Goal: Communication & Community: Answer question/provide support

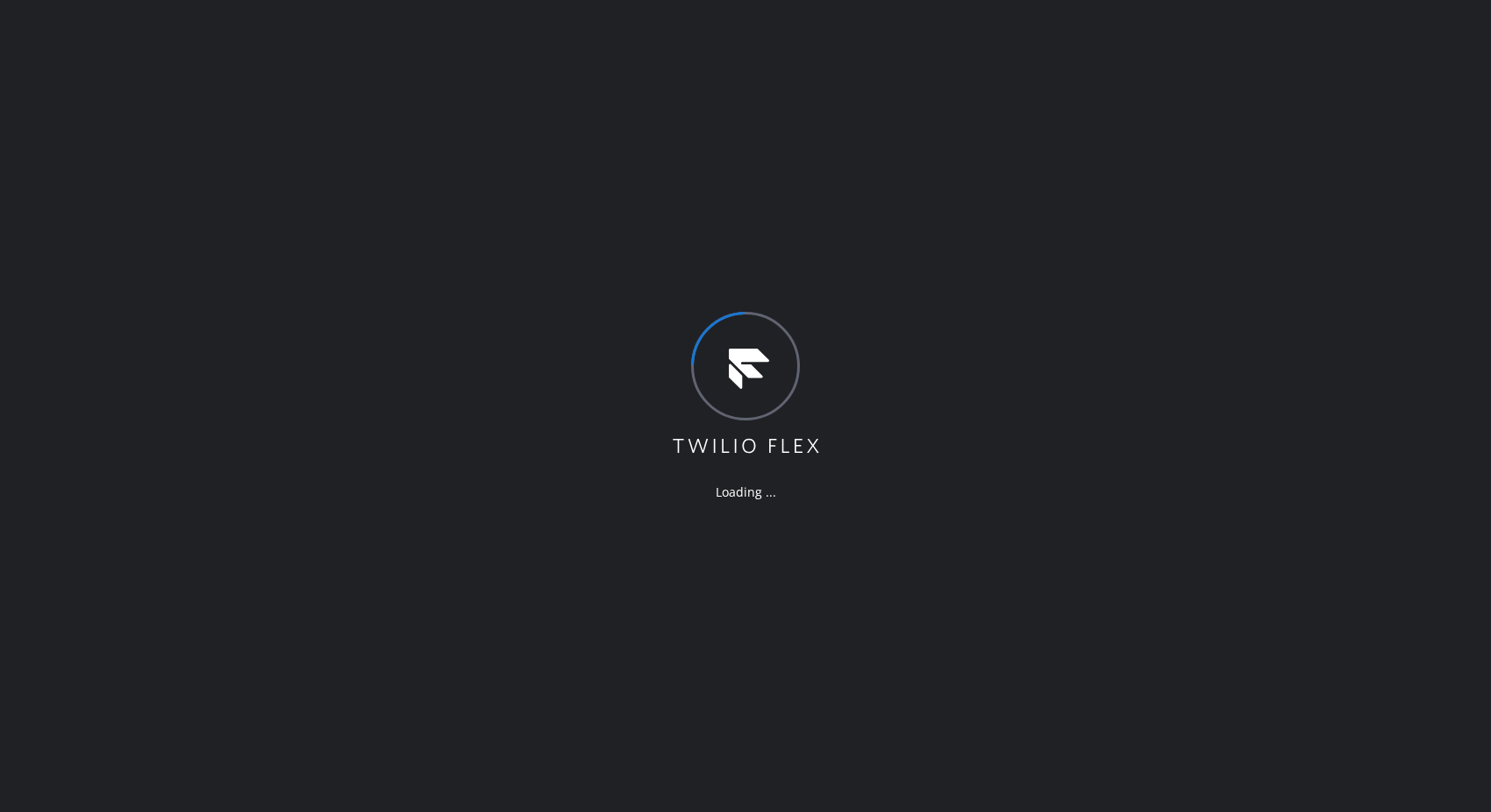
click at [1466, 282] on div "Loading ..." at bounding box center [745, 406] width 1491 height 812
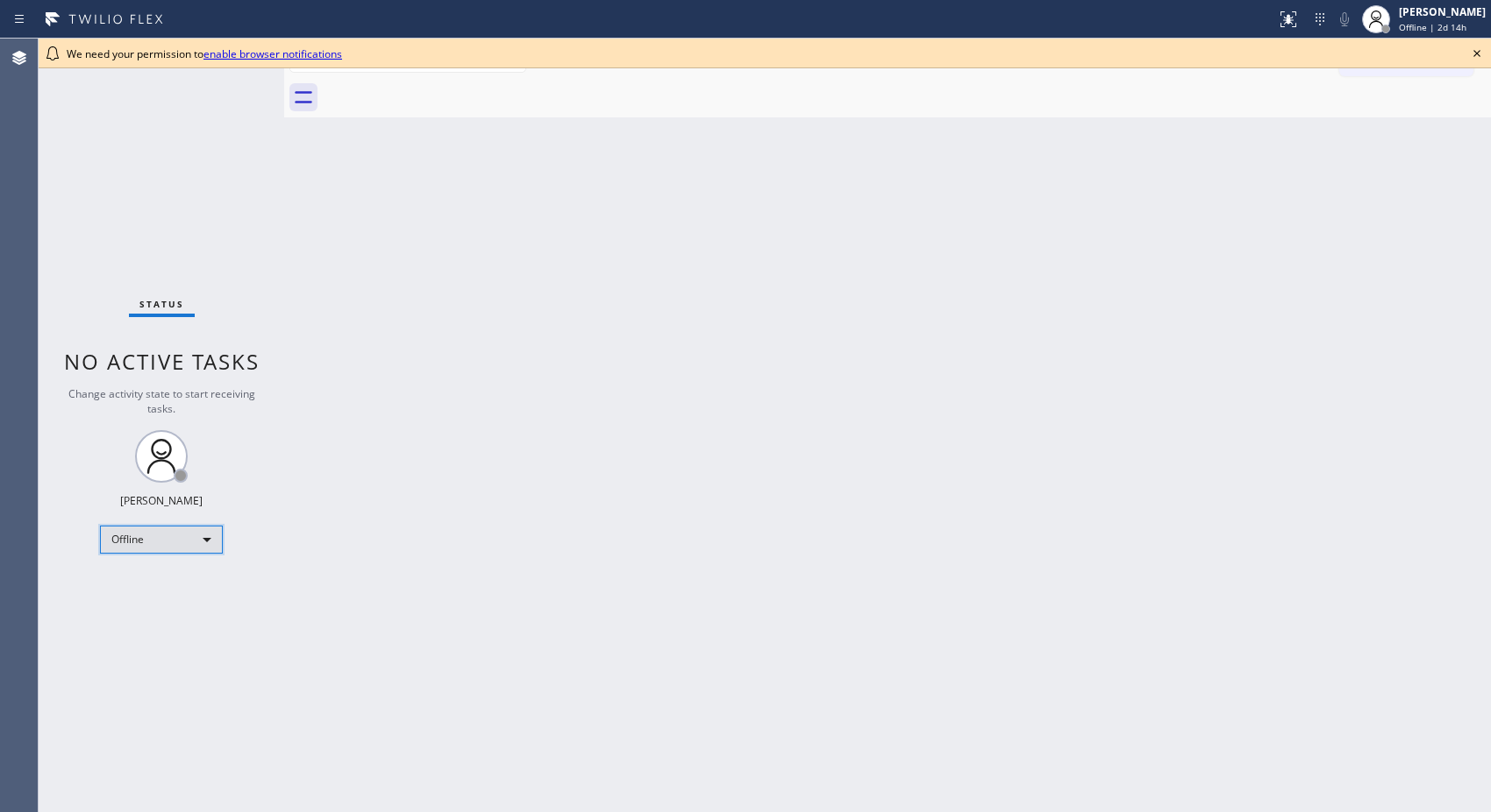
click at [216, 532] on div "Offline" at bounding box center [161, 540] width 123 height 28
click at [161, 600] on li "Unavailable" at bounding box center [160, 608] width 119 height 21
click at [1041, 348] on div "Back to Dashboard Change Sender ID Customers Technicians Select a contact Outbo…" at bounding box center [888, 426] width 1207 height 774
click at [1482, 331] on div "Back to Dashboard Change Sender ID Customers Technicians Select a contact Outbo…" at bounding box center [888, 426] width 1207 height 774
click at [1479, 39] on div "We need your permission to enable browser notifications" at bounding box center [765, 54] width 1452 height 30
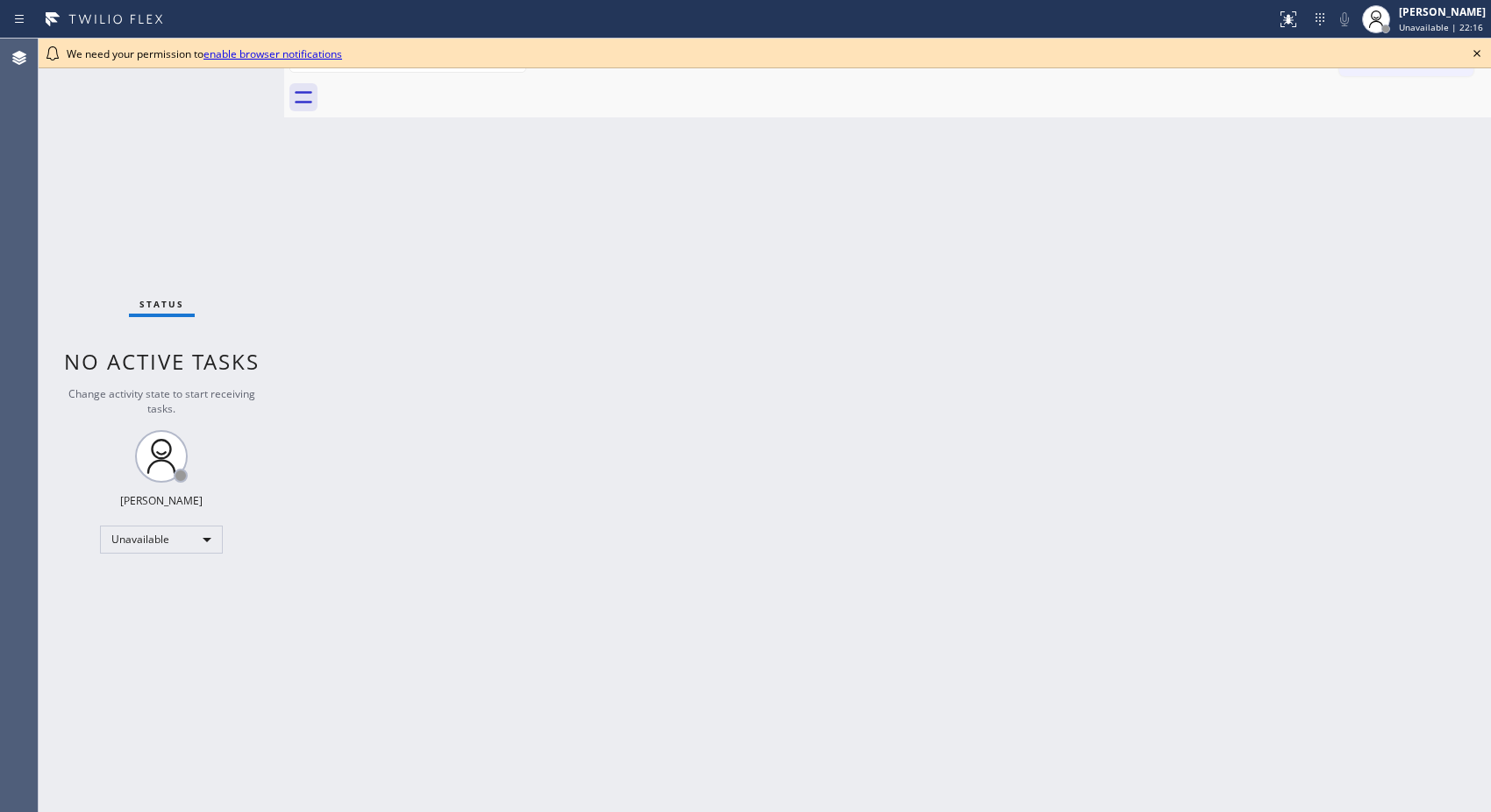
click at [1480, 53] on icon at bounding box center [1476, 54] width 21 height 21
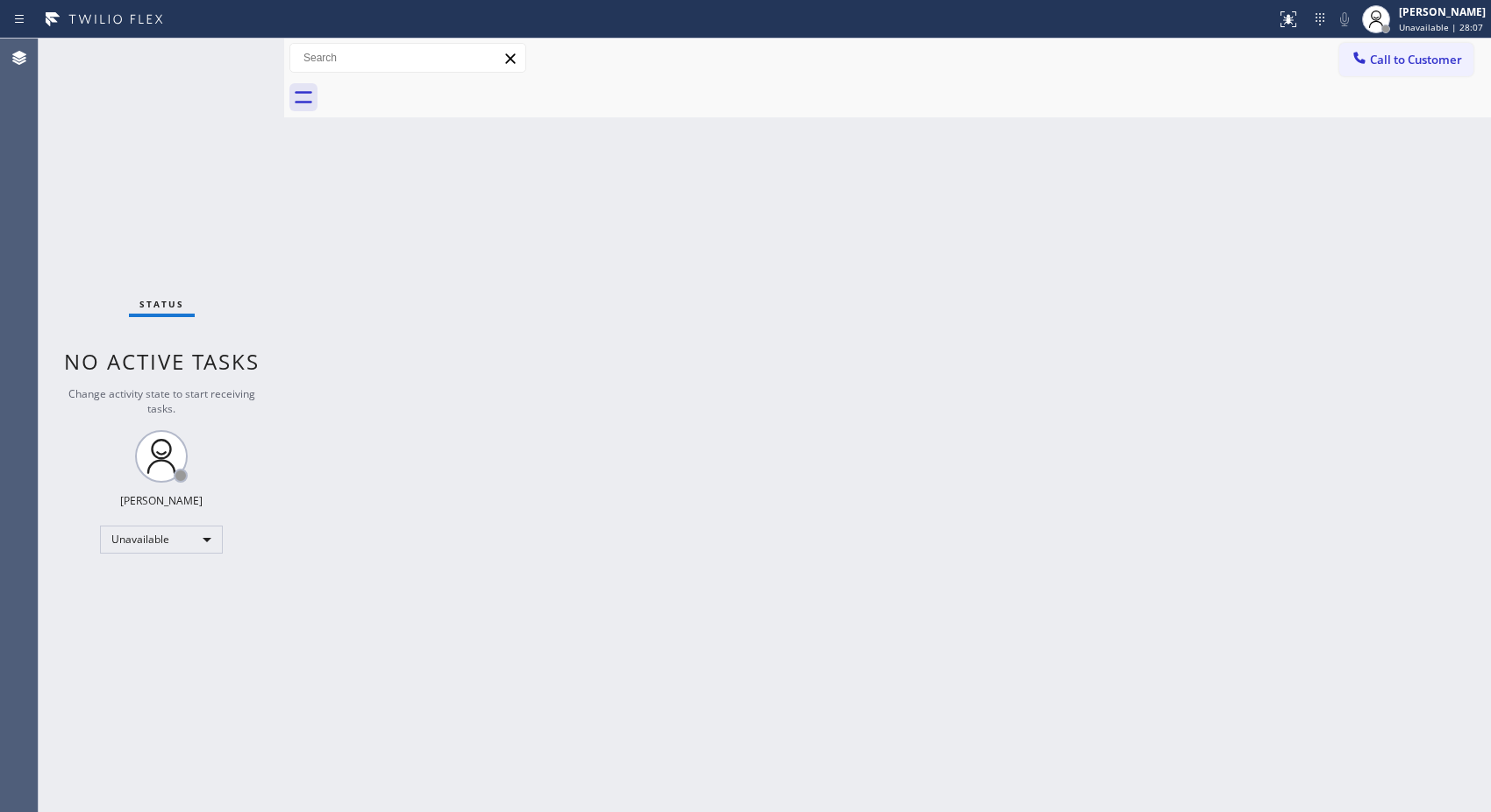
drag, startPoint x: 1482, startPoint y: 619, endPoint x: 240, endPoint y: 614, distance: 1242.0
click at [1457, 616] on div "Back to Dashboard Change Sender ID Customers Technicians Select a contact Outbo…" at bounding box center [888, 426] width 1207 height 774
click at [943, 248] on div "Back to Dashboard Change Sender ID Customers Technicians Select a contact Outbo…" at bounding box center [888, 426] width 1207 height 774
click at [992, 30] on div at bounding box center [638, 19] width 1262 height 28
click at [875, 200] on div "Back to Dashboard Change Sender ID Customers Technicians Select a contact Outbo…" at bounding box center [888, 426] width 1207 height 774
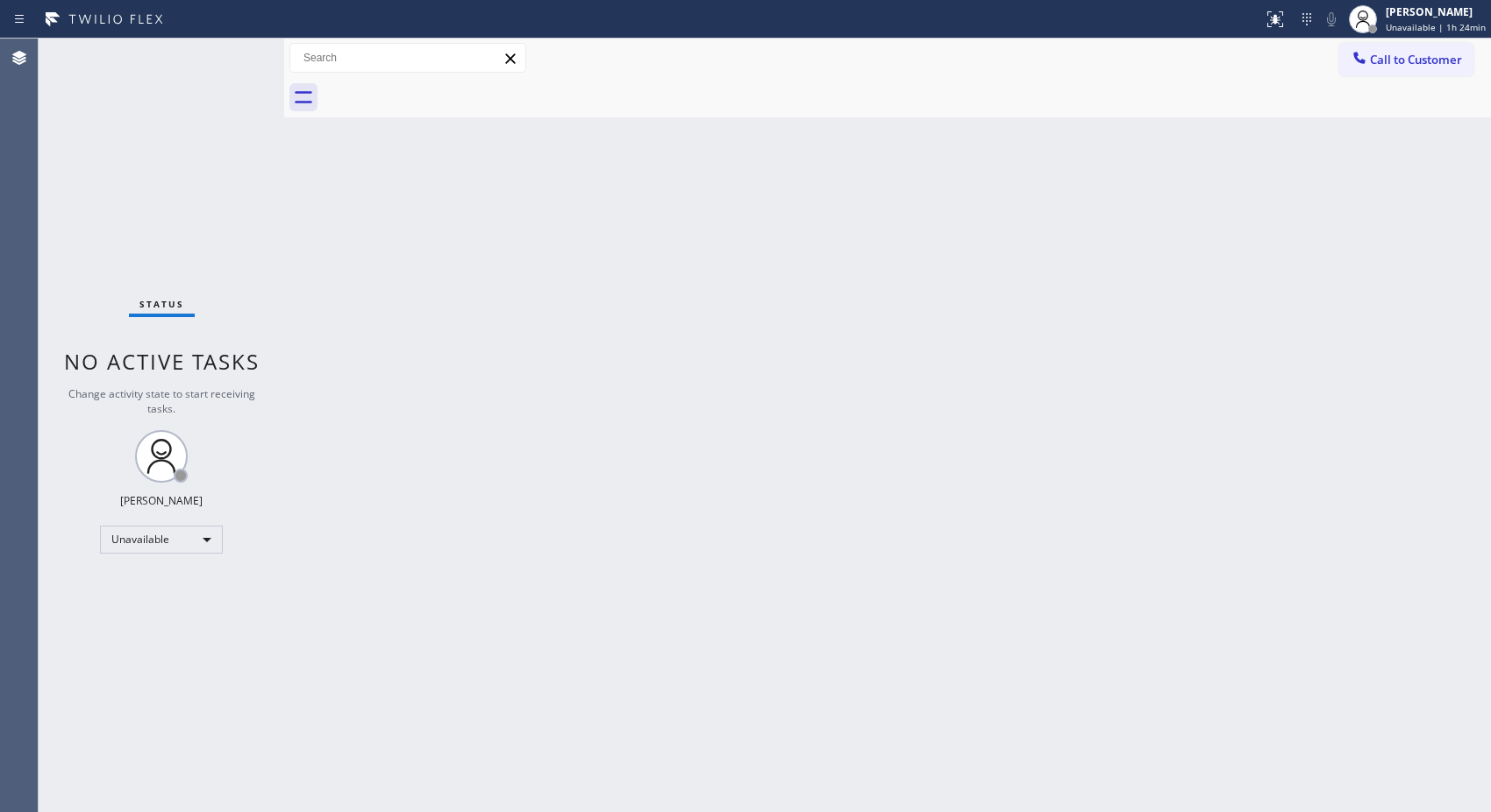
drag, startPoint x: 1422, startPoint y: 67, endPoint x: 1347, endPoint y: 82, distance: 76.5
click at [1383, 79] on div "Call to Customer Outbound call Location Search location Your caller id phone nu…" at bounding box center [888, 78] width 1207 height 79
drag, startPoint x: 1392, startPoint y: 72, endPoint x: 1221, endPoint y: 98, distance: 173.0
click at [1384, 75] on button "Call to Customer" at bounding box center [1405, 60] width 134 height 33
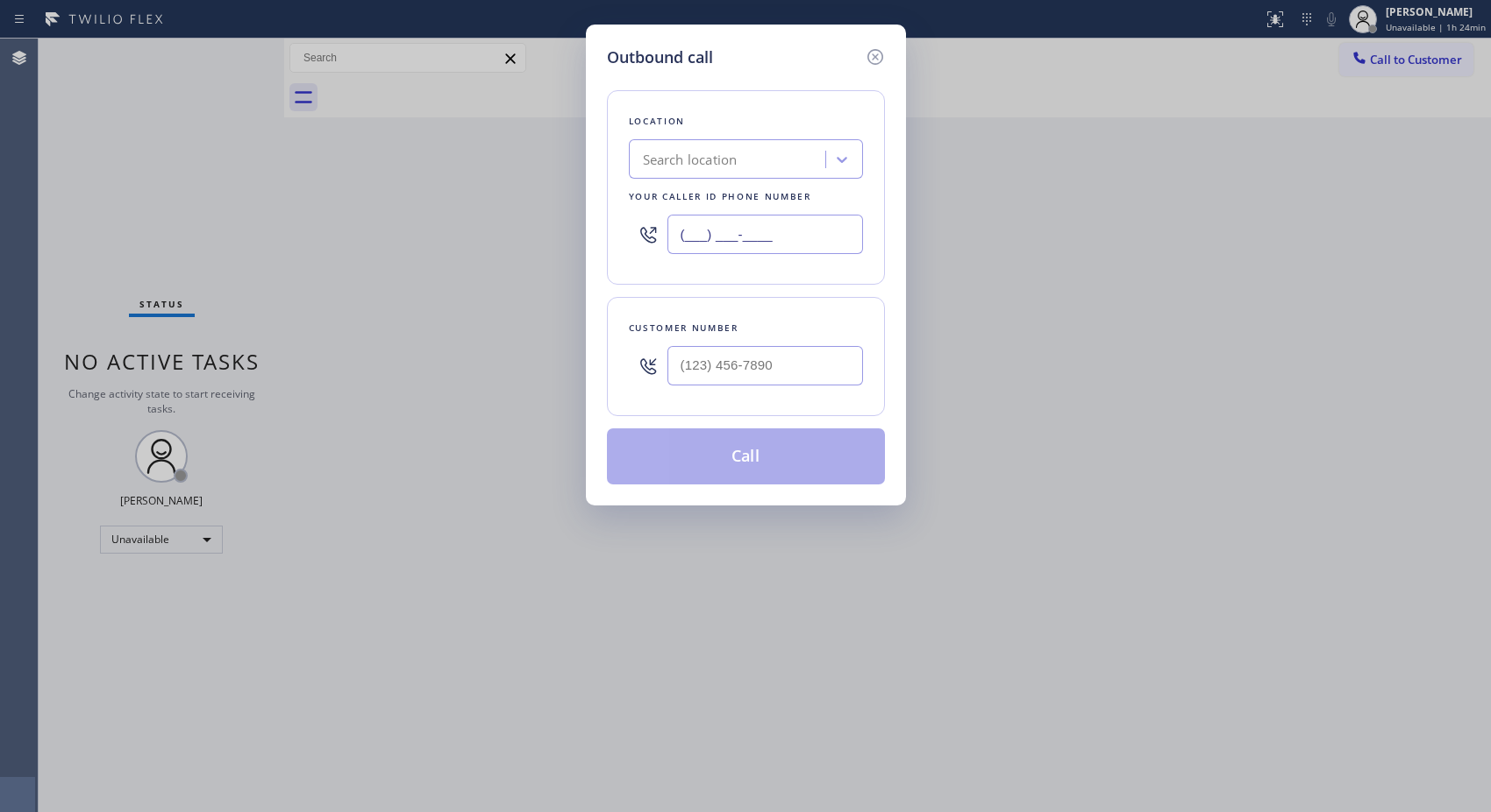
drag, startPoint x: 745, startPoint y: 222, endPoint x: 521, endPoint y: 79, distance: 265.8
click at [590, 169] on div "Outbound call Location Search location Your caller id phone number (___) ___-__…" at bounding box center [746, 264] width 320 height 481
paste input "630) 394-6070"
type input "(630) 394-6070"
drag, startPoint x: 793, startPoint y: 383, endPoint x: 605, endPoint y: 371, distance: 188.4
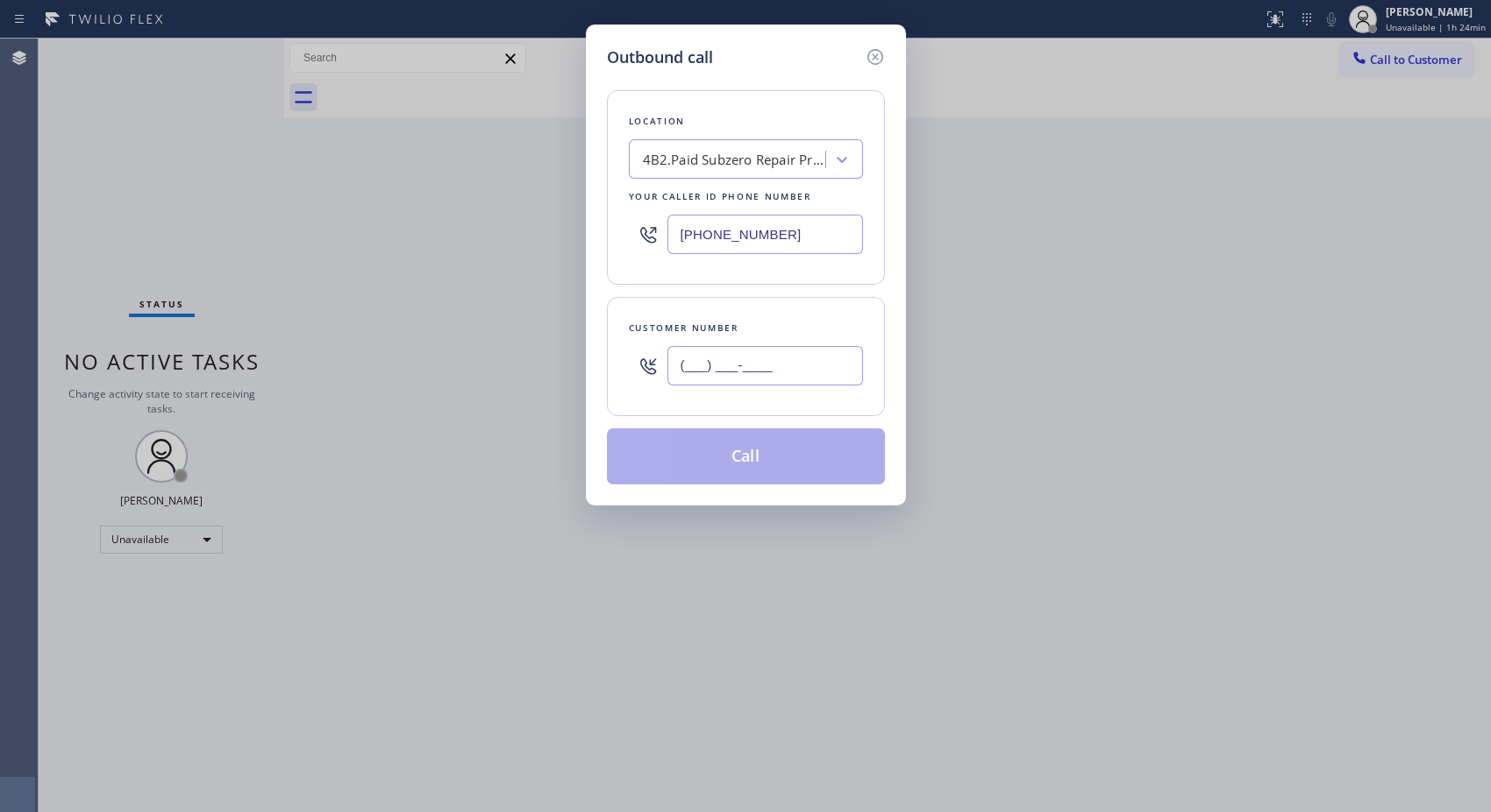
click at [606, 371] on div "Customer number (___) ___-____" at bounding box center [745, 356] width 278 height 119
paste input "312) 859-4826"
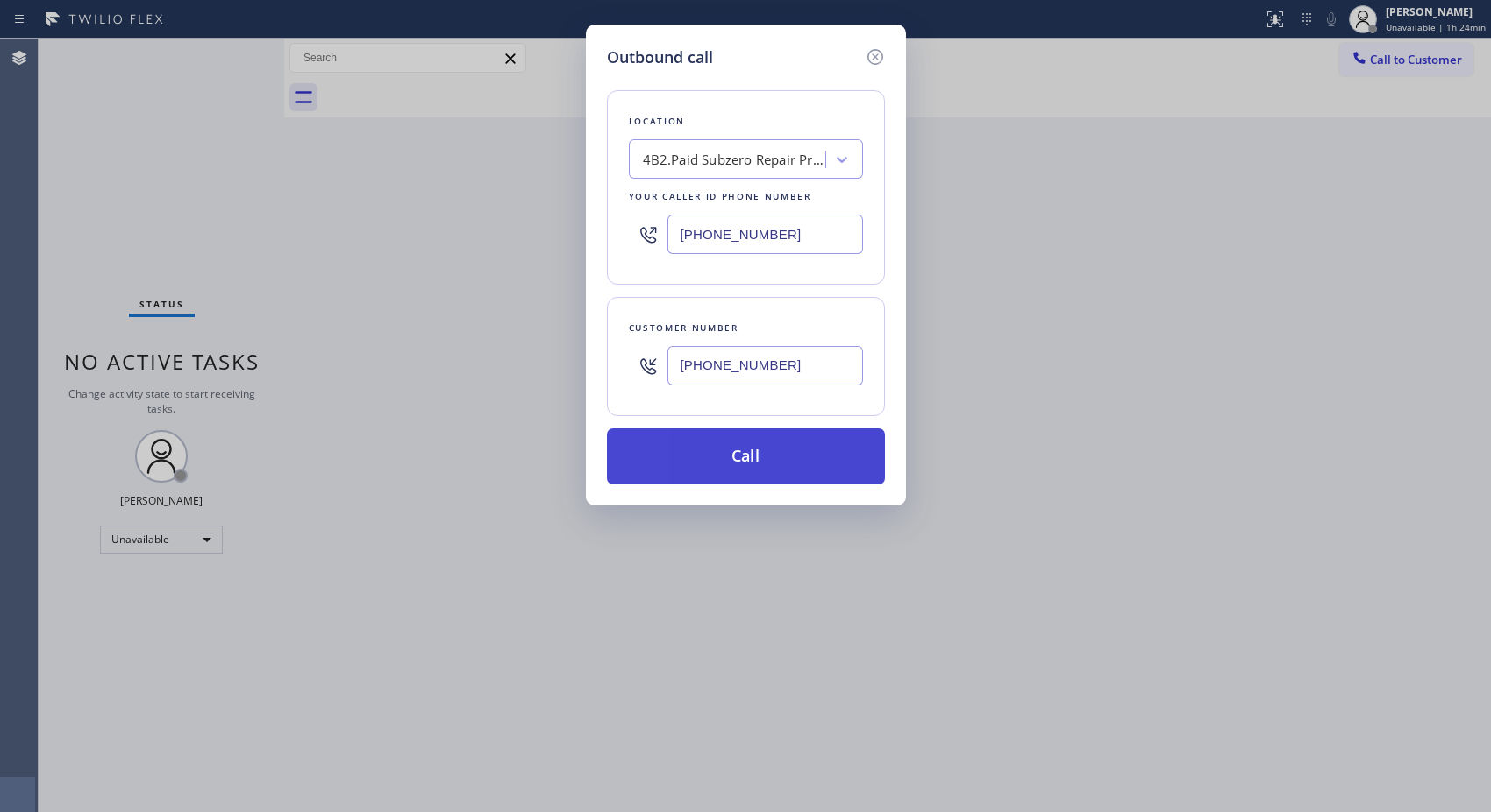
type input "(312) 859-4826"
click at [781, 462] on button "Call" at bounding box center [745, 456] width 278 height 56
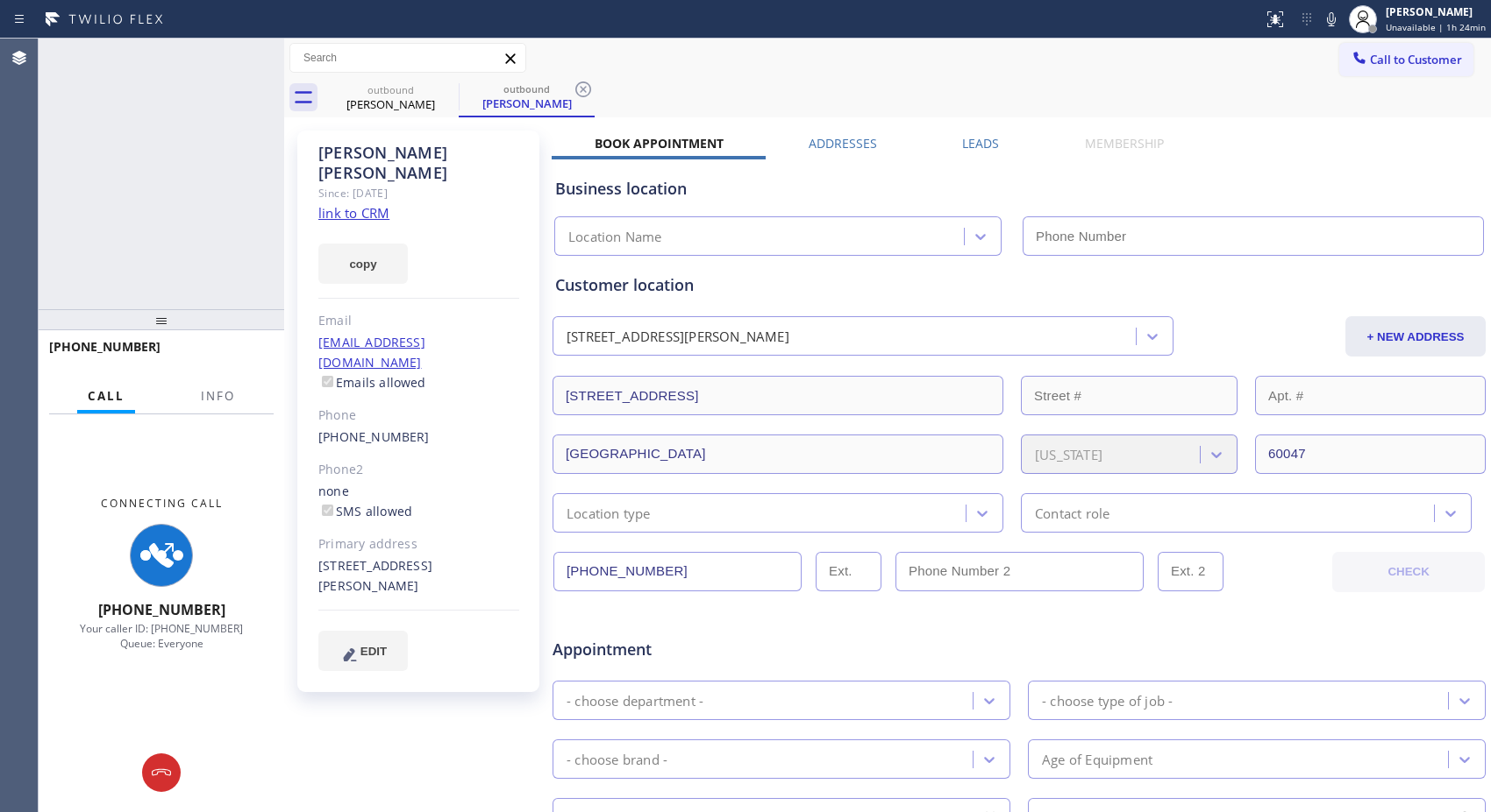
type input "(630) 394-6070"
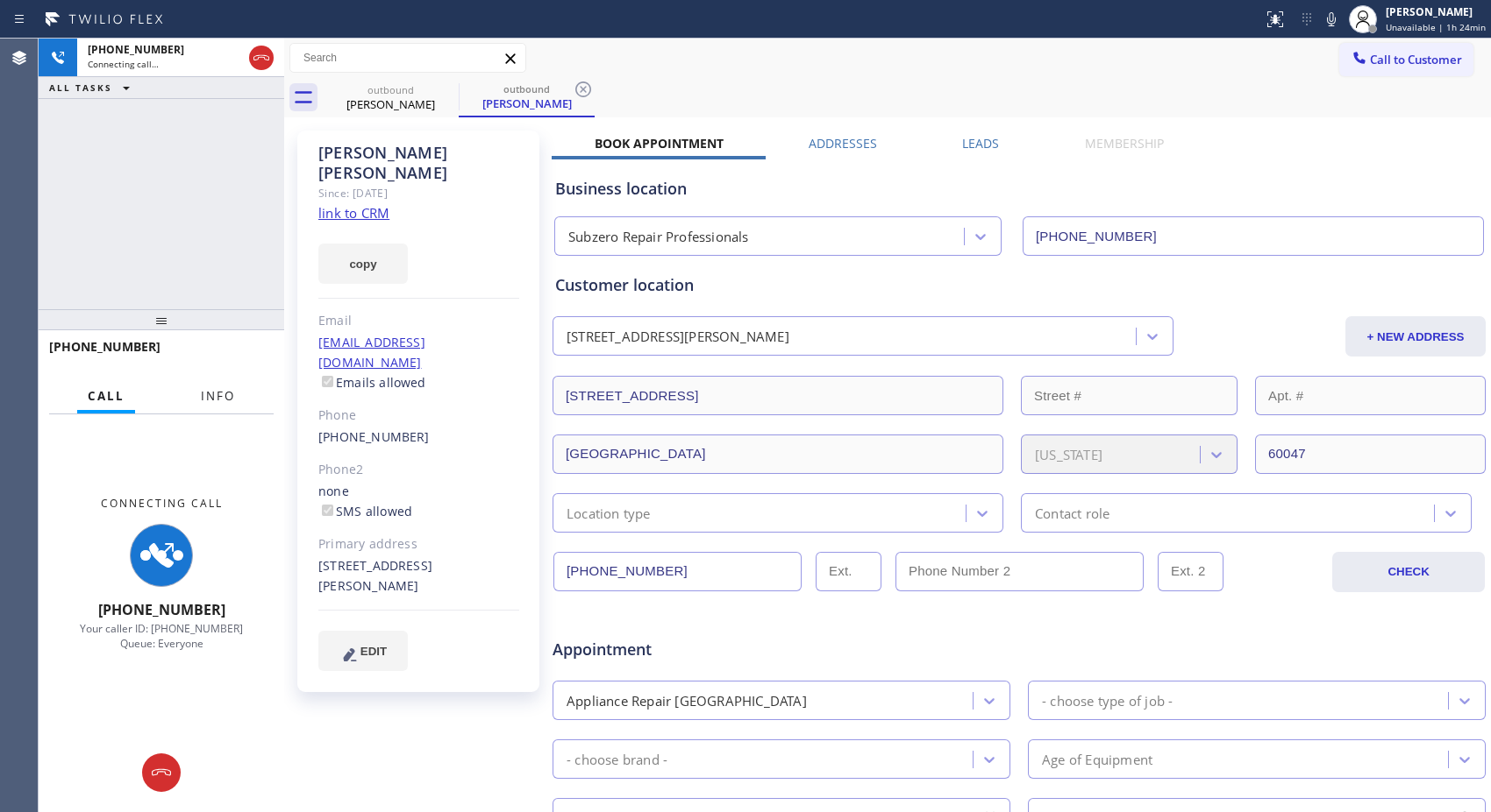
drag, startPoint x: 217, startPoint y: 394, endPoint x: 120, endPoint y: 408, distance: 98.0
click at [211, 394] on span "Info" at bounding box center [218, 396] width 34 height 16
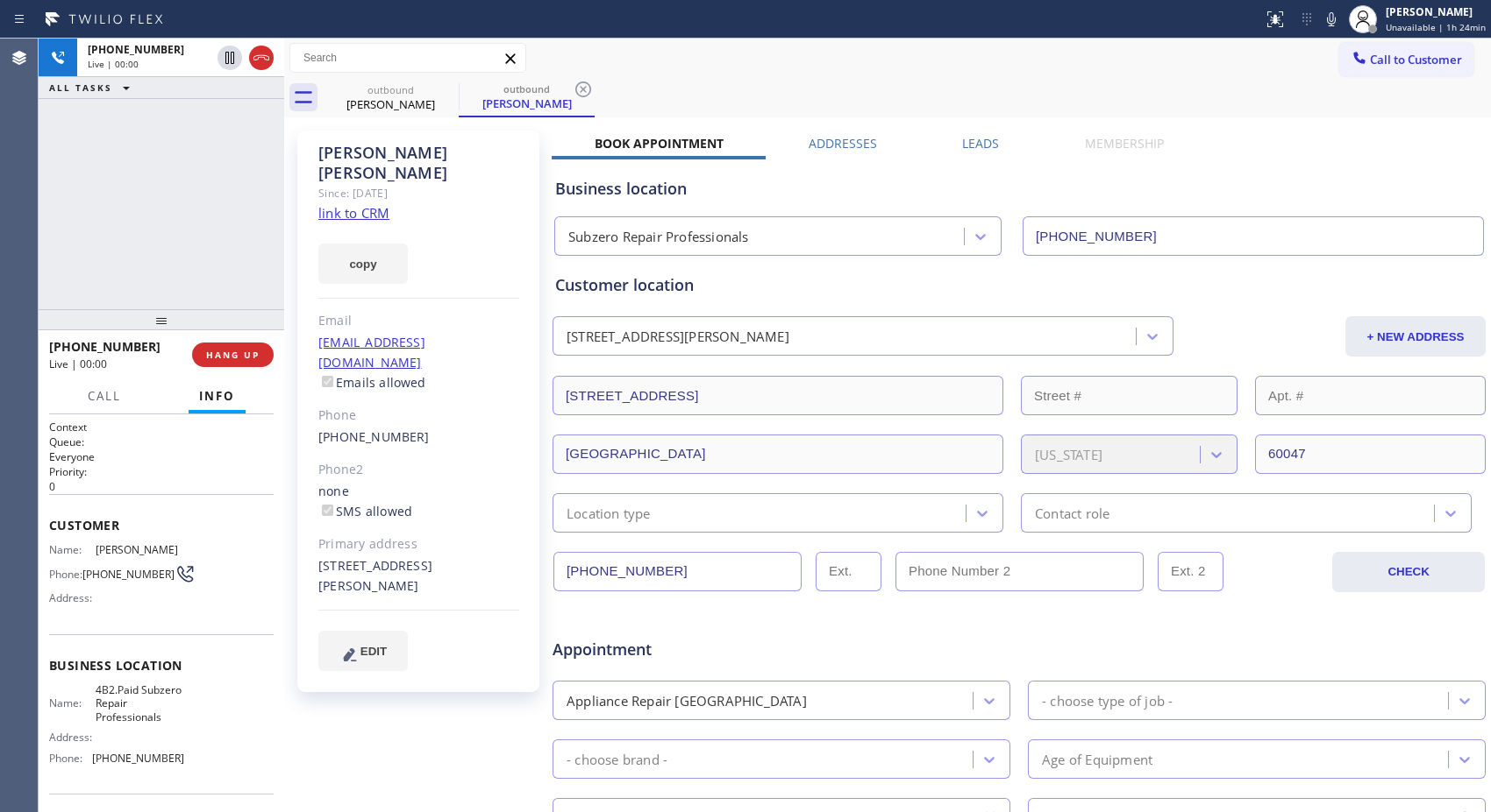
click at [1018, 72] on div "Call to Customer Outbound call Location Subzero Repair Professionals Your calle…" at bounding box center [888, 58] width 1207 height 30
click at [582, 90] on icon at bounding box center [583, 90] width 16 height 16
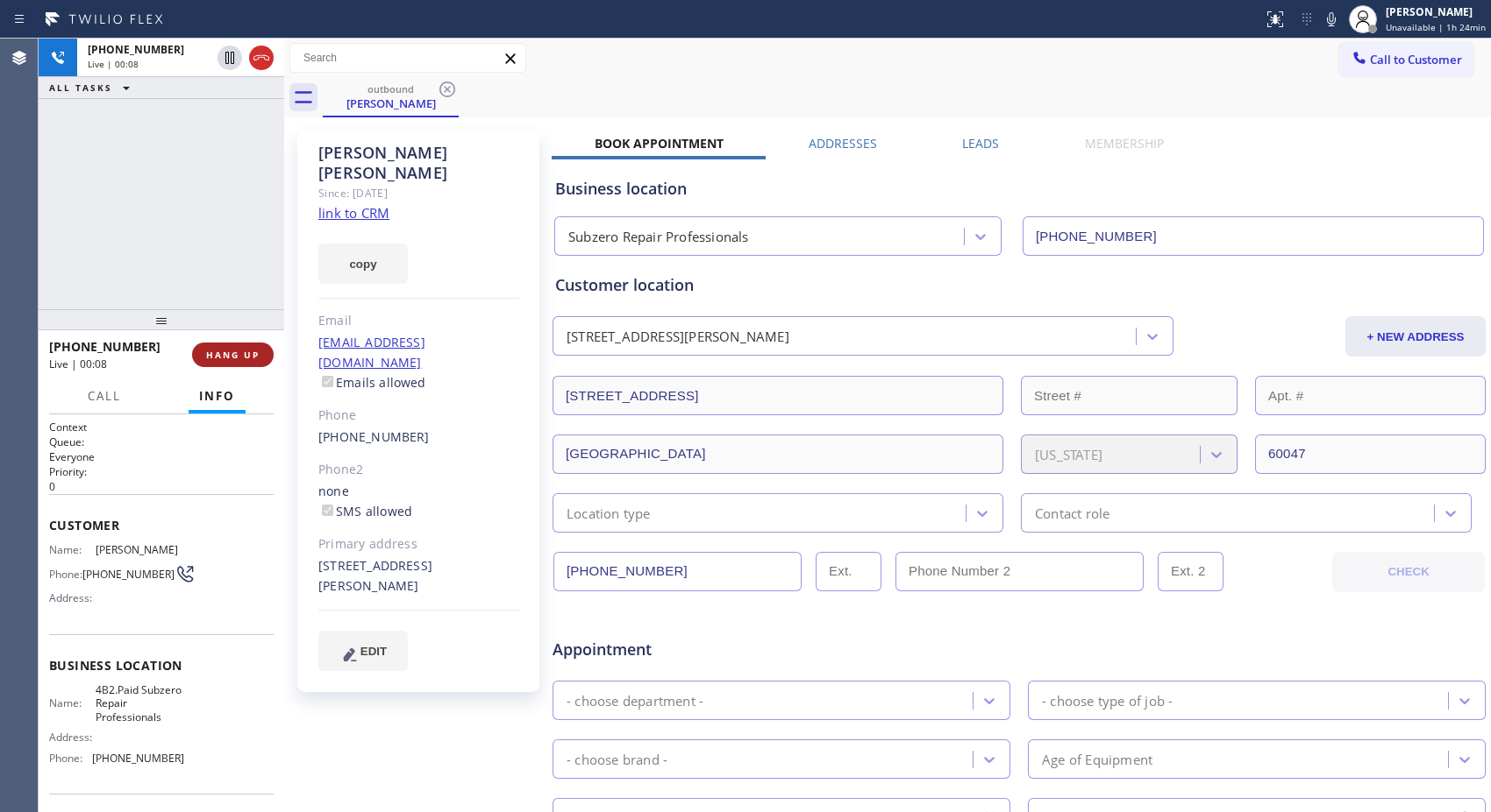
click at [217, 354] on span "HANG UP" at bounding box center [232, 354] width 54 height 13
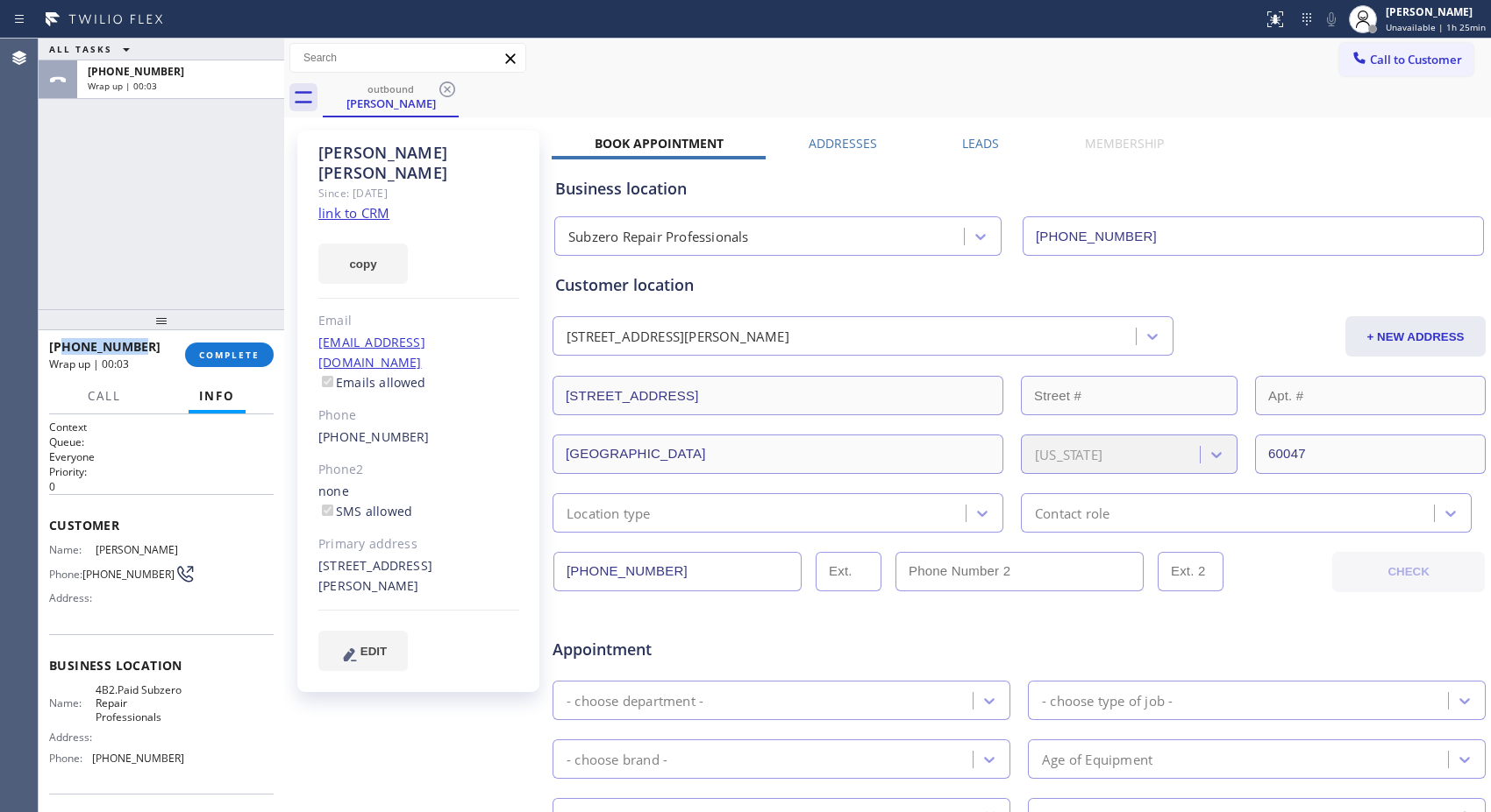
drag, startPoint x: 142, startPoint y: 347, endPoint x: 62, endPoint y: 344, distance: 80.1
click at [62, 344] on div "+13128594826" at bounding box center [110, 346] width 124 height 17
copy span "3128594826"
click at [245, 359] on span "COMPLETE" at bounding box center [229, 354] width 61 height 13
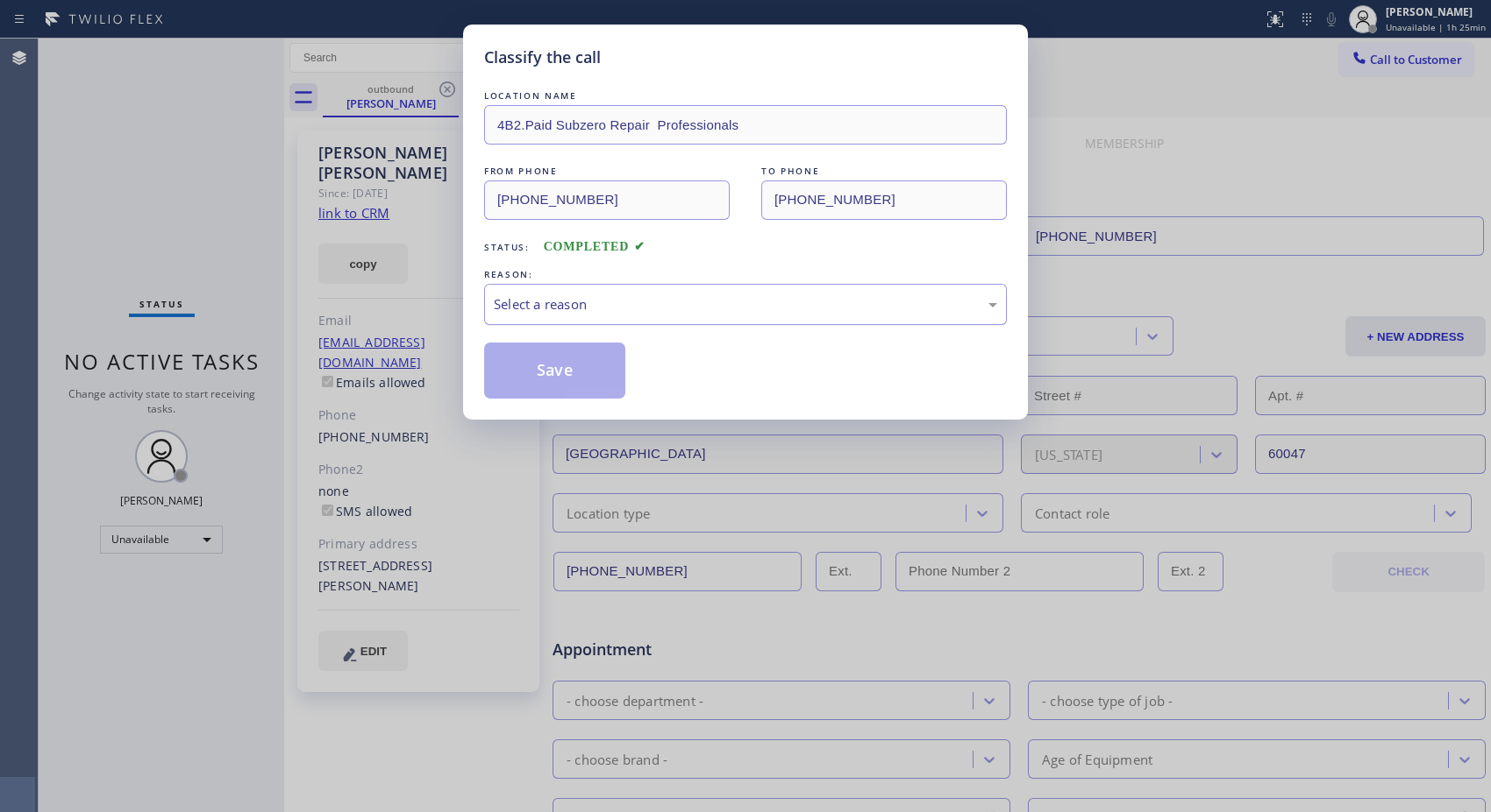
drag, startPoint x: 769, startPoint y: 309, endPoint x: 740, endPoint y: 313, distance: 29.3
click at [763, 309] on div "Select a reason" at bounding box center [745, 304] width 503 height 20
click at [556, 377] on button "Save" at bounding box center [555, 370] width 142 height 56
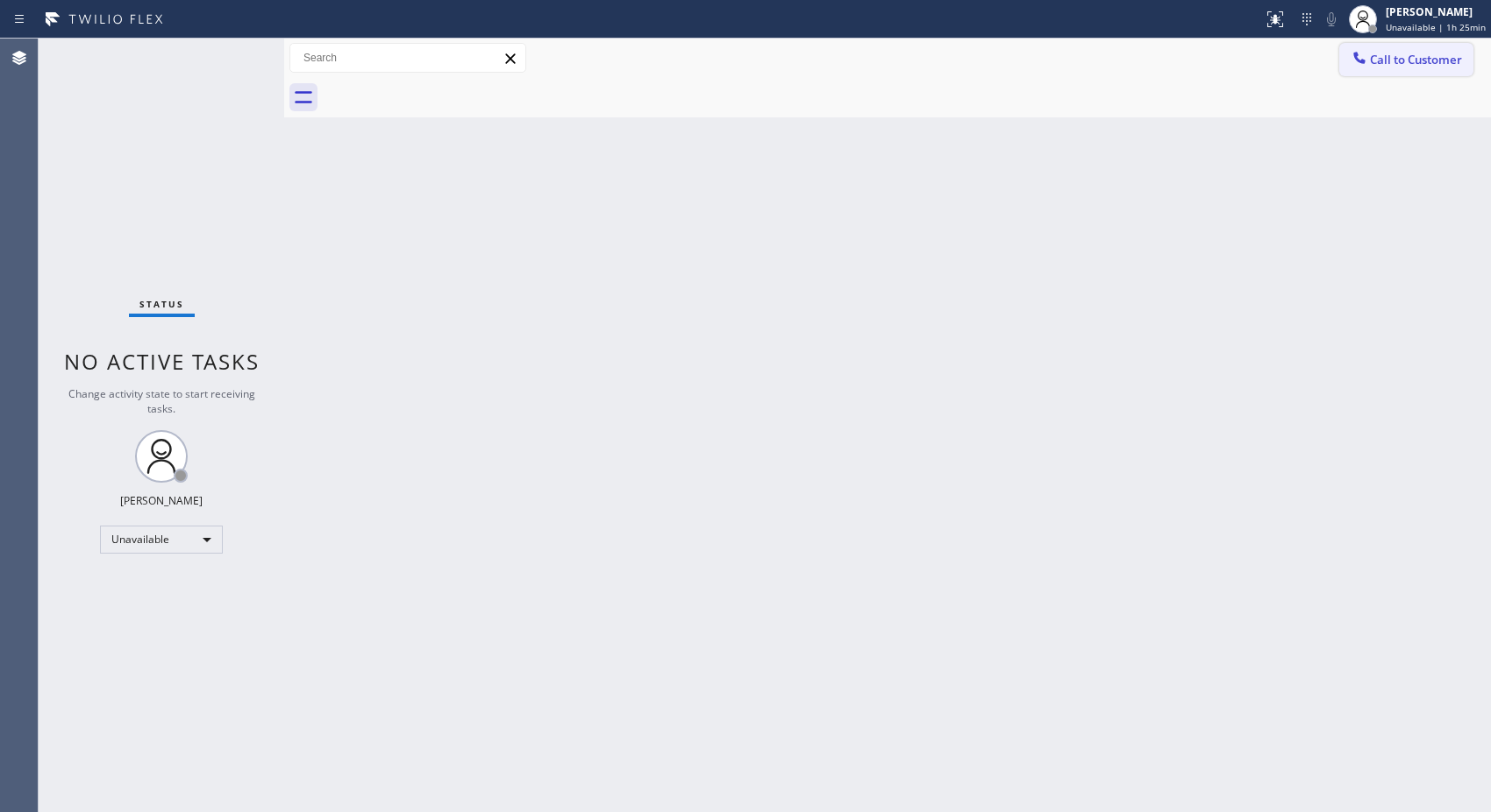
click at [1421, 66] on span "Call to Customer" at bounding box center [1416, 60] width 92 height 16
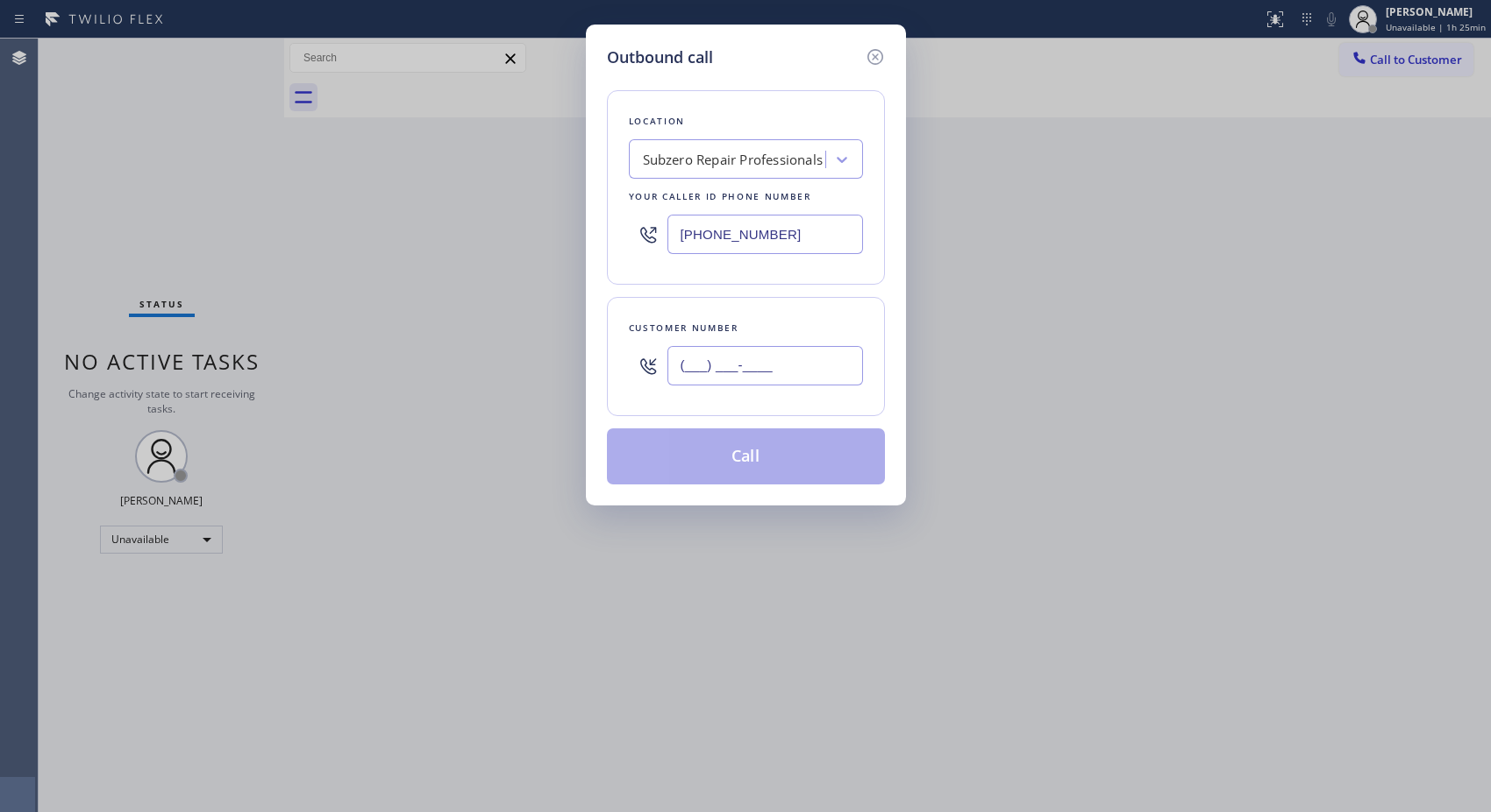
drag, startPoint x: 800, startPoint y: 378, endPoint x: 580, endPoint y: 370, distance: 220.1
click at [580, 370] on div "Outbound call Location Subzero Repair Professionals Your caller id phone number…" at bounding box center [745, 406] width 1491 height 812
paste input "312) 859-4826"
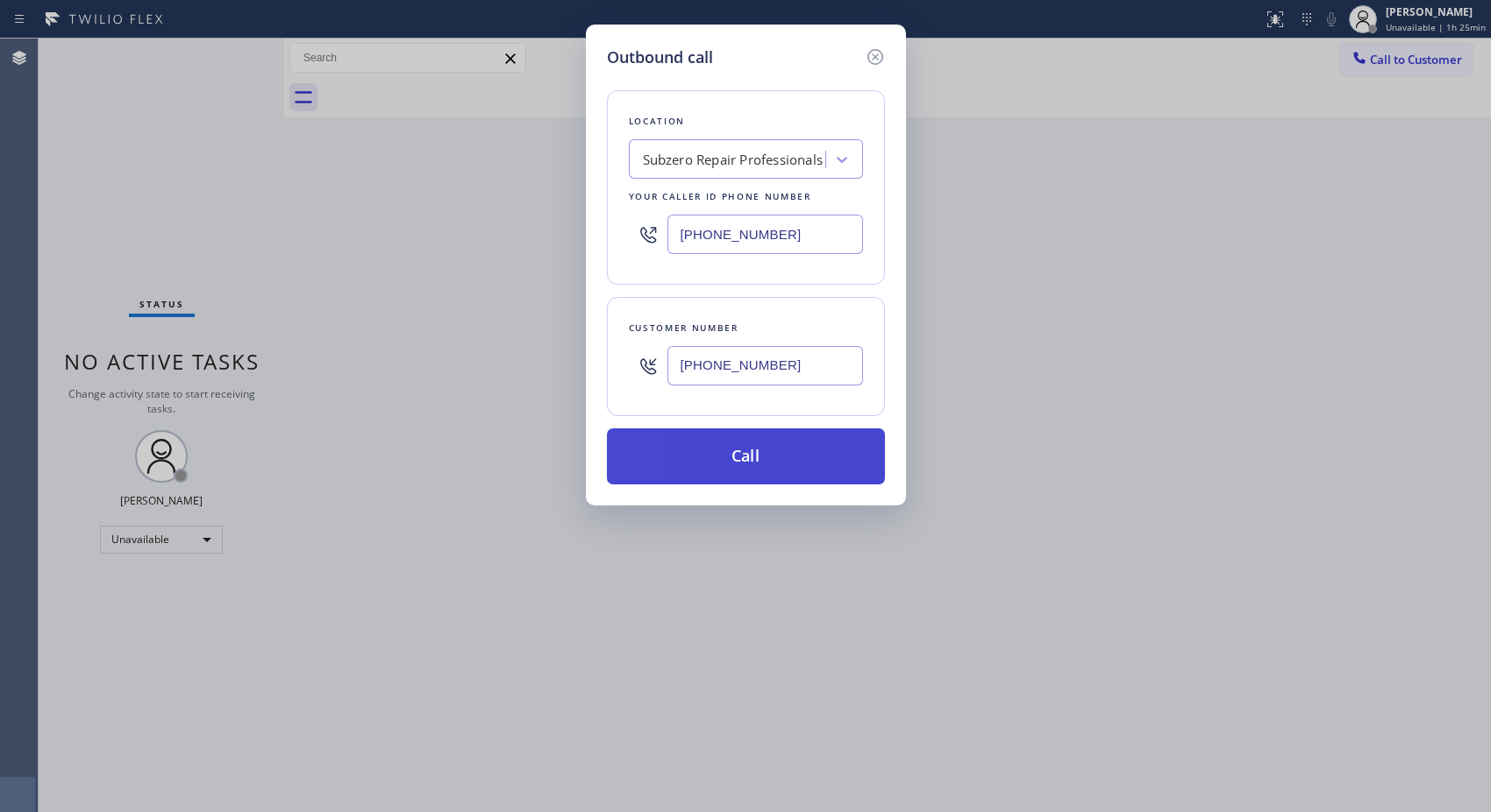
type input "(312) 859-4826"
click at [818, 452] on button "Call" at bounding box center [745, 456] width 278 height 56
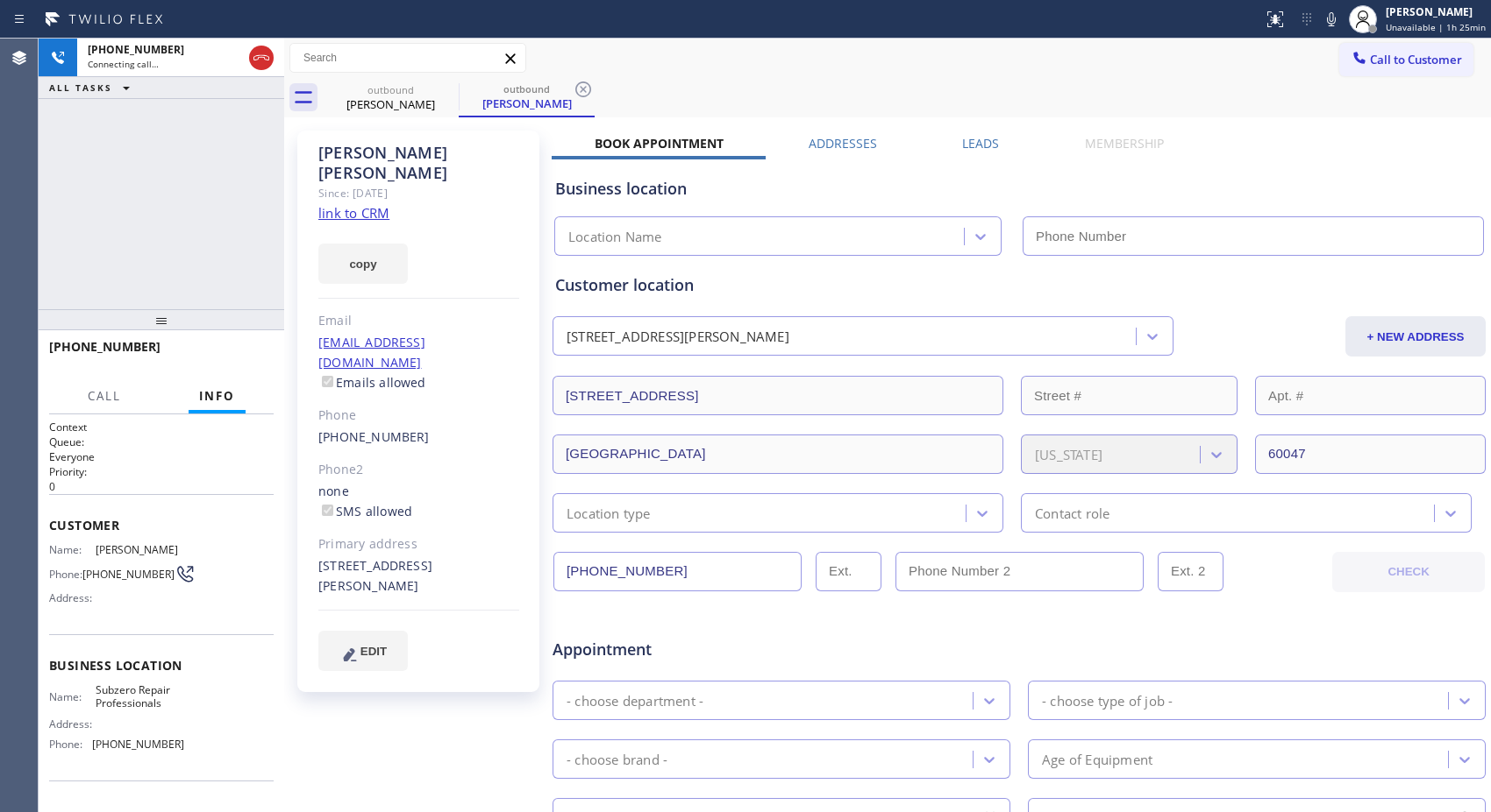
type input "(630) 394-6070"
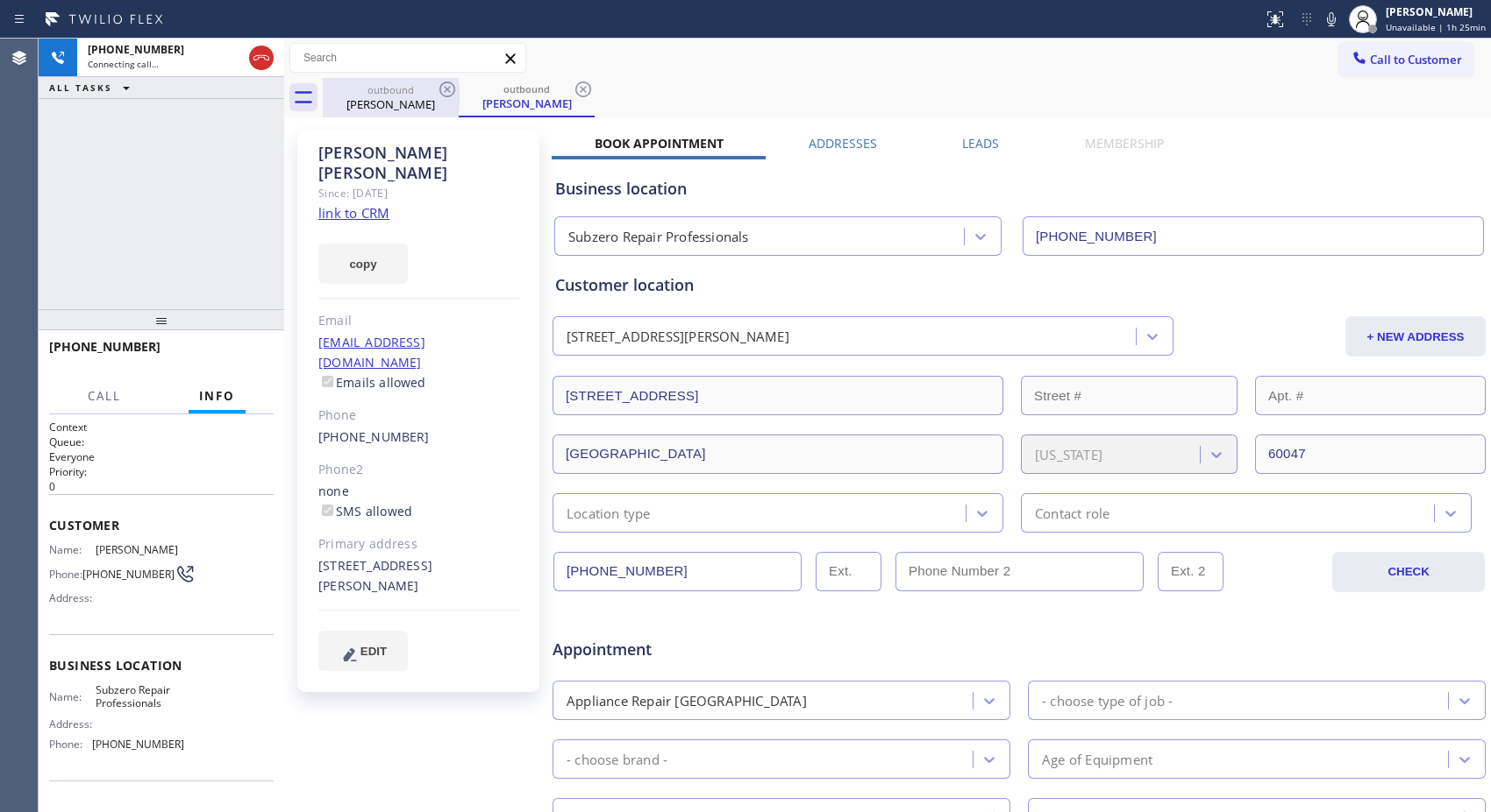
drag, startPoint x: 579, startPoint y: 92, endPoint x: 384, endPoint y: 102, distance: 195.3
click at [579, 92] on icon at bounding box center [583, 90] width 21 height 21
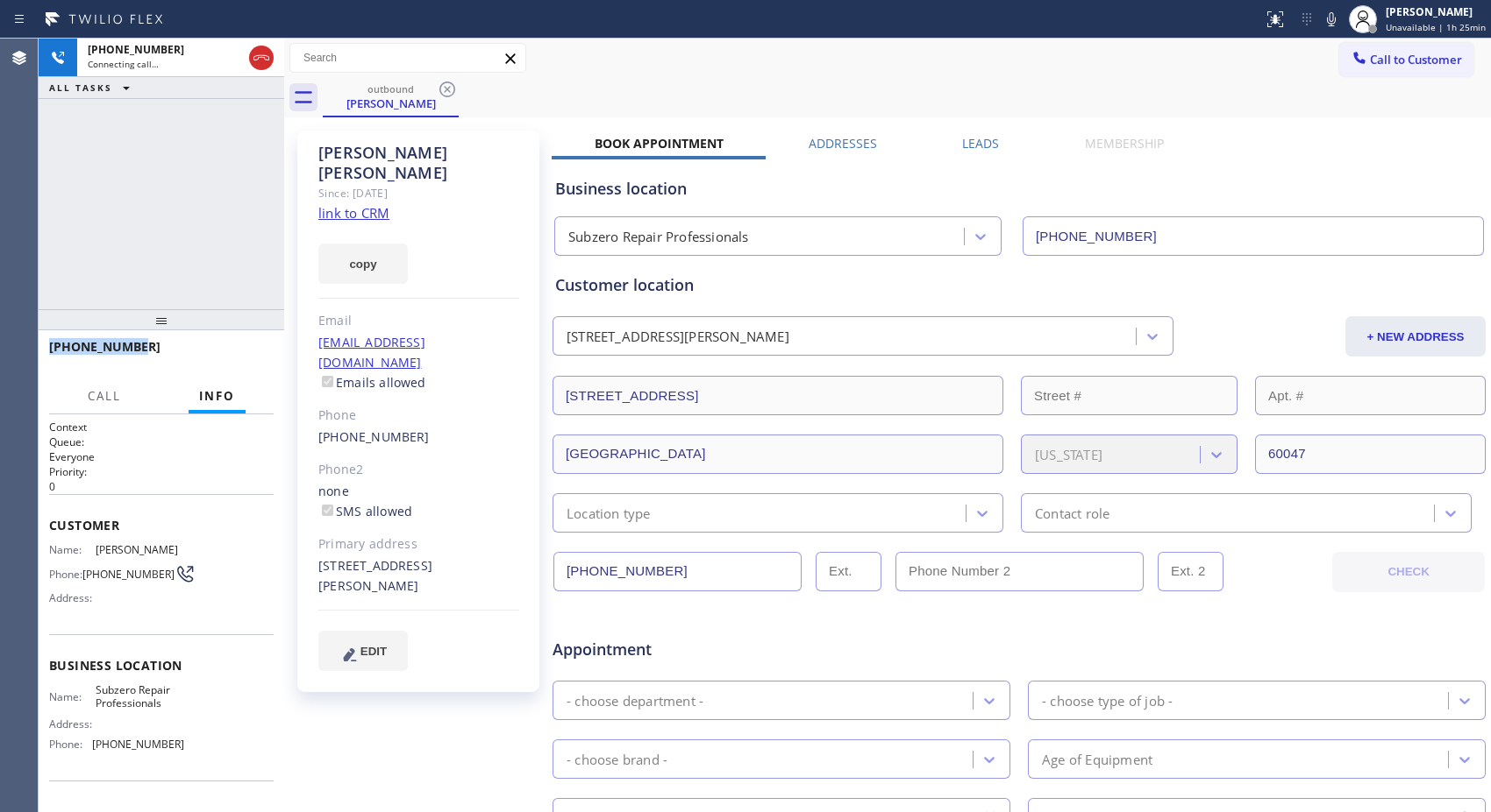
drag, startPoint x: 152, startPoint y: 351, endPoint x: 51, endPoint y: 339, distance: 101.7
click at [51, 339] on div "+13128594826" at bounding box center [154, 346] width 212 height 17
copy span "+13128594826"
click at [251, 47] on icon at bounding box center [262, 58] width 21 height 21
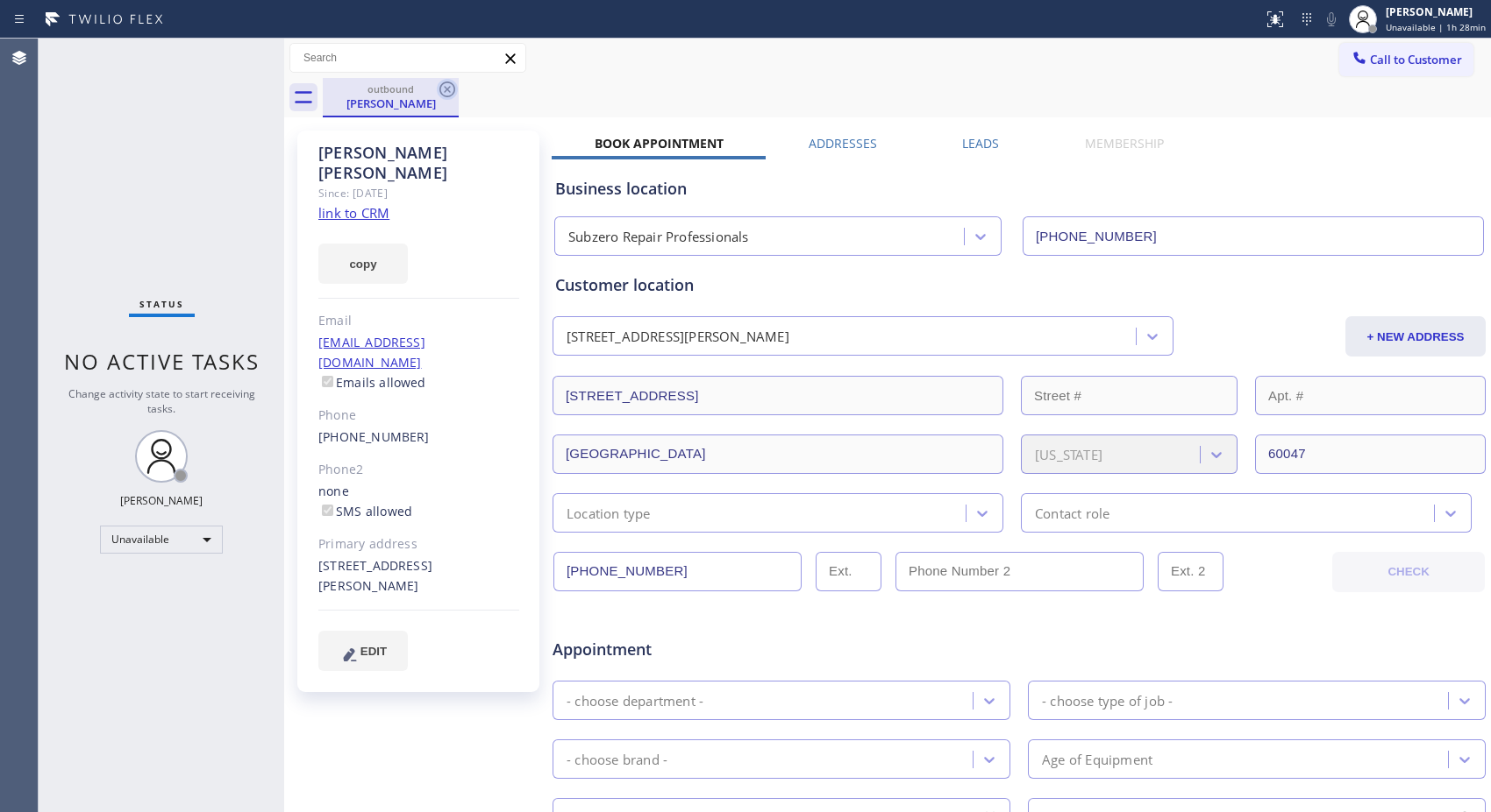
click at [440, 90] on icon at bounding box center [447, 90] width 16 height 16
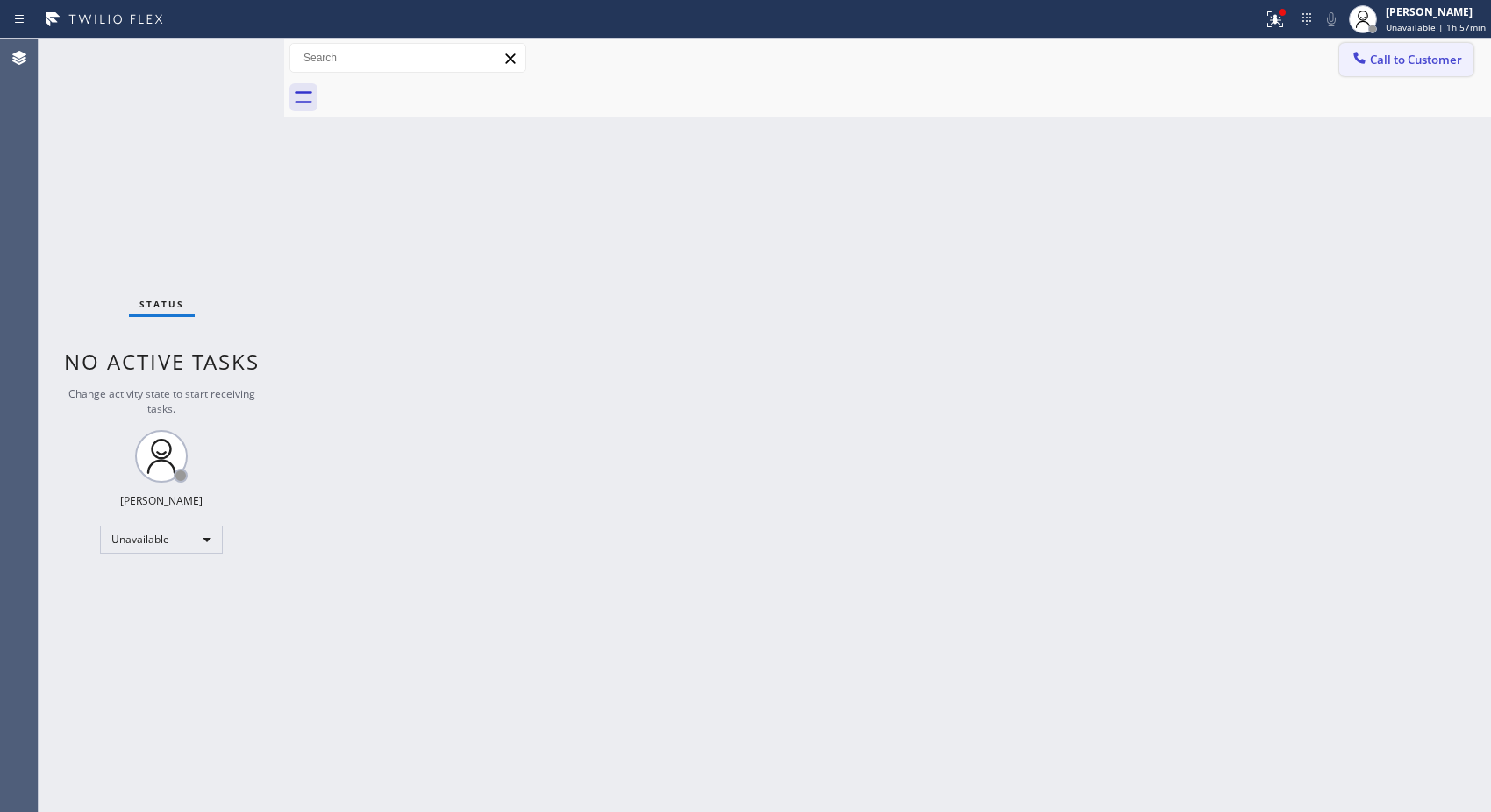
click at [1399, 59] on span "Call to Customer" at bounding box center [1416, 60] width 92 height 16
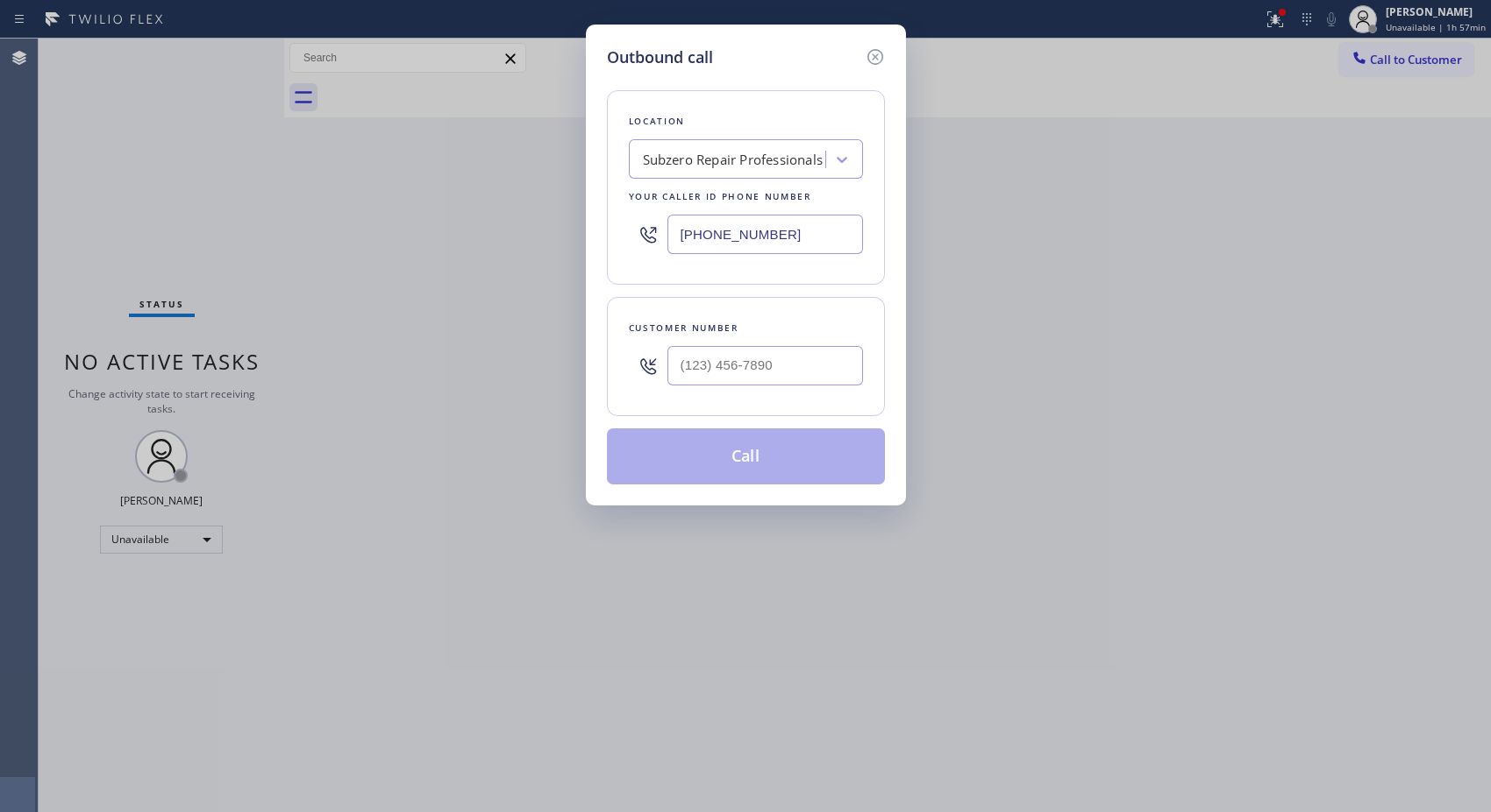
drag, startPoint x: 811, startPoint y: 227, endPoint x: 599, endPoint y: 183, distance: 216.5
click at [609, 198] on div "Location Subzero Repair Professionals Your caller id phone number (630) 394-6070" at bounding box center [745, 186] width 278 height 194
paste input "415) 727-884"
type input "(415) 727-8840"
click at [763, 354] on input "(___) ___-____" at bounding box center [765, 366] width 195 height 39
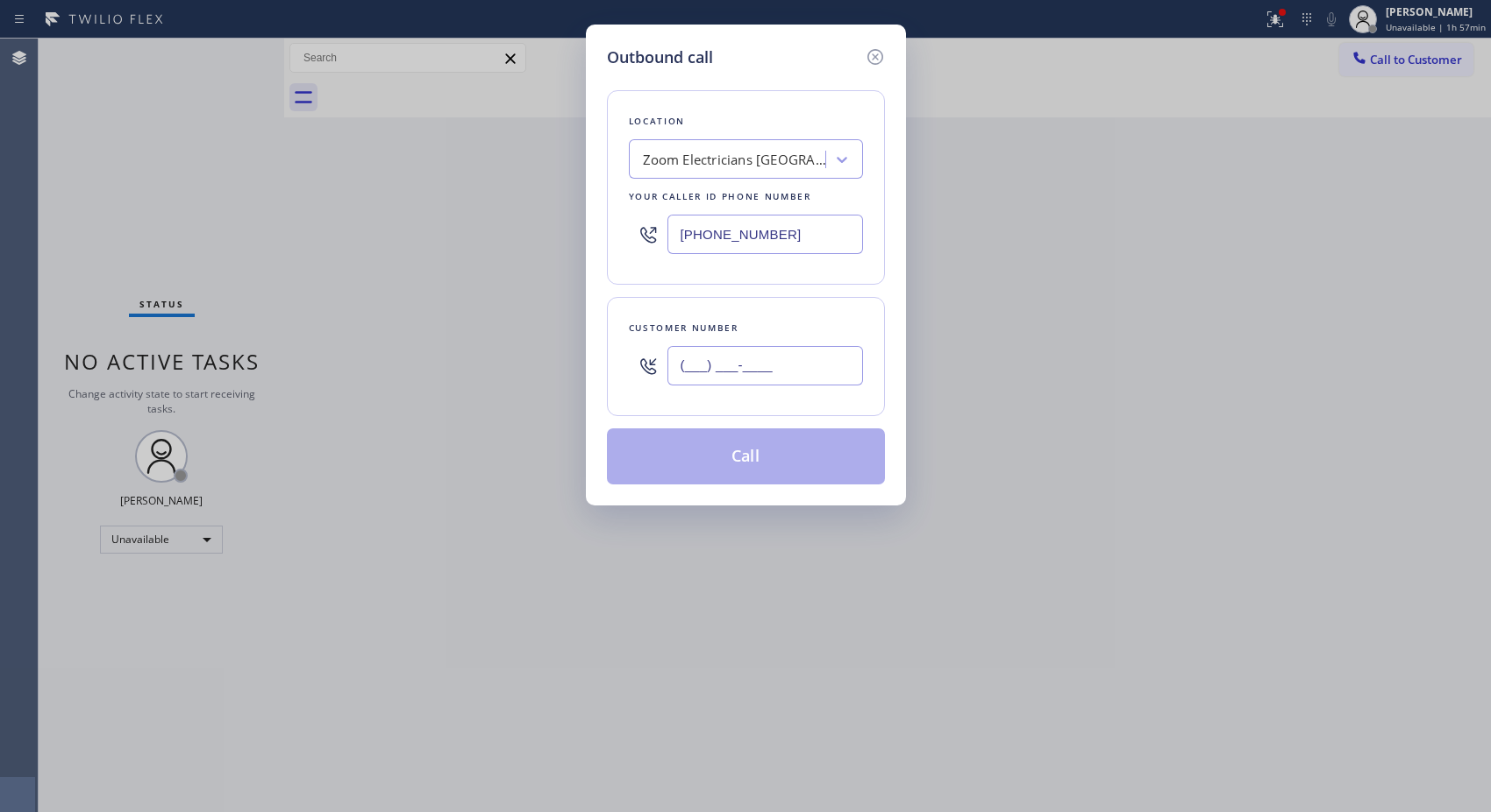
paste input "650) 863-7888"
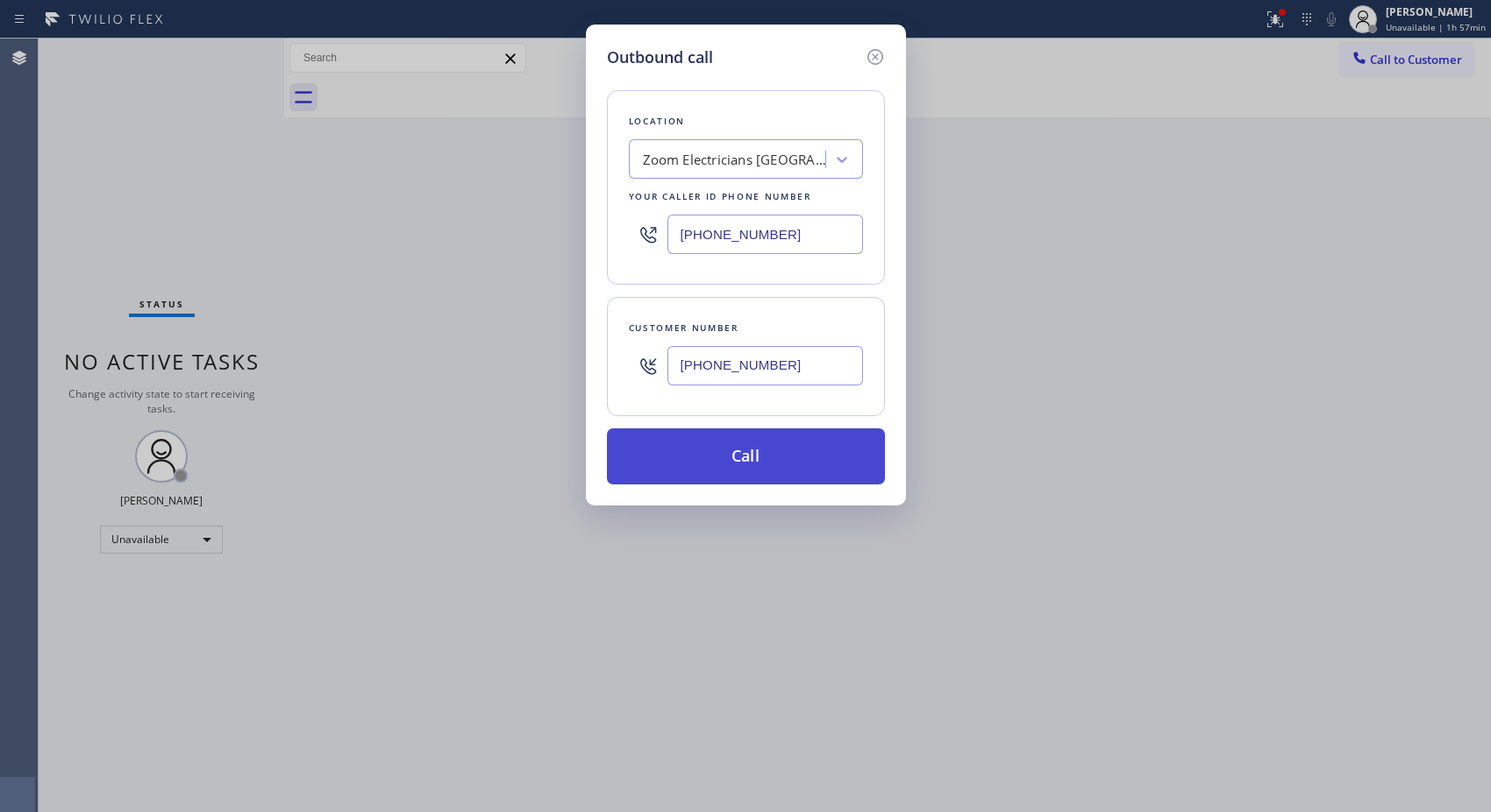
type input "(650) 863-7888"
click at [776, 459] on button "Call" at bounding box center [745, 456] width 278 height 56
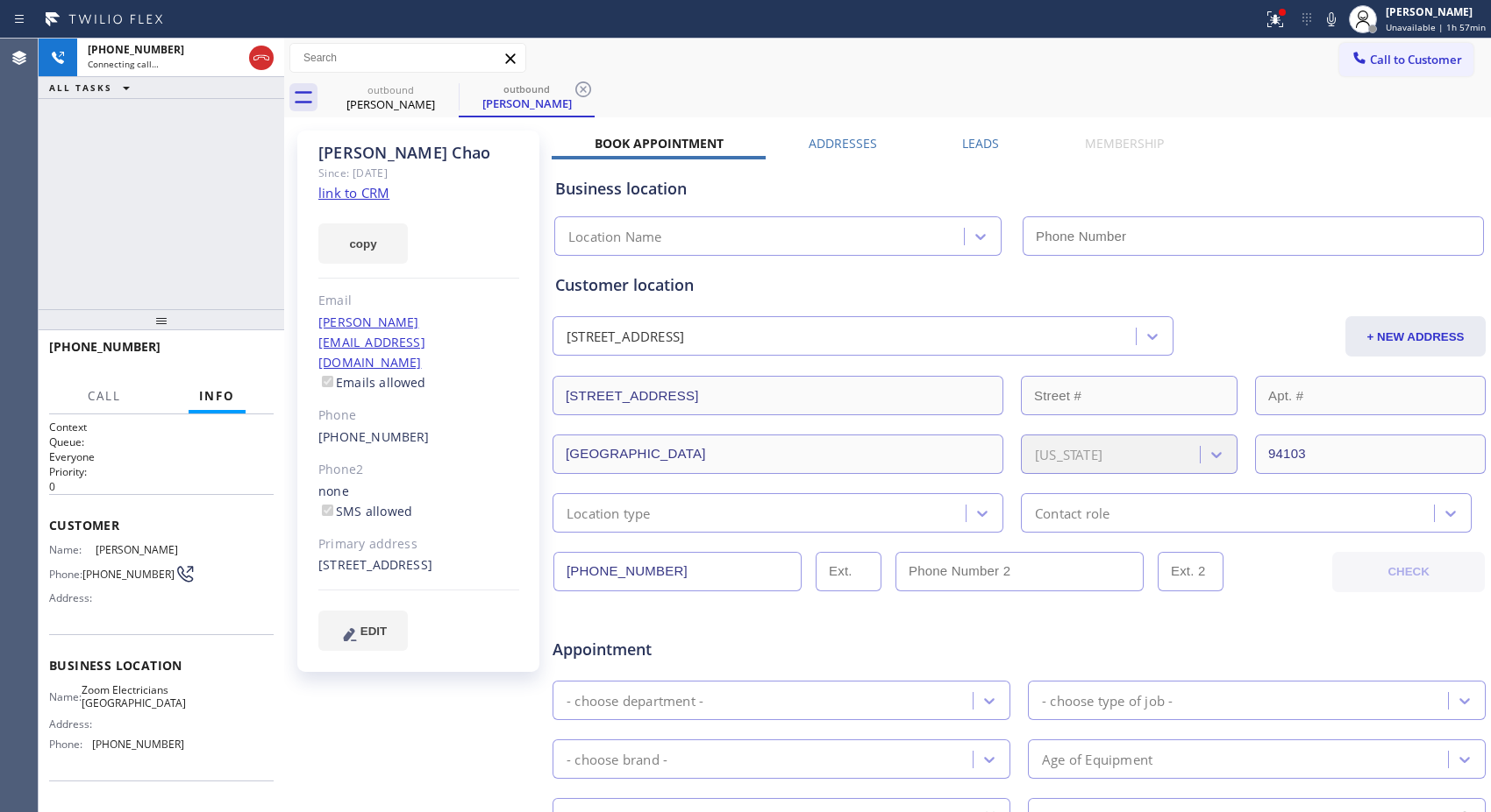
type input "(415) 727-8840"
click at [244, 253] on div "+16508637888 Connecting call… ALL TASKS ALL TASKS ACTIVE TASKS TASKS IN WRAP UP" at bounding box center [161, 174] width 245 height 270
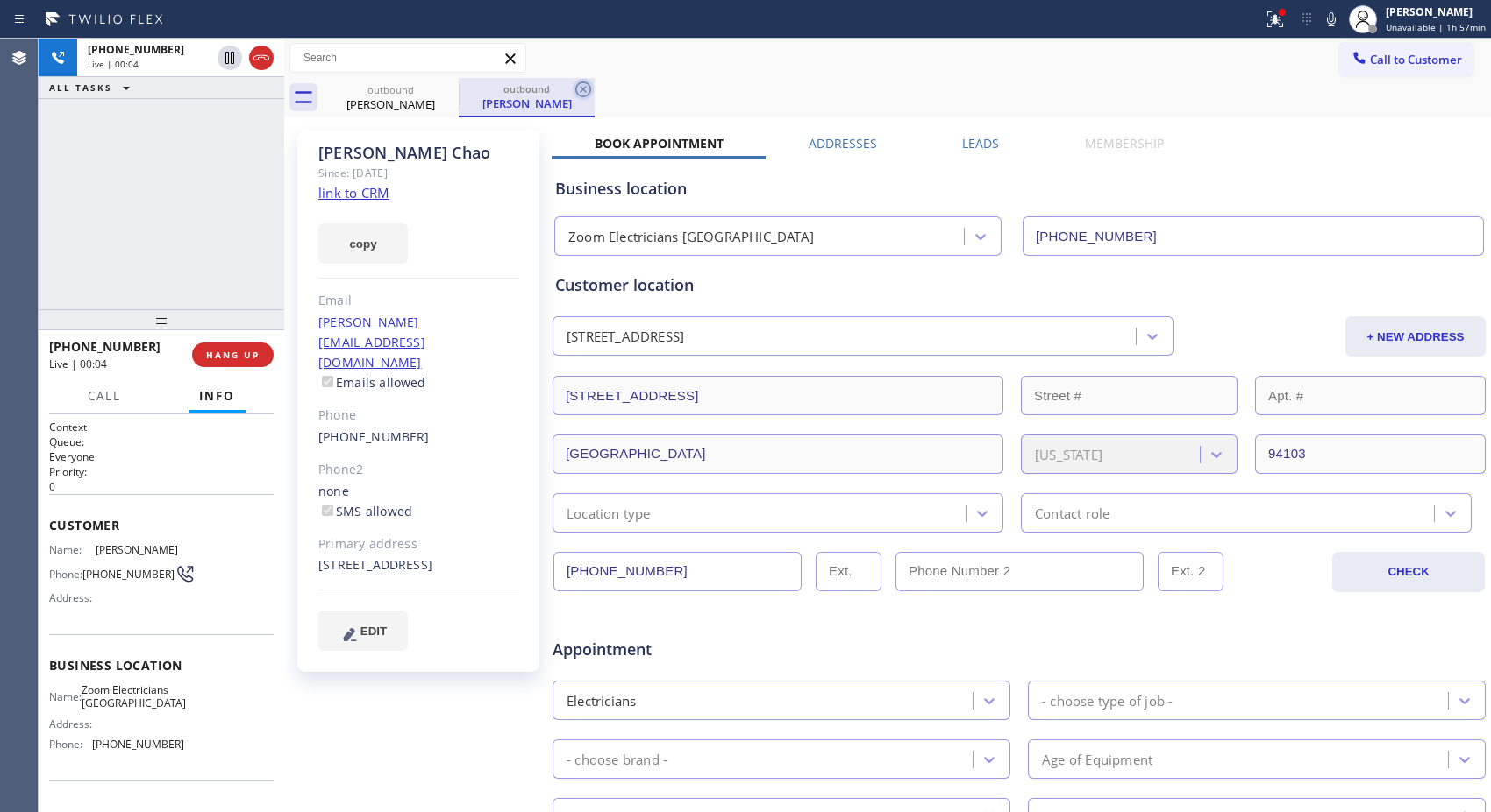
click at [589, 89] on icon at bounding box center [583, 90] width 21 height 21
click at [1342, 21] on icon at bounding box center [1331, 20] width 21 height 21
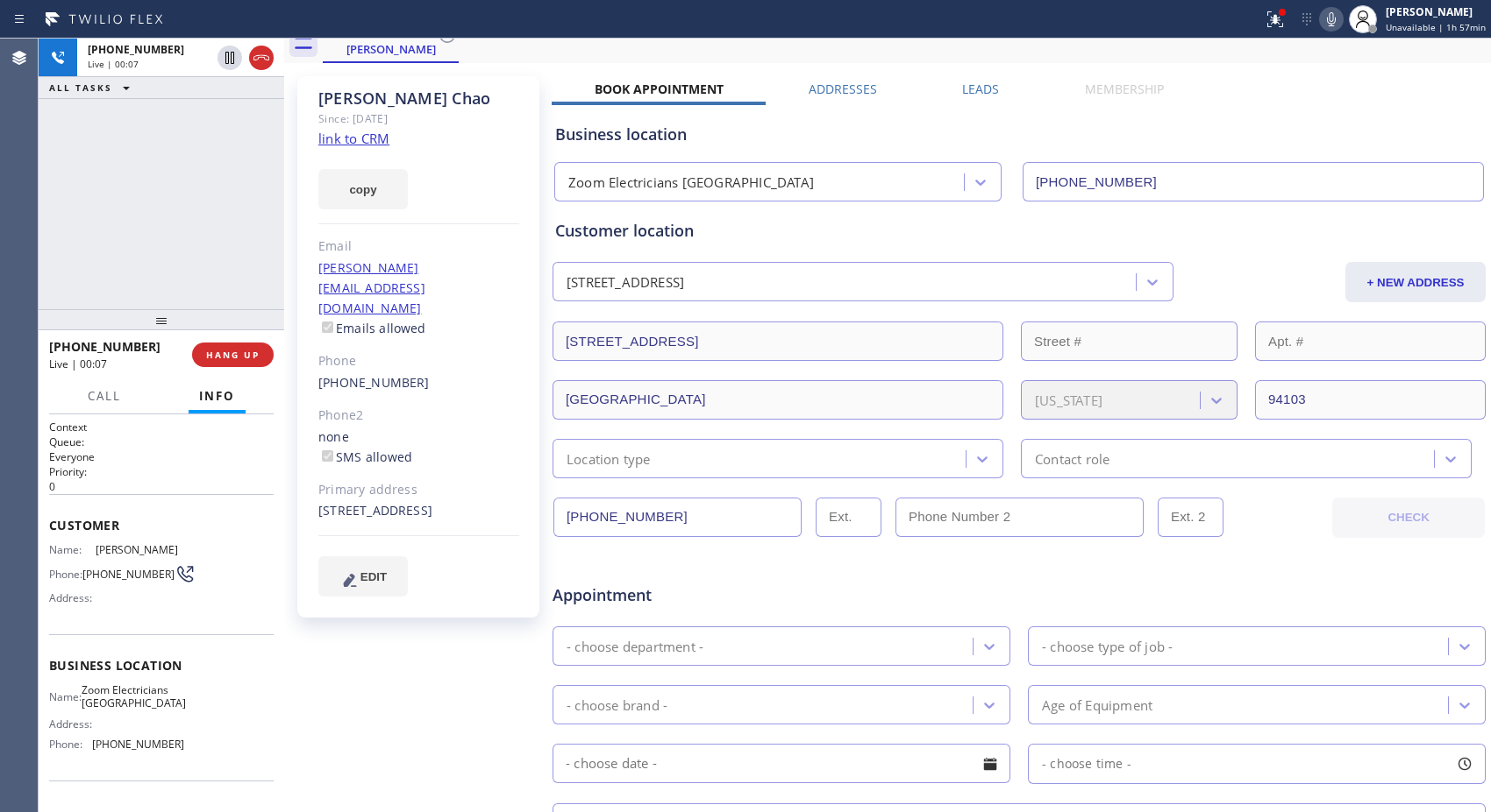
scroll to position [98, 0]
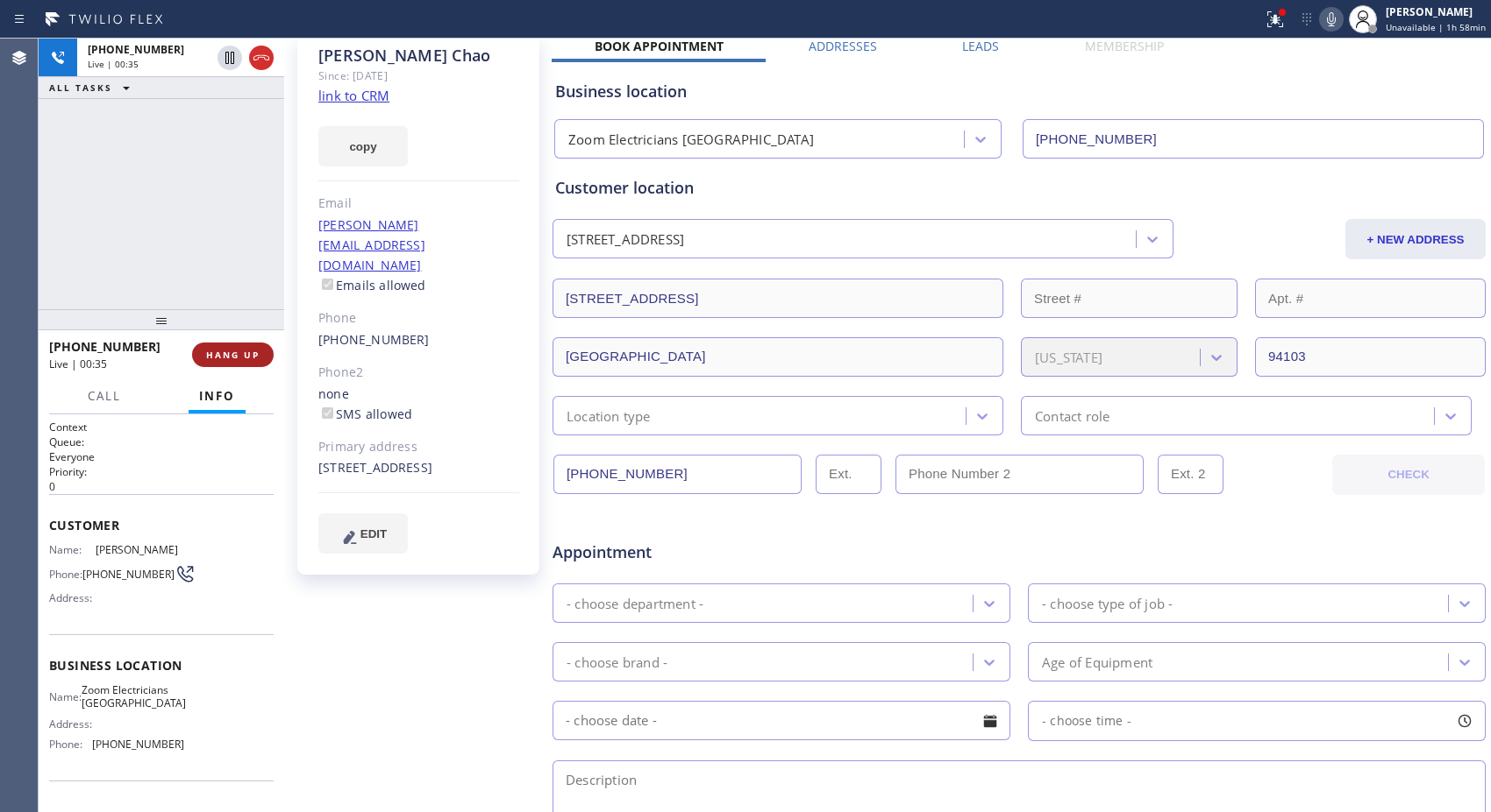
click at [229, 355] on span "HANG UP" at bounding box center [232, 354] width 54 height 13
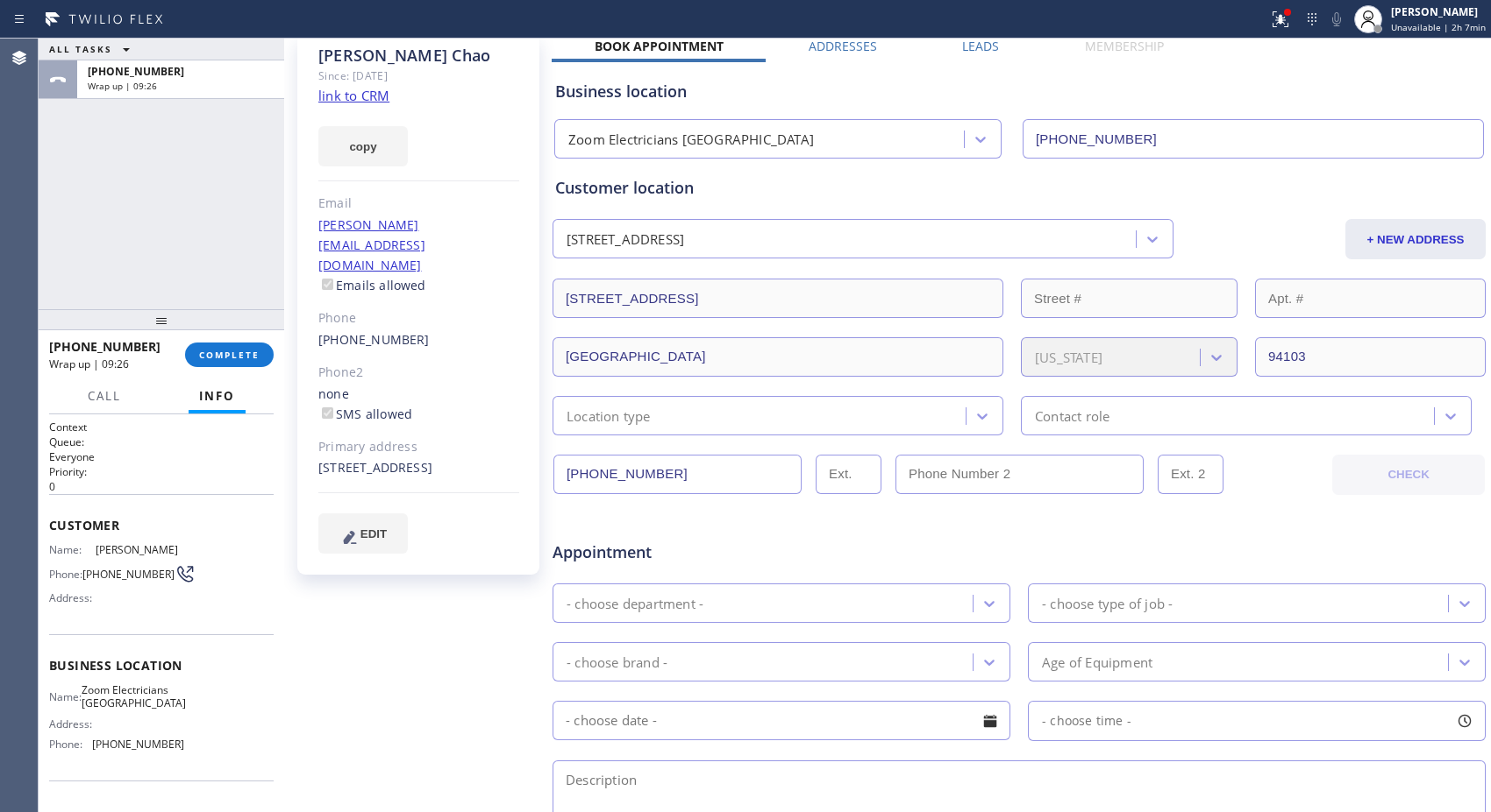
click at [1036, 100] on div "Business location" at bounding box center [1018, 92] width 928 height 23
click at [219, 348] on span "COMPLETE" at bounding box center [229, 354] width 61 height 13
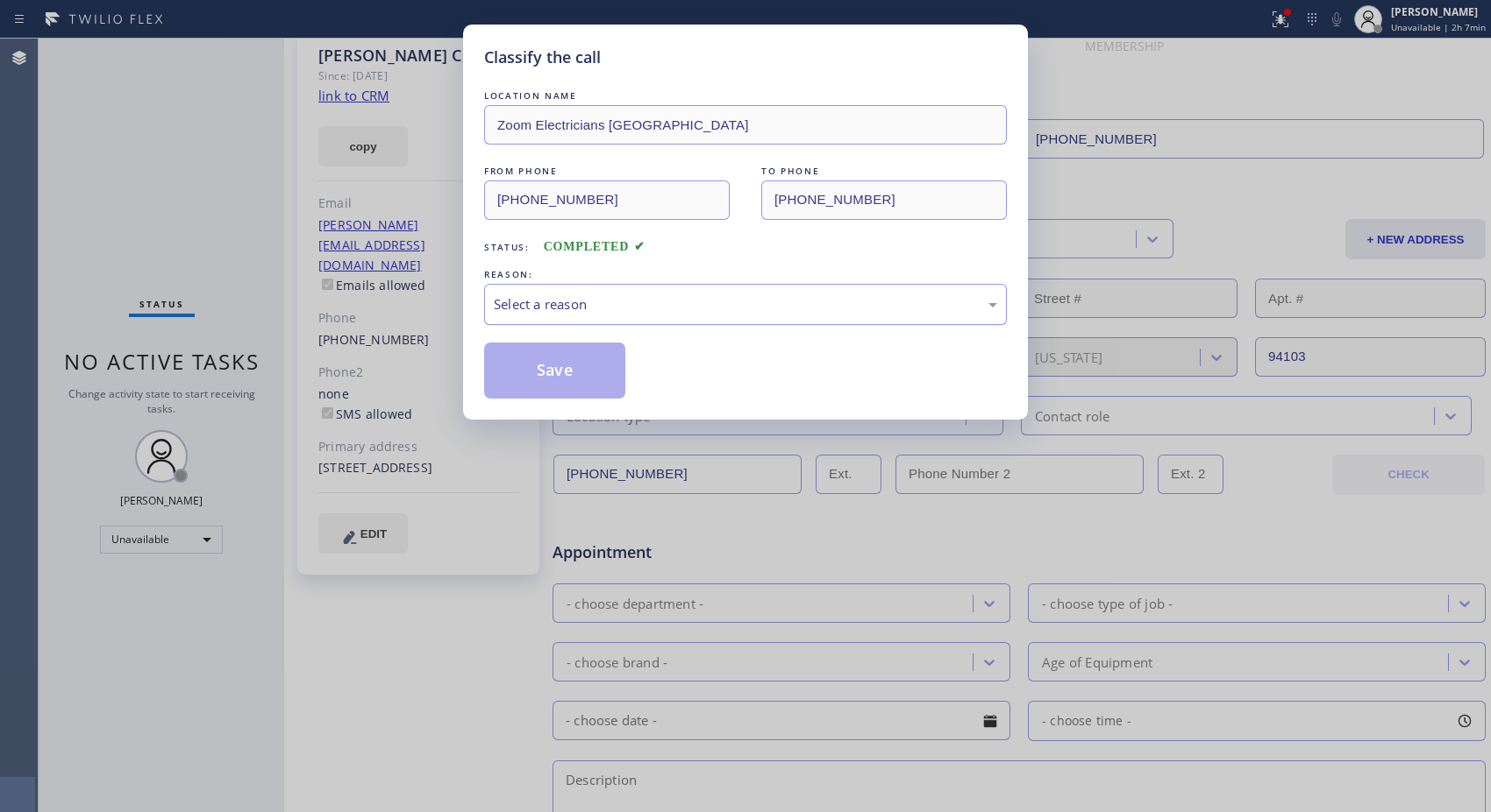
click at [804, 308] on div "Select a reason" at bounding box center [745, 304] width 503 height 20
click at [546, 373] on button "Save" at bounding box center [555, 370] width 142 height 56
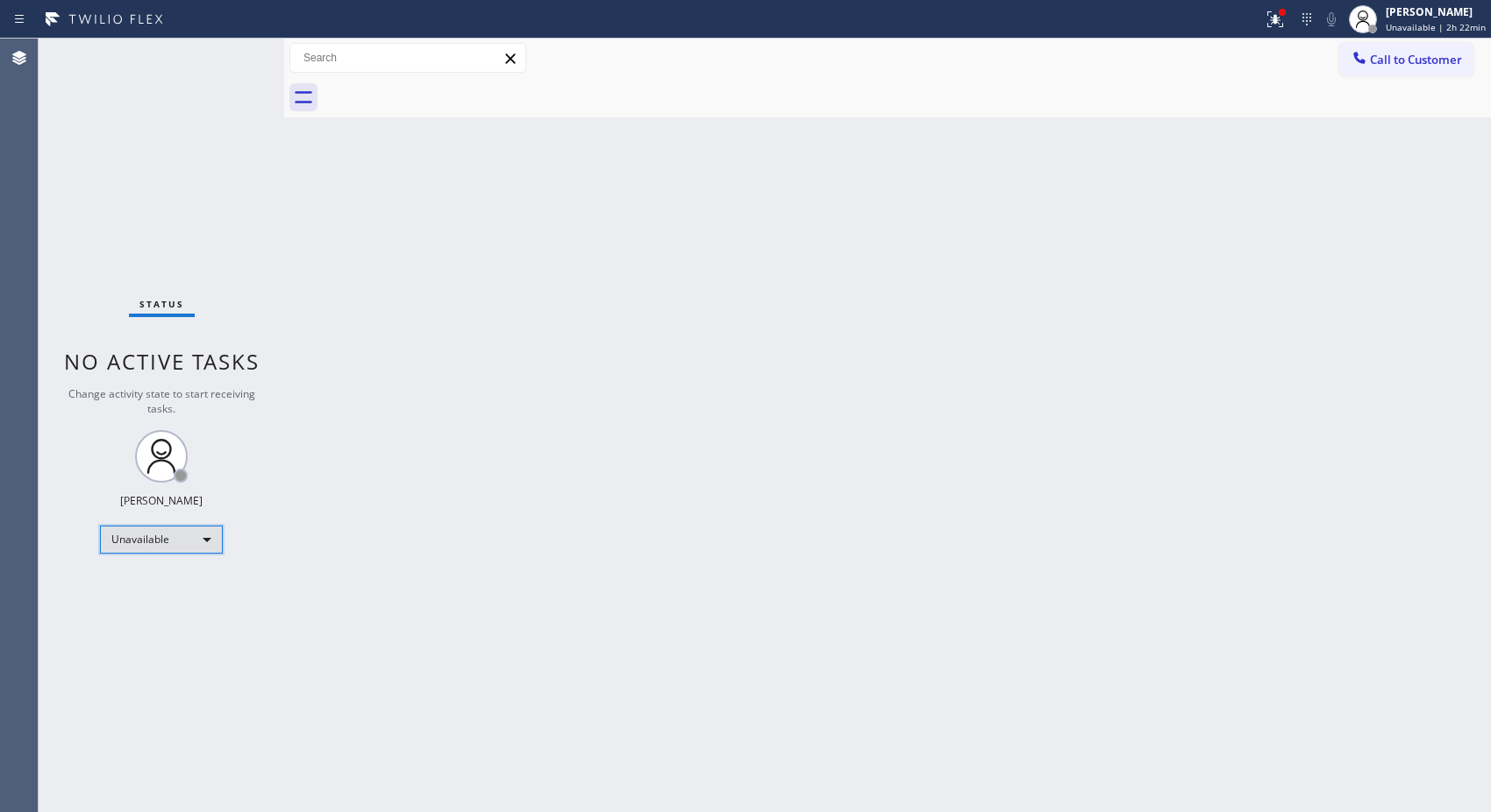
click at [189, 550] on div "Unavailable" at bounding box center [161, 540] width 123 height 28
click at [160, 625] on li "Break" at bounding box center [160, 629] width 119 height 21
click at [1163, 488] on div "Back to Dashboard Change Sender ID Customers Technicians Select a contact Outbo…" at bounding box center [888, 426] width 1207 height 774
click at [1457, 21] on span "Break | 12:57" at bounding box center [1427, 27] width 58 height 13
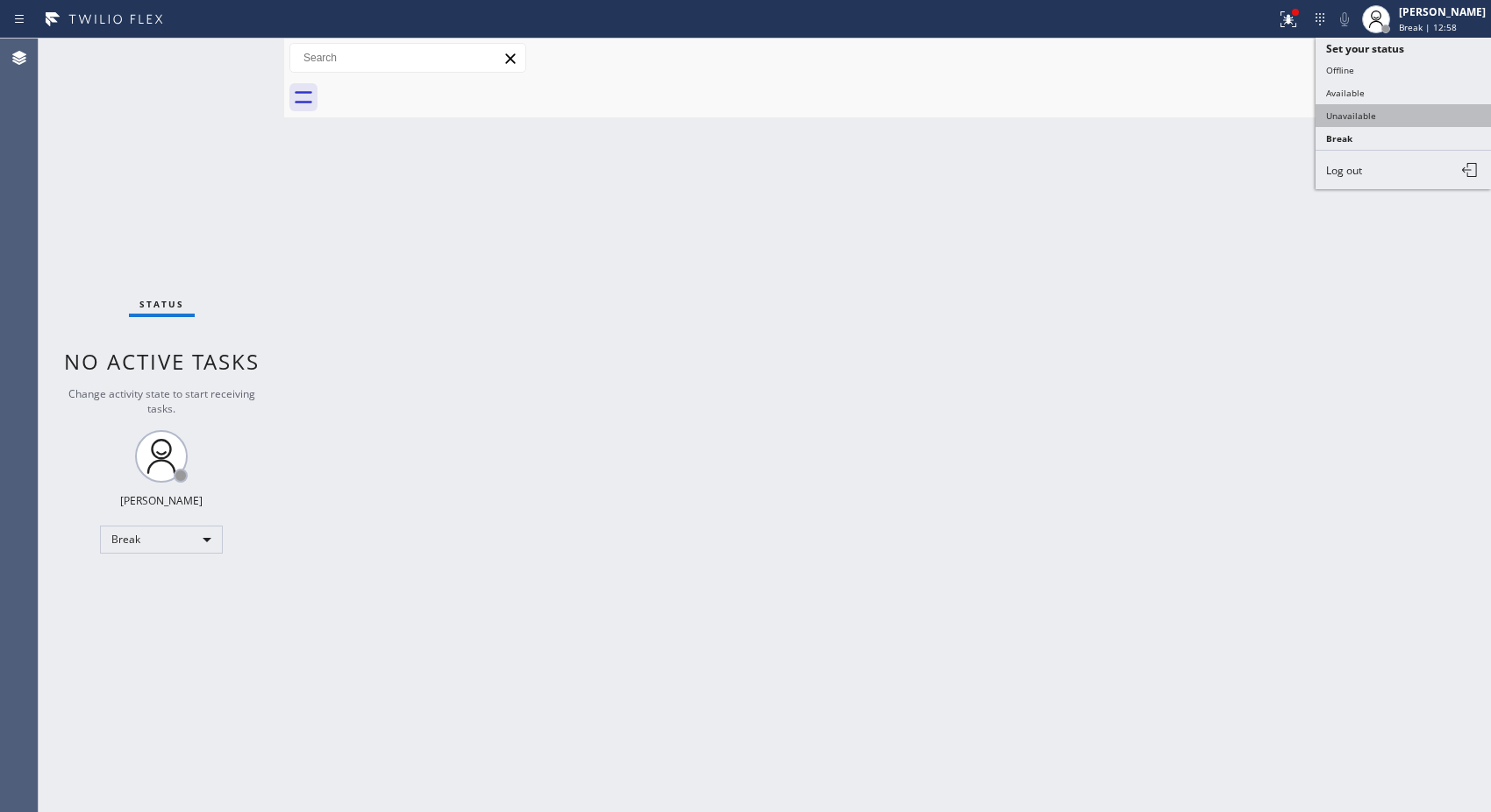
drag, startPoint x: 1333, startPoint y: 130, endPoint x: 1346, endPoint y: 103, distance: 30.0
click at [1346, 103] on ul "Set your status Offline Available Unavailable Break Log out" at bounding box center [1403, 113] width 176 height 151
click at [1346, 104] on button "Unavailable" at bounding box center [1403, 115] width 176 height 22
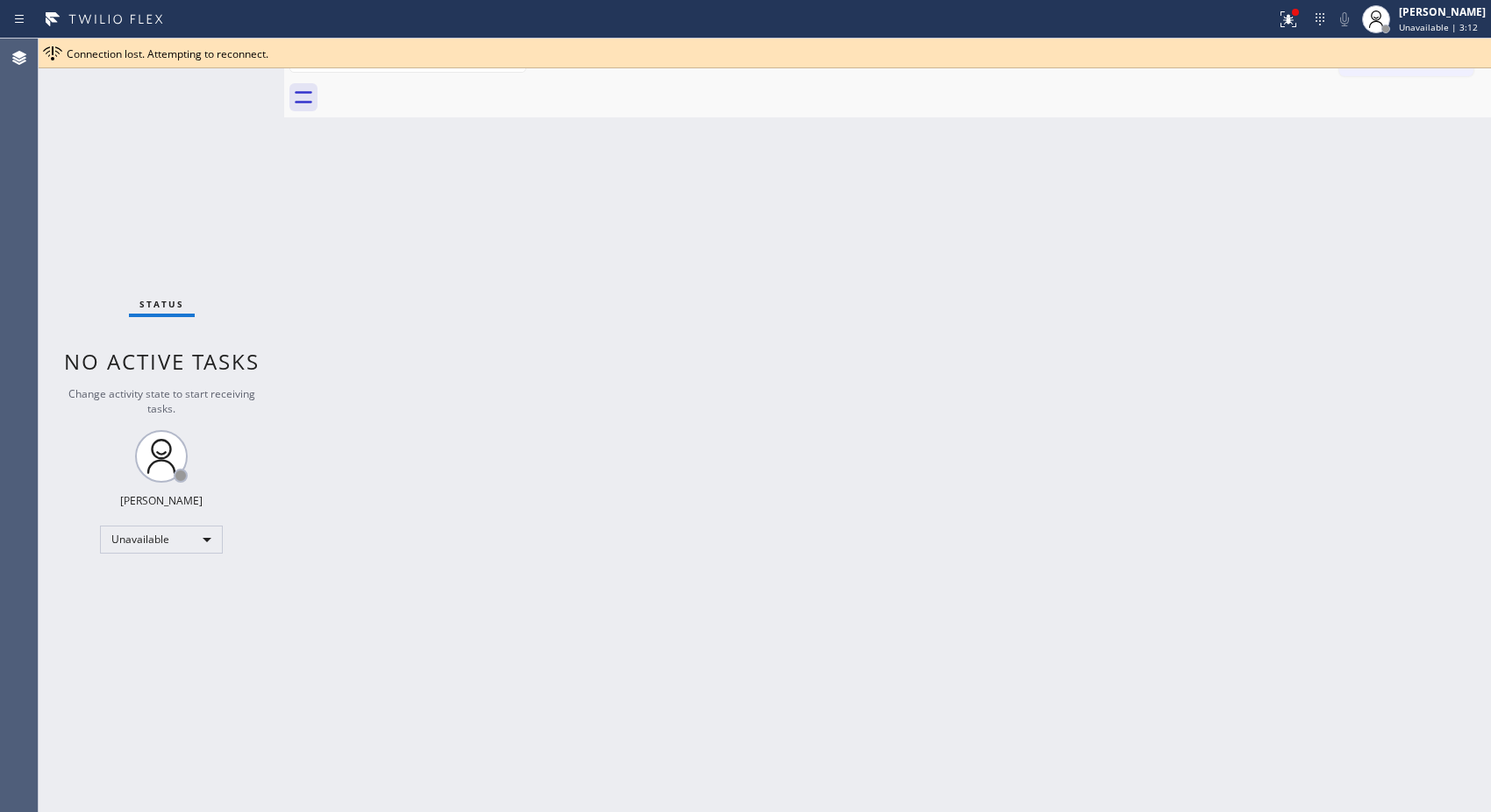
click at [965, 275] on div "Back to Dashboard Change Sender ID Customers Technicians Select a contact Outbo…" at bounding box center [888, 426] width 1207 height 774
click at [212, 538] on div "Offline" at bounding box center [161, 540] width 123 height 28
click at [191, 606] on li "Unavailable" at bounding box center [160, 608] width 119 height 21
click at [728, 546] on div "Back to Dashboard Change Sender ID Customers Technicians Select a contact Outbo…" at bounding box center [888, 426] width 1207 height 774
click at [1471, 53] on icon at bounding box center [1476, 54] width 21 height 21
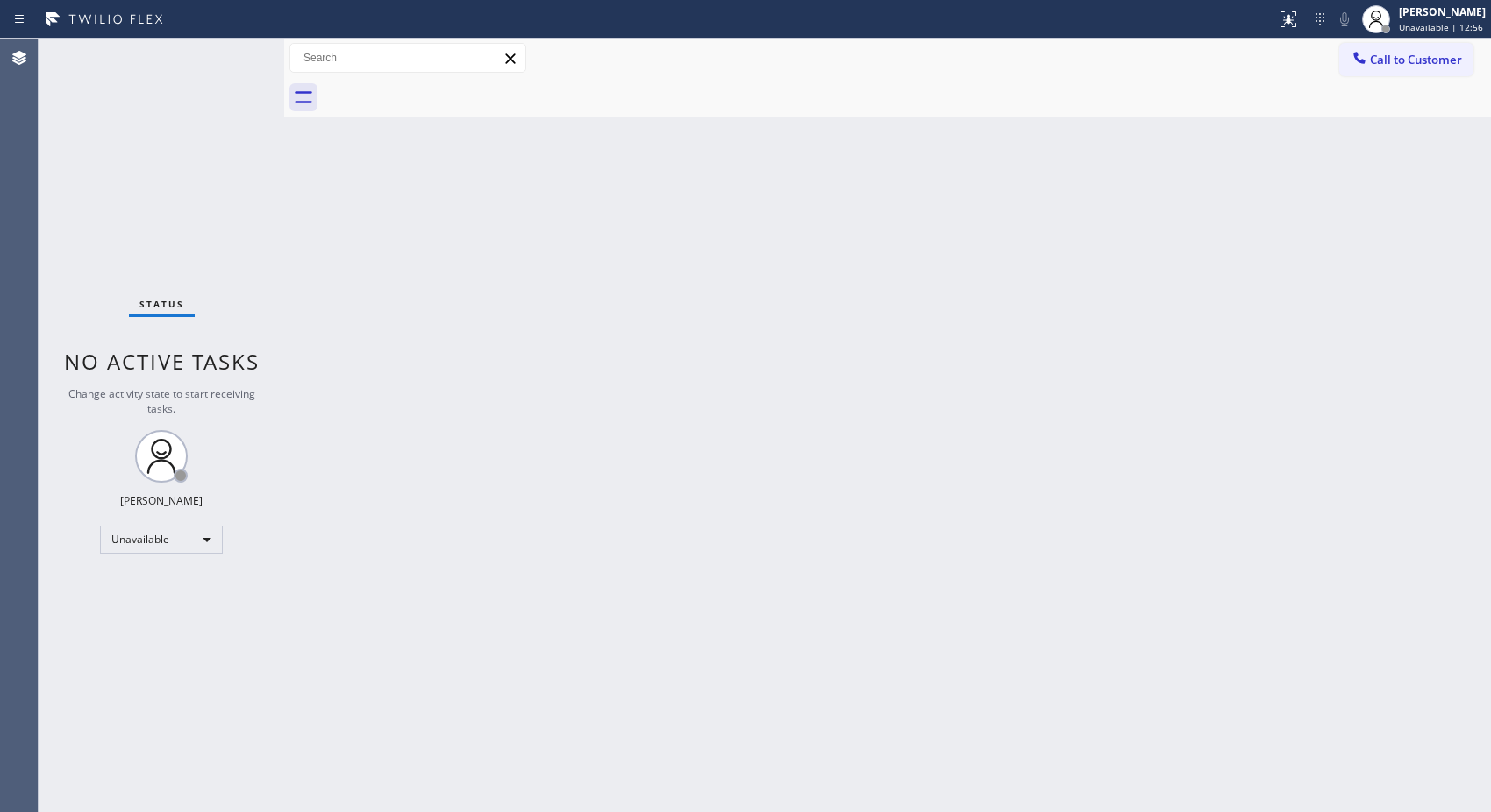
click at [1394, 78] on div at bounding box center [906, 98] width 1168 height 39
click at [1377, 58] on span "Call to Customer" at bounding box center [1416, 60] width 92 height 16
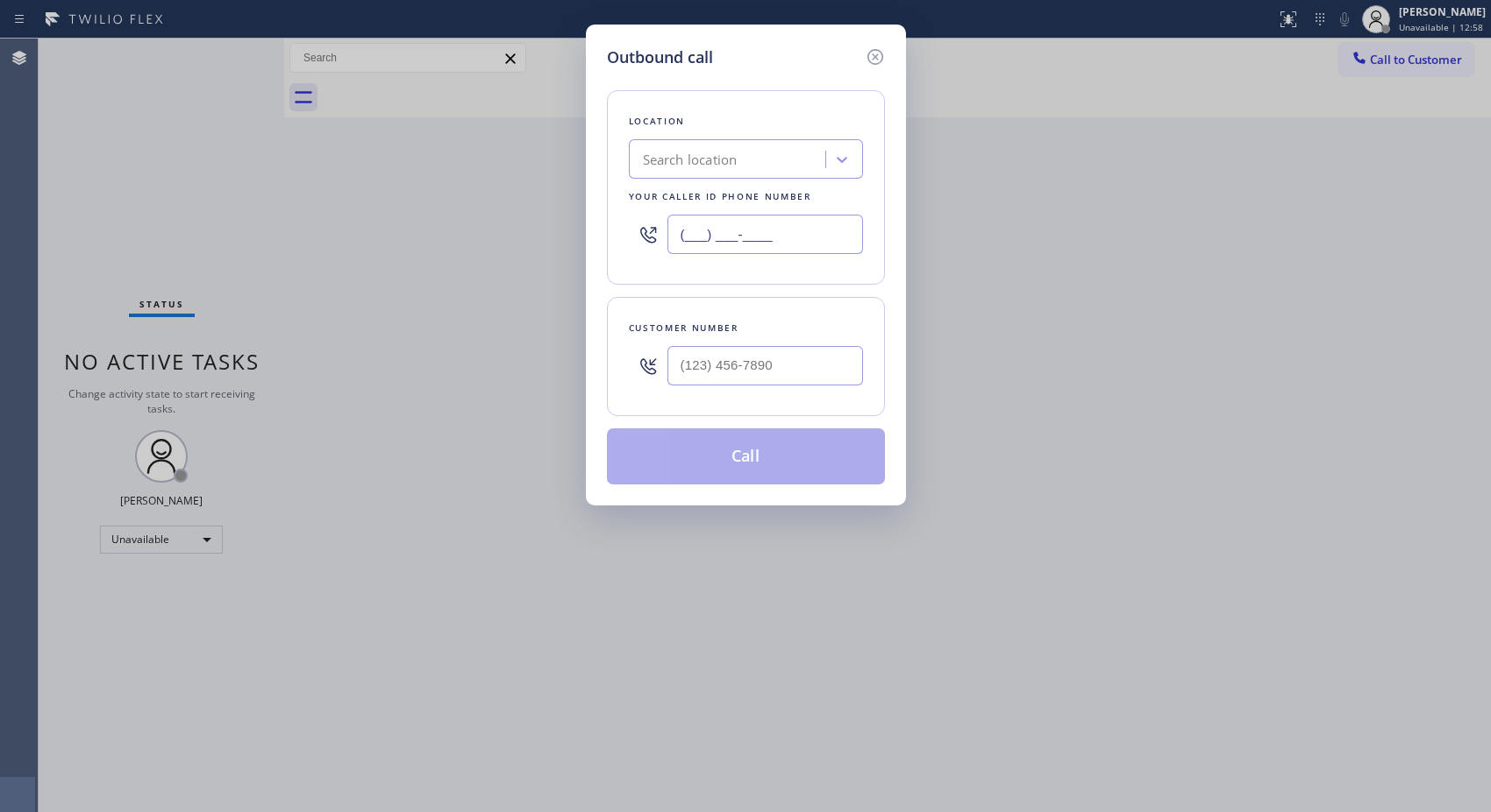
drag, startPoint x: 773, startPoint y: 233, endPoint x: 356, endPoint y: 0, distance: 477.7
click at [394, 161] on div "Outbound call Location Search location Your caller id phone number (___) ___-__…" at bounding box center [745, 406] width 1491 height 812
paste input "424) 364-1950"
type input "(424) 364-1950"
drag, startPoint x: 743, startPoint y: 340, endPoint x: 641, endPoint y: 322, distance: 103.6
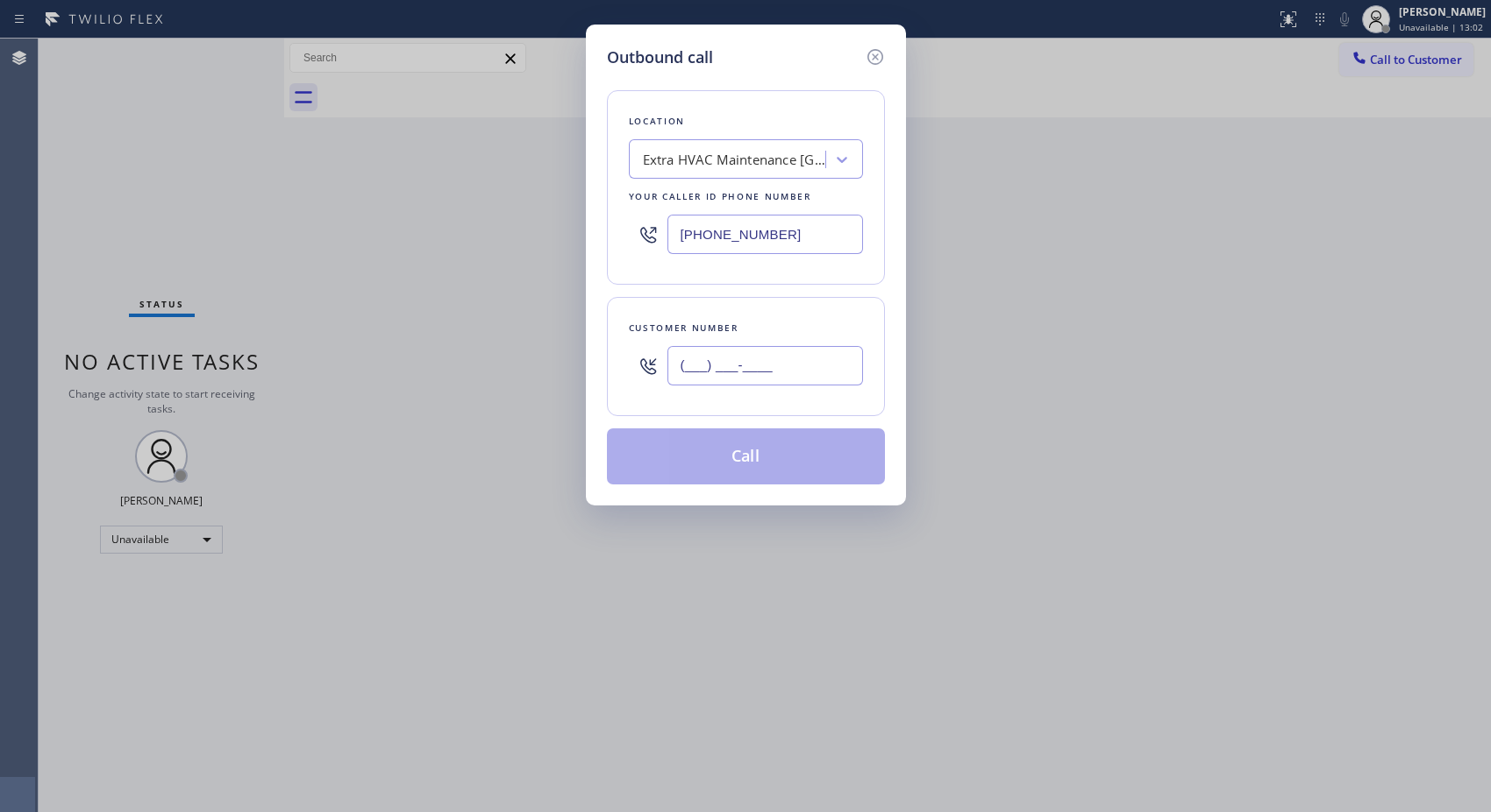
click at [643, 322] on div "Customer number (___) ___-____" at bounding box center [745, 356] width 278 height 119
paste input "310) 892-0500"
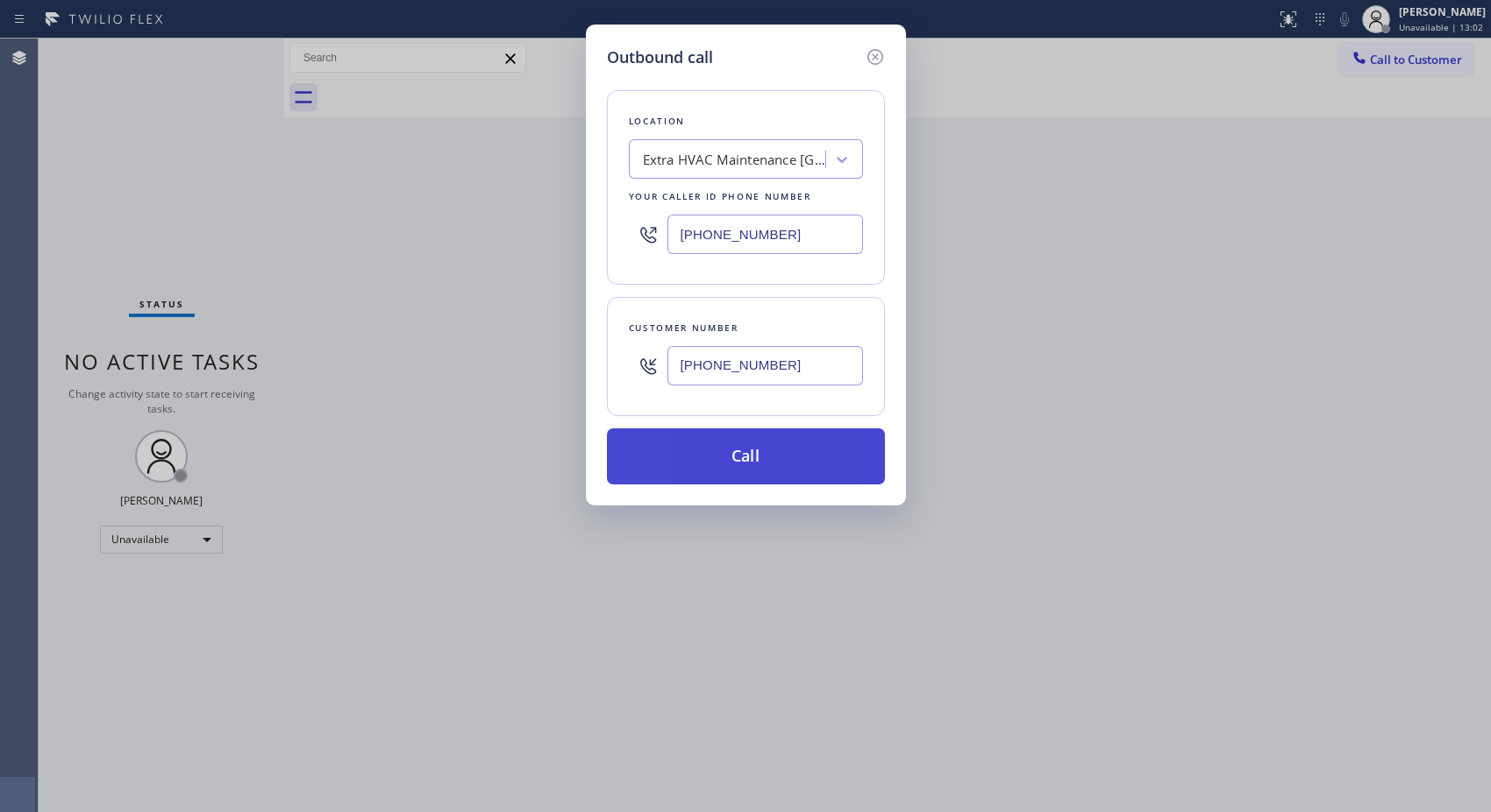
type input "(310) 892-0500"
click at [791, 467] on button "Call" at bounding box center [745, 456] width 278 height 56
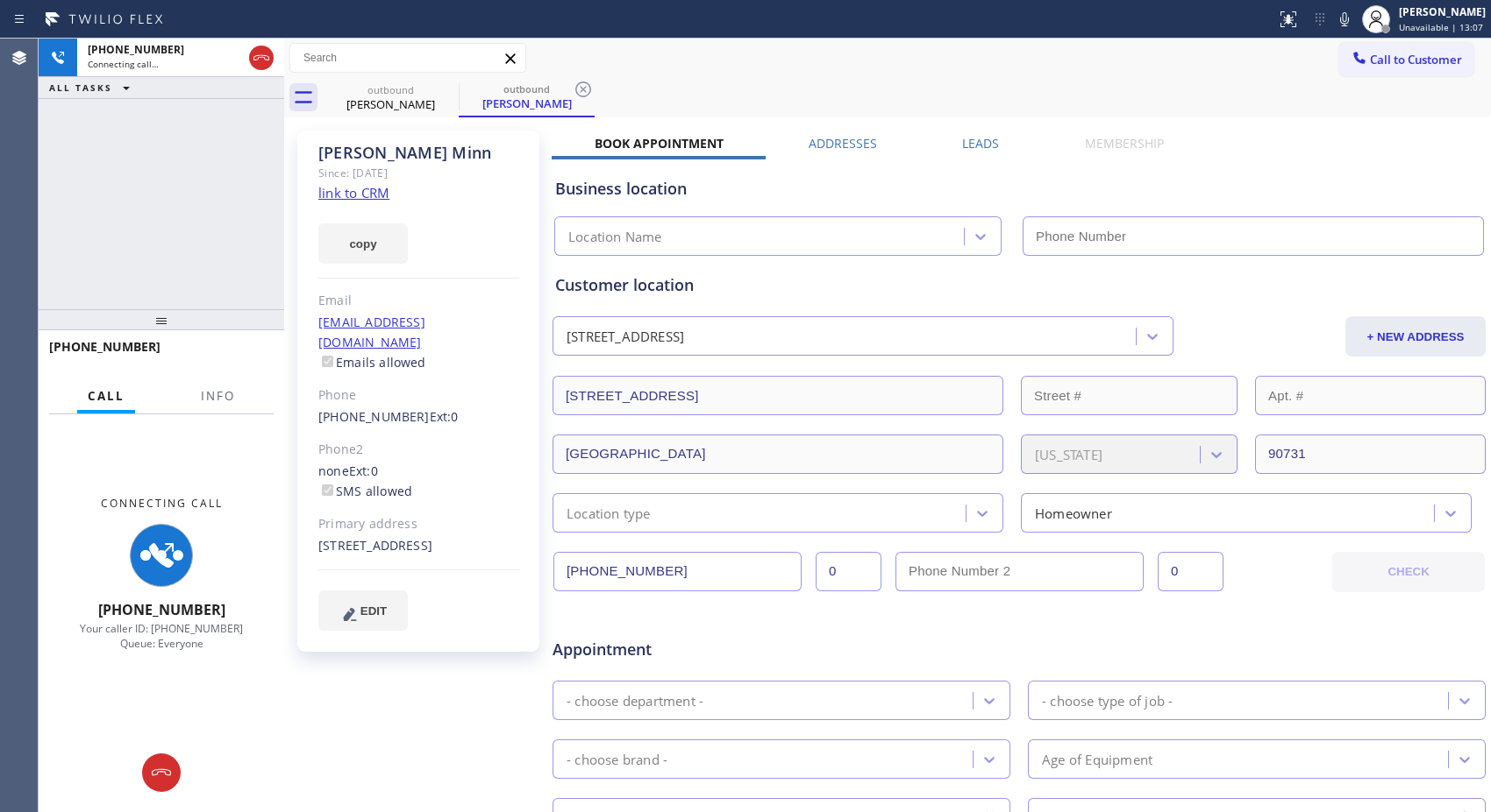
type input "(424) 364-1950"
drag, startPoint x: 590, startPoint y: 94, endPoint x: 623, endPoint y: 32, distance: 70.2
click at [590, 94] on icon at bounding box center [583, 90] width 21 height 21
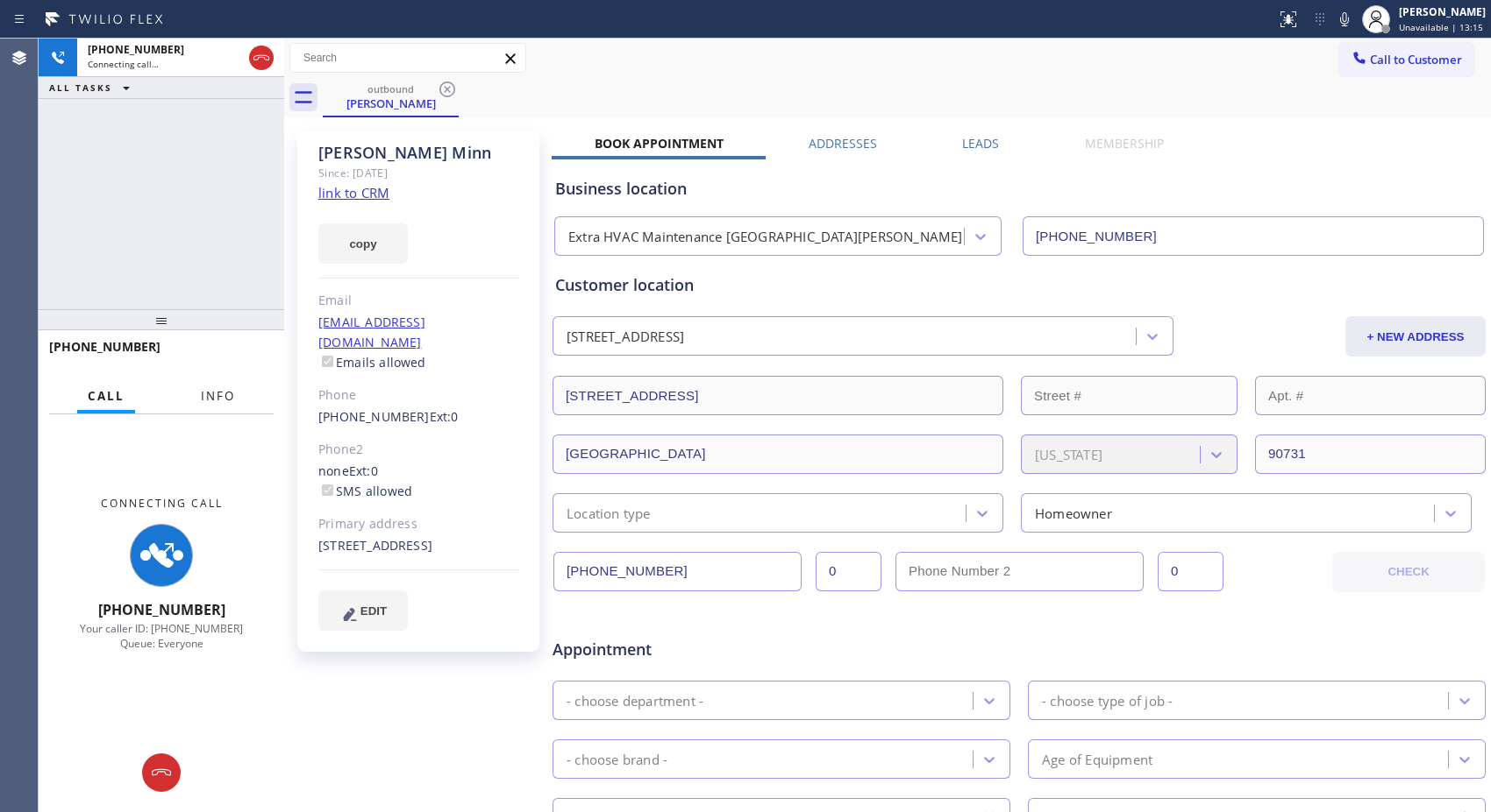
click at [205, 386] on button "Info" at bounding box center [218, 396] width 56 height 34
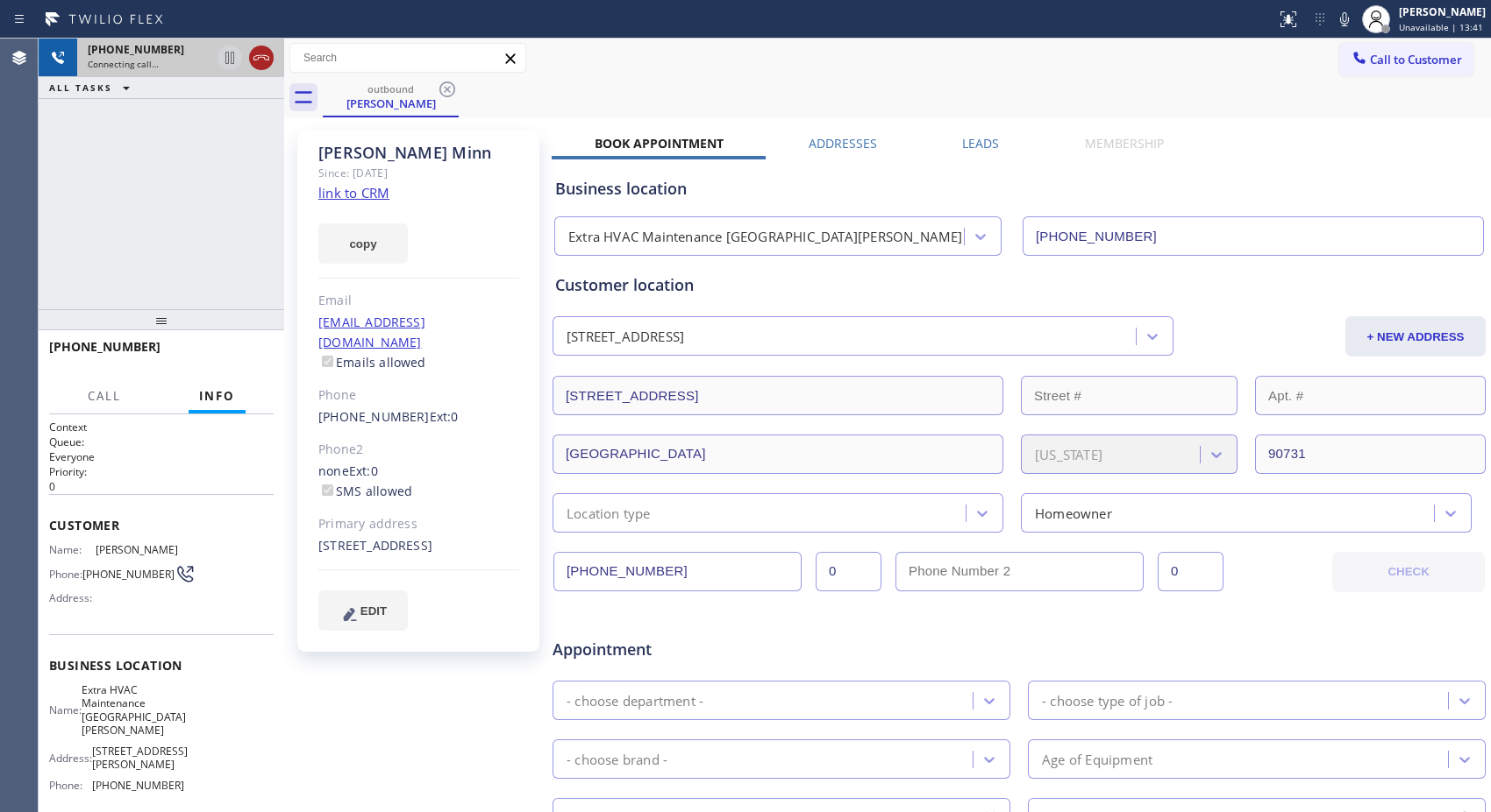
click at [267, 55] on icon at bounding box center [262, 58] width 21 height 21
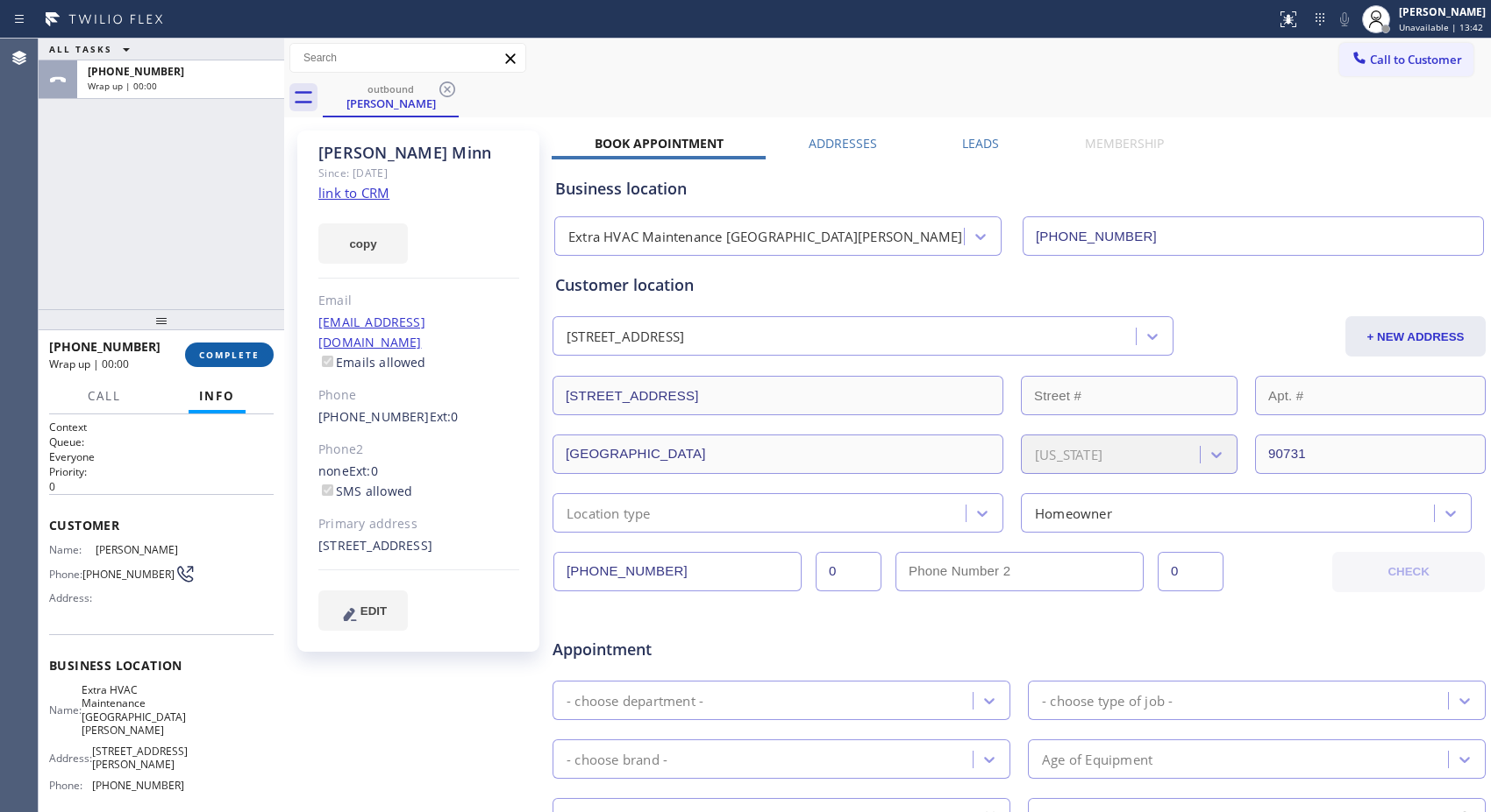
click at [234, 350] on span "COMPLETE" at bounding box center [229, 354] width 61 height 13
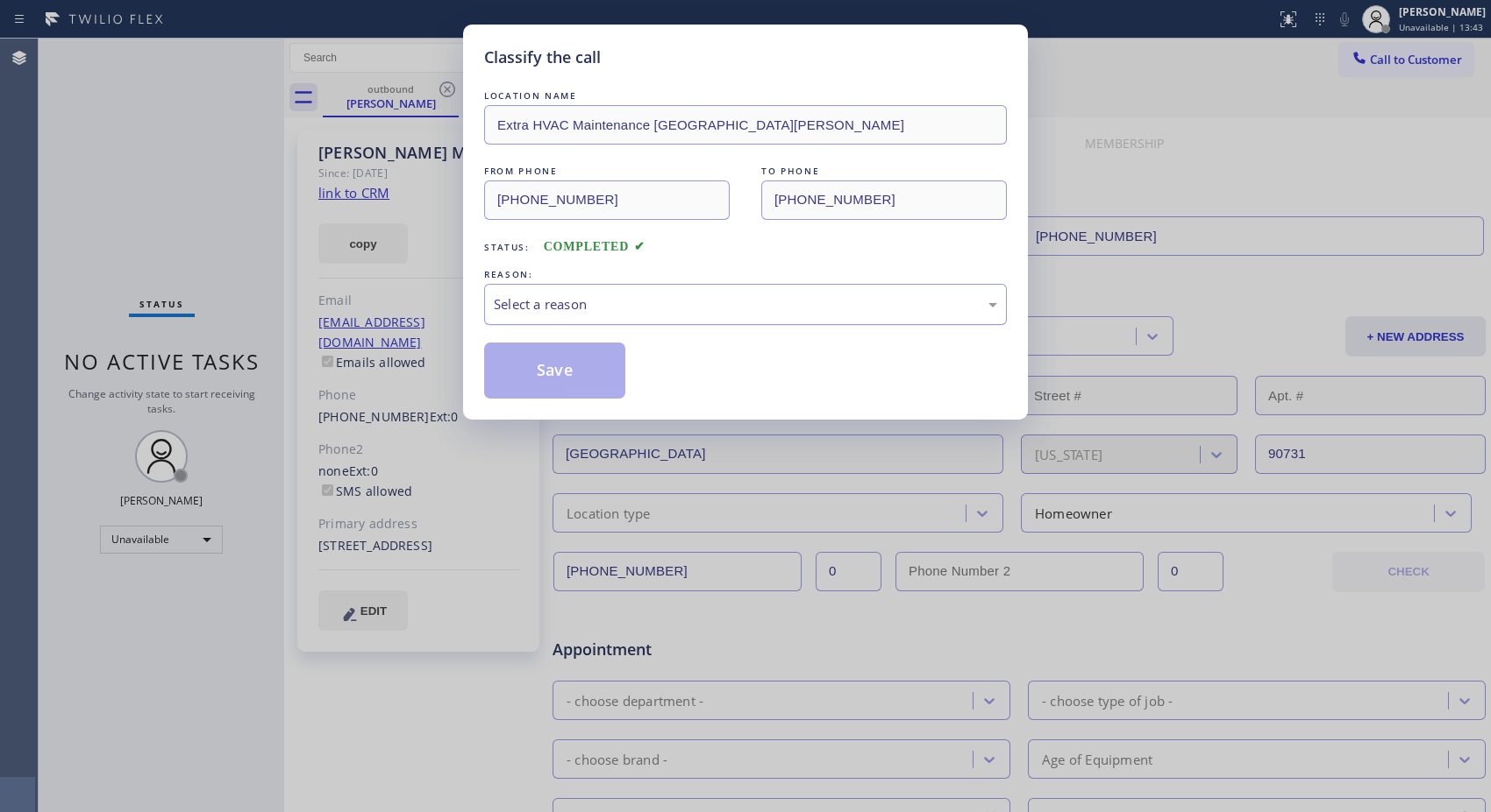
click at [686, 309] on div "Select a reason" at bounding box center [745, 304] width 503 height 20
click at [591, 374] on button "Save" at bounding box center [555, 370] width 142 height 56
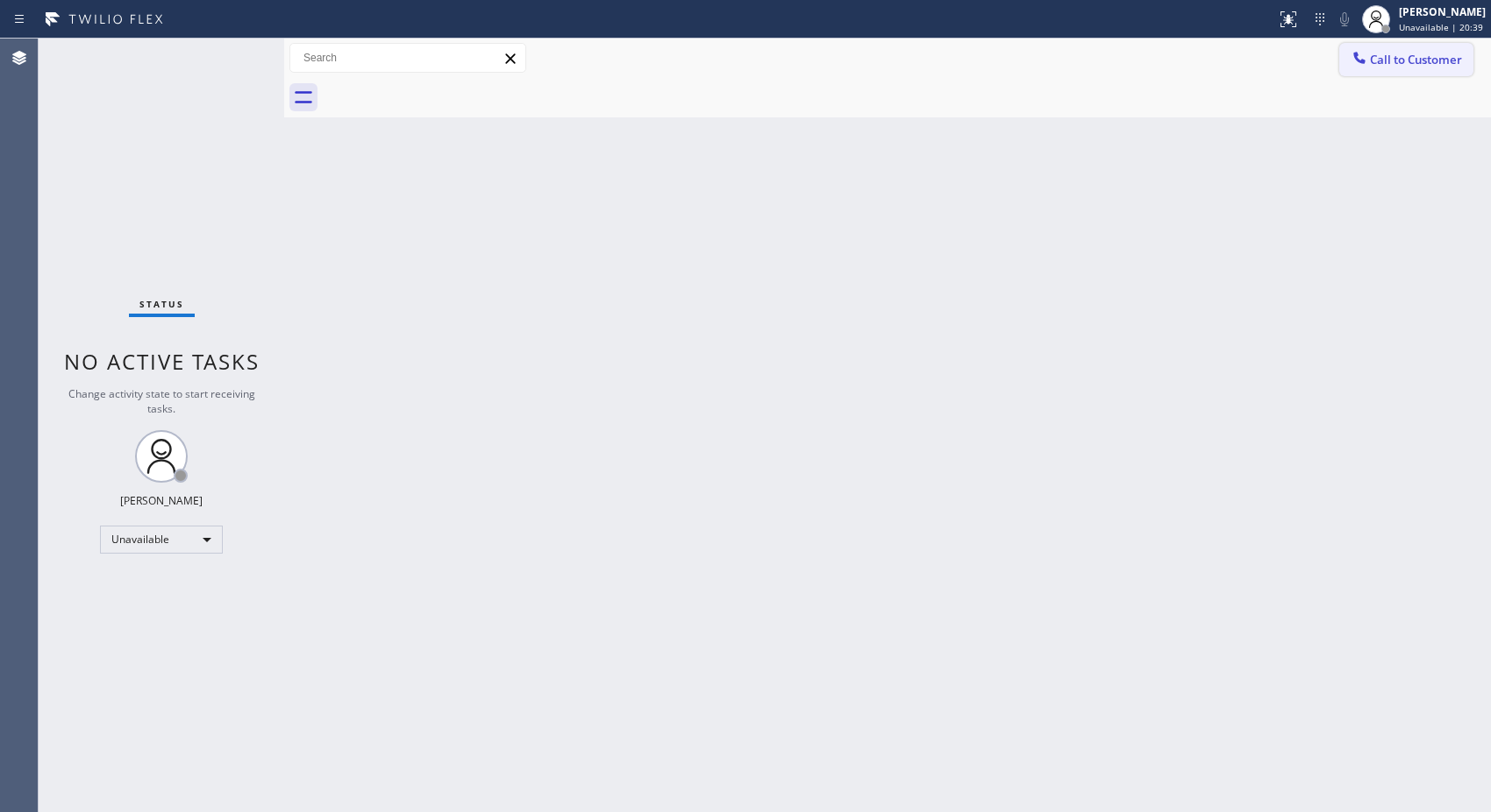
click at [1422, 57] on span "Call to Customer" at bounding box center [1416, 60] width 92 height 16
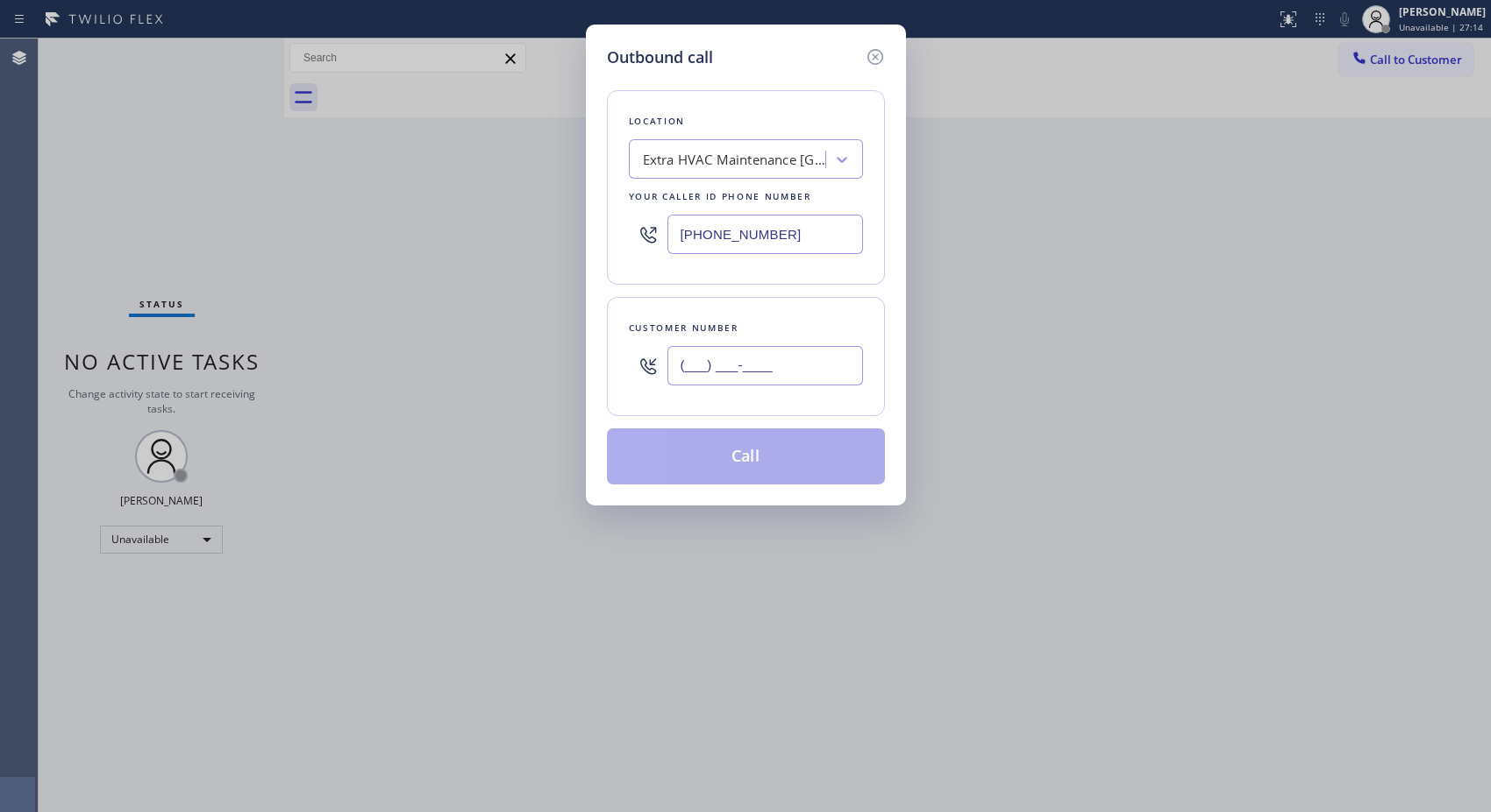
drag, startPoint x: 820, startPoint y: 371, endPoint x: 654, endPoint y: 56, distance: 356.1
click at [598, 342] on div "Outbound call Location Extra HVAC Maintenance San Pedro Your caller id phone nu…" at bounding box center [746, 264] width 320 height 481
paste input "312) 200-6370"
type input "(312) 200-6370"
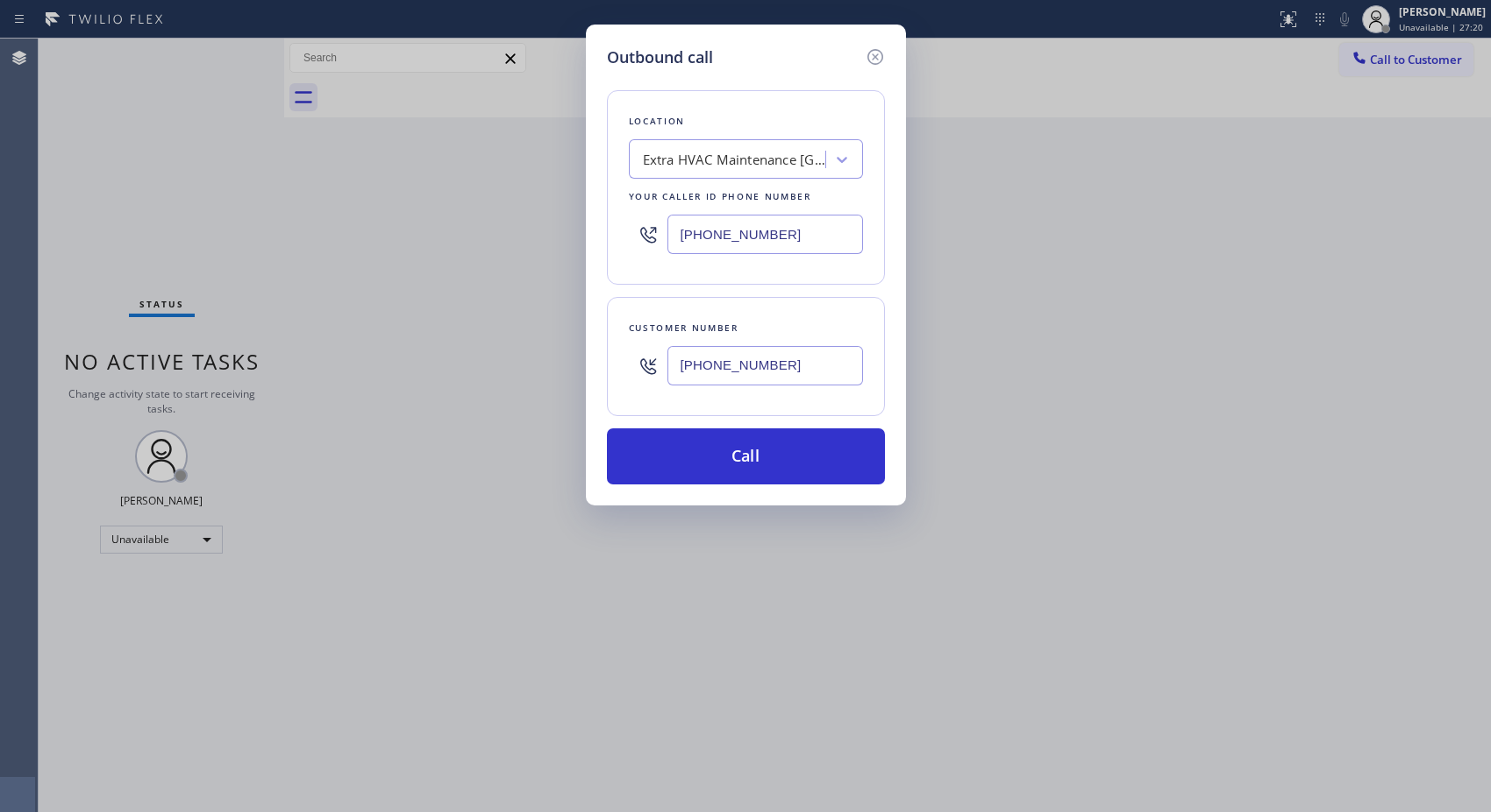
click at [656, 156] on div "Extra HVAC Maintenance San Pedro" at bounding box center [734, 160] width 185 height 20
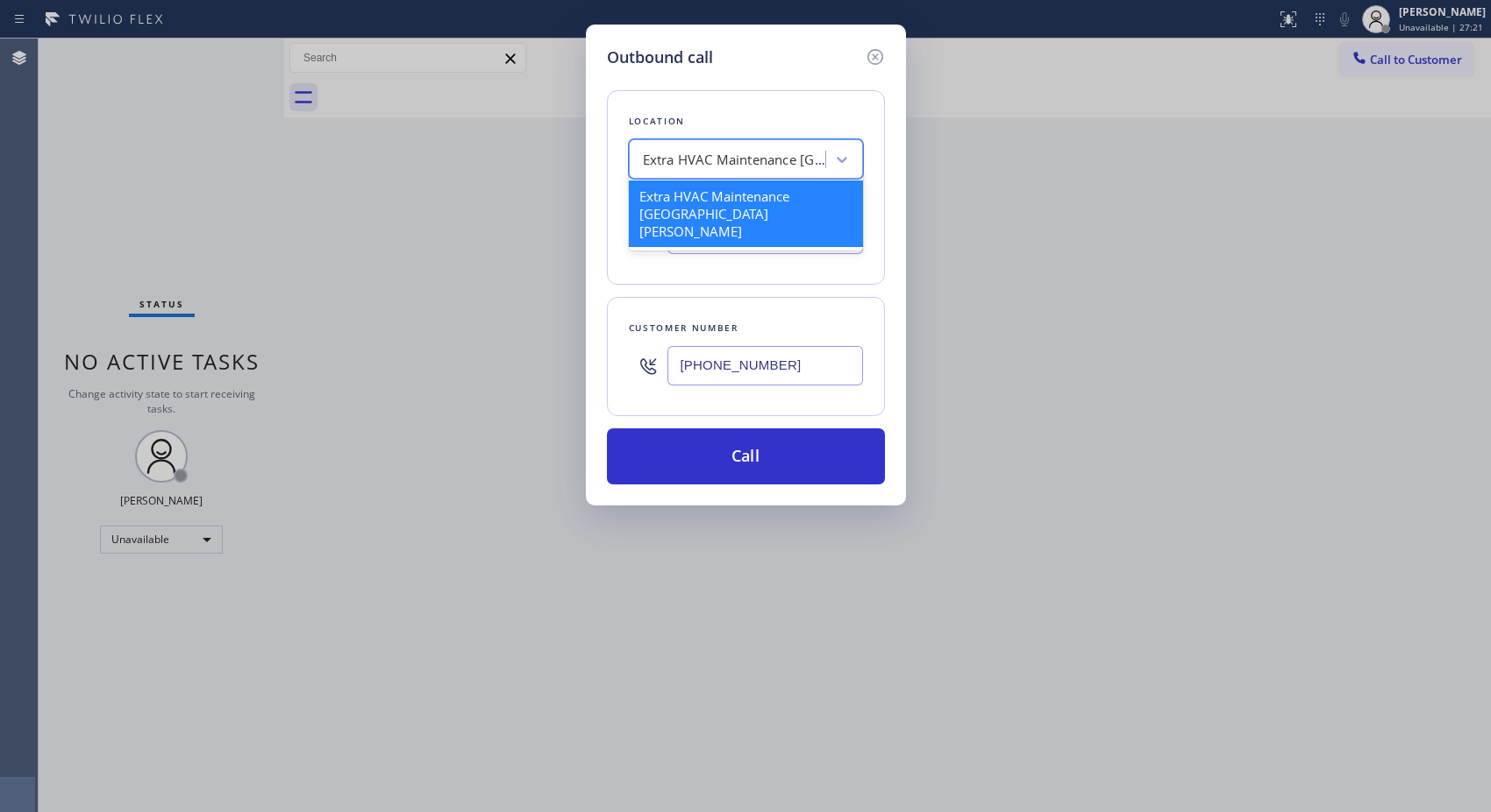
paste input "Calumet Heights Appliance Repair"
type input "Calumet Heights Appliance Repair"
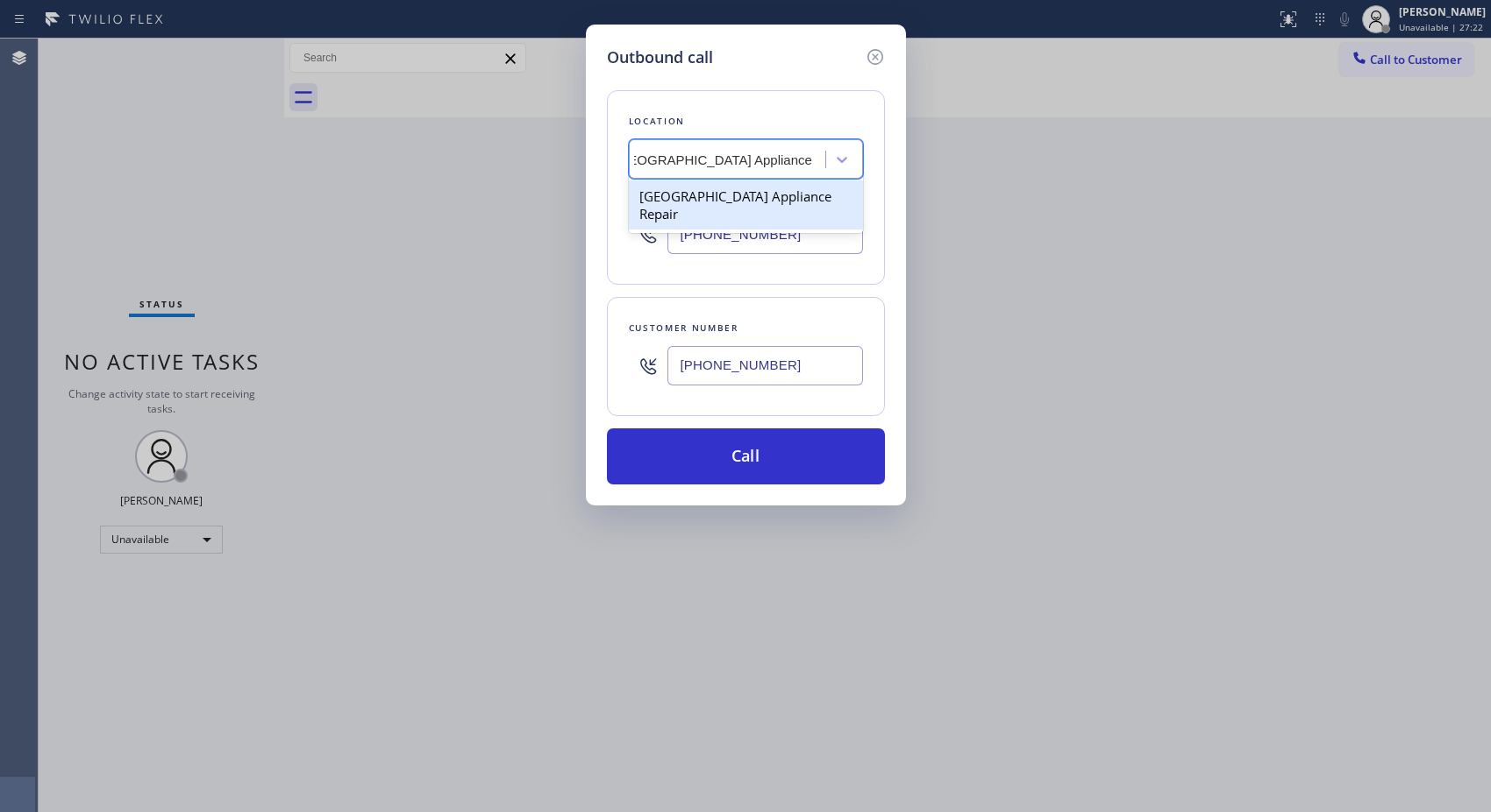
click at [730, 195] on div "Calumet Heights Appliance Repair" at bounding box center [746, 205] width 234 height 49
type input "(773) 830-4668"
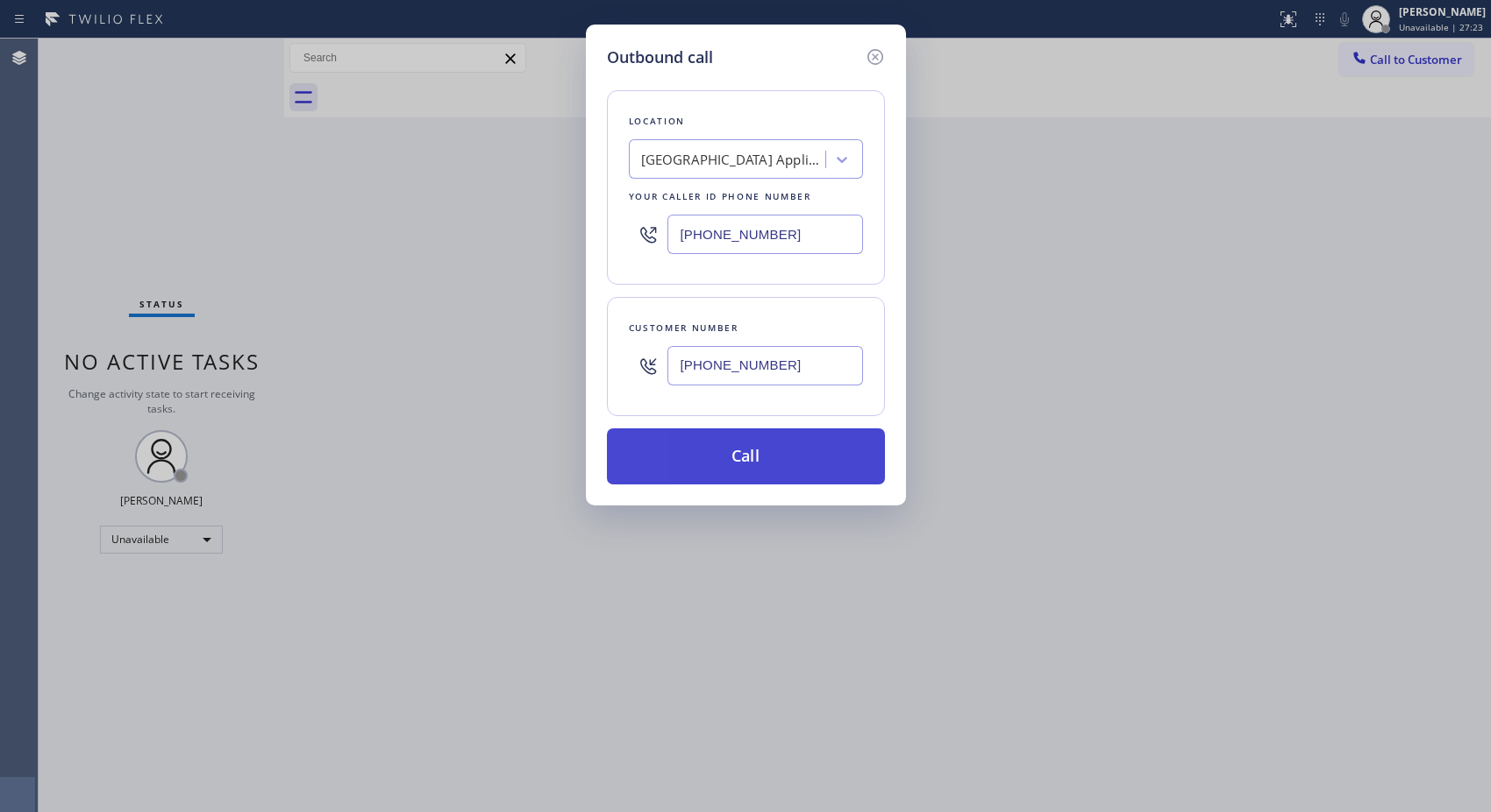
click at [795, 467] on button "Call" at bounding box center [745, 456] width 278 height 56
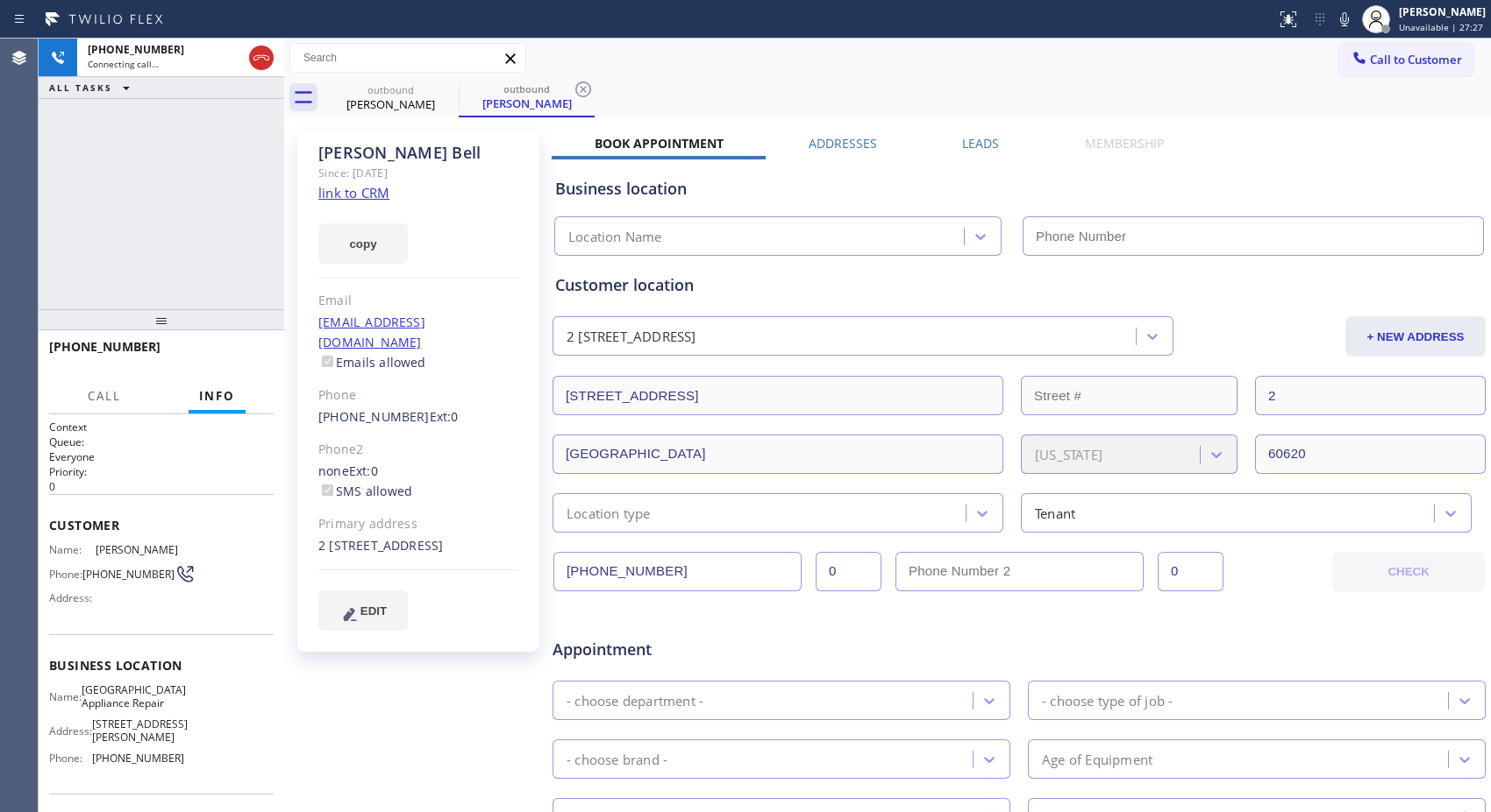
type input "(773) 830-4668"
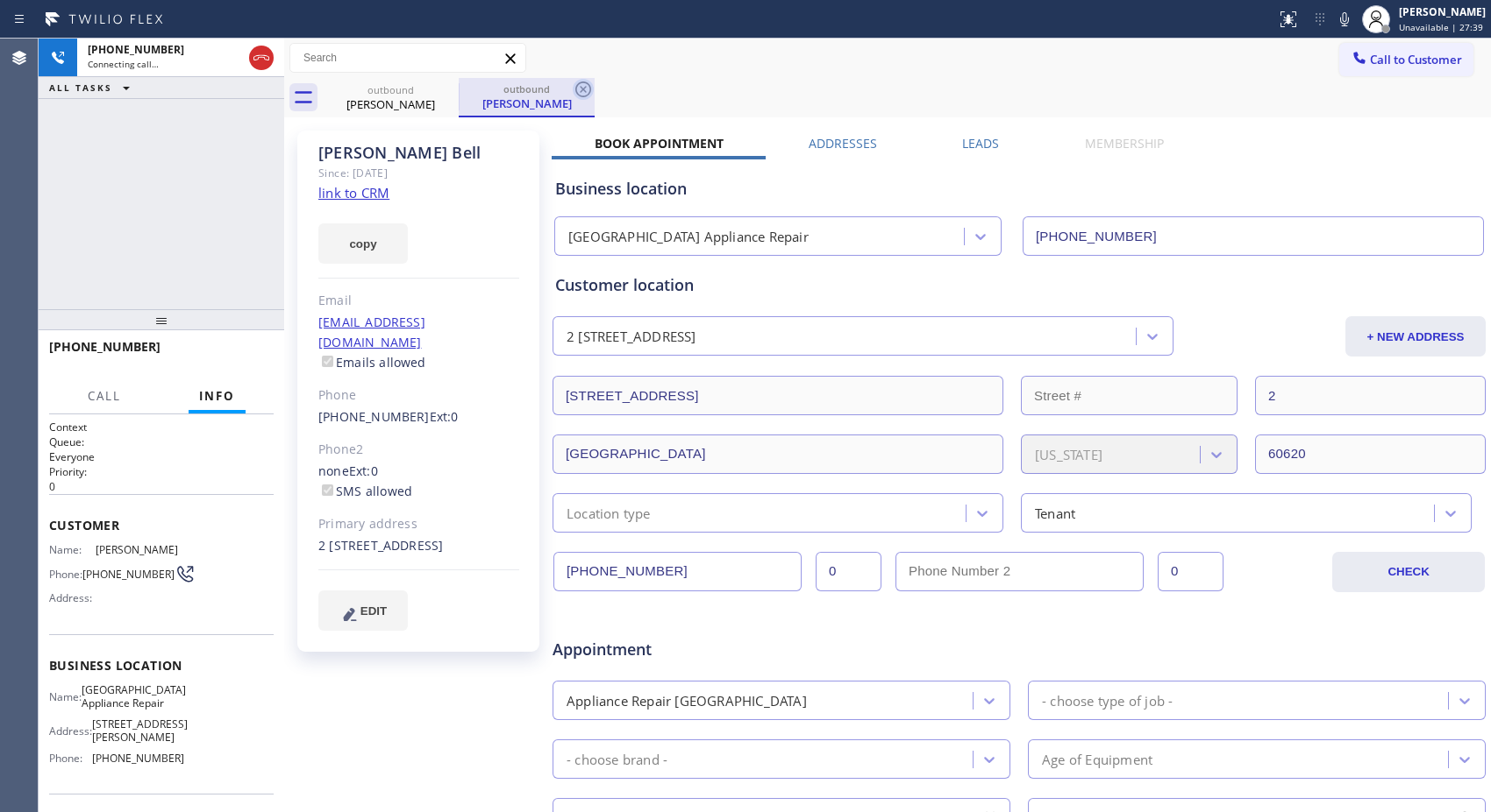
click at [591, 89] on icon at bounding box center [583, 90] width 21 height 21
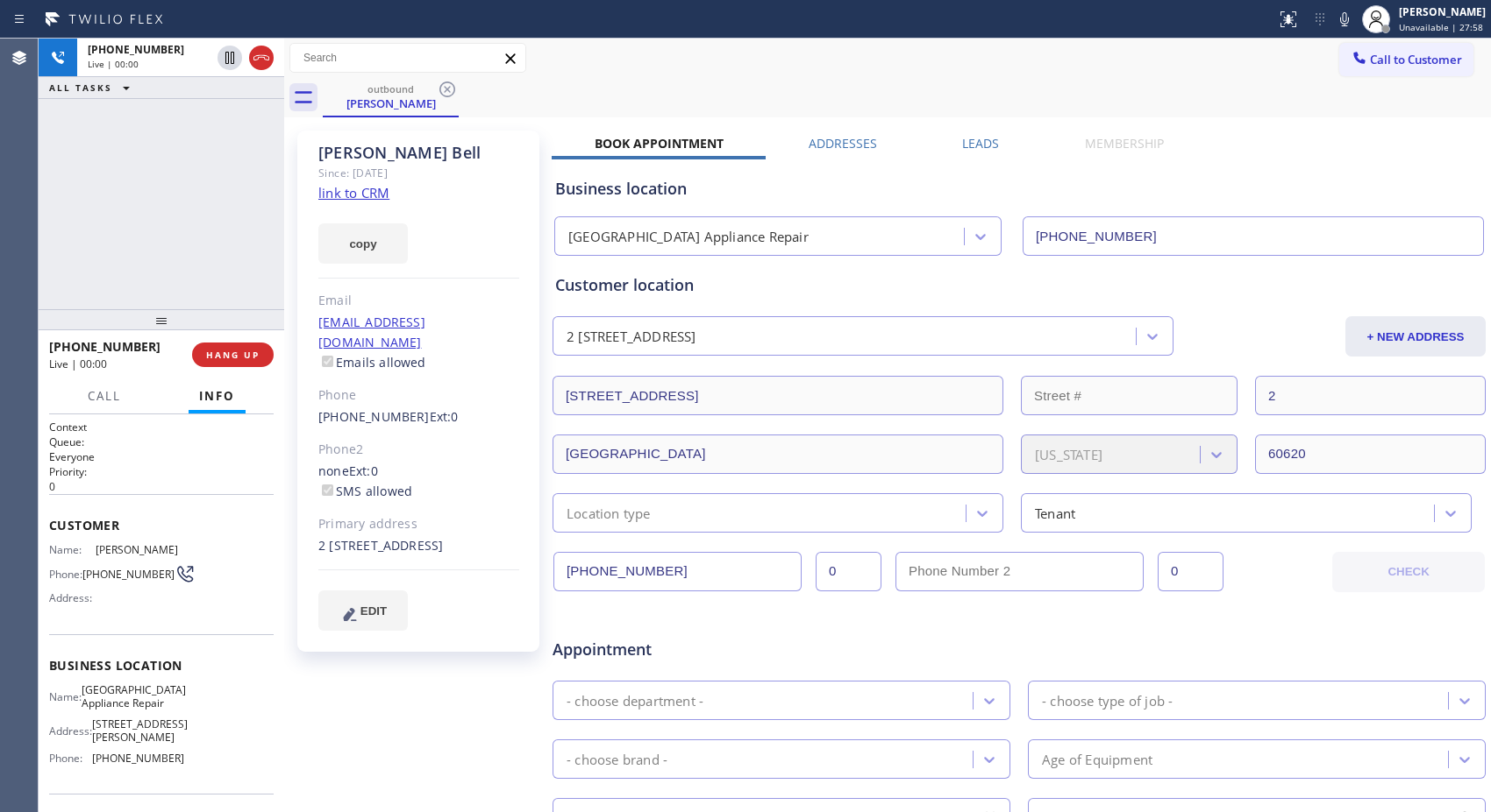
drag, startPoint x: 246, startPoint y: 347, endPoint x: 268, endPoint y: 322, distance: 33.3
click at [246, 348] on span "HANG UP" at bounding box center [232, 354] width 54 height 13
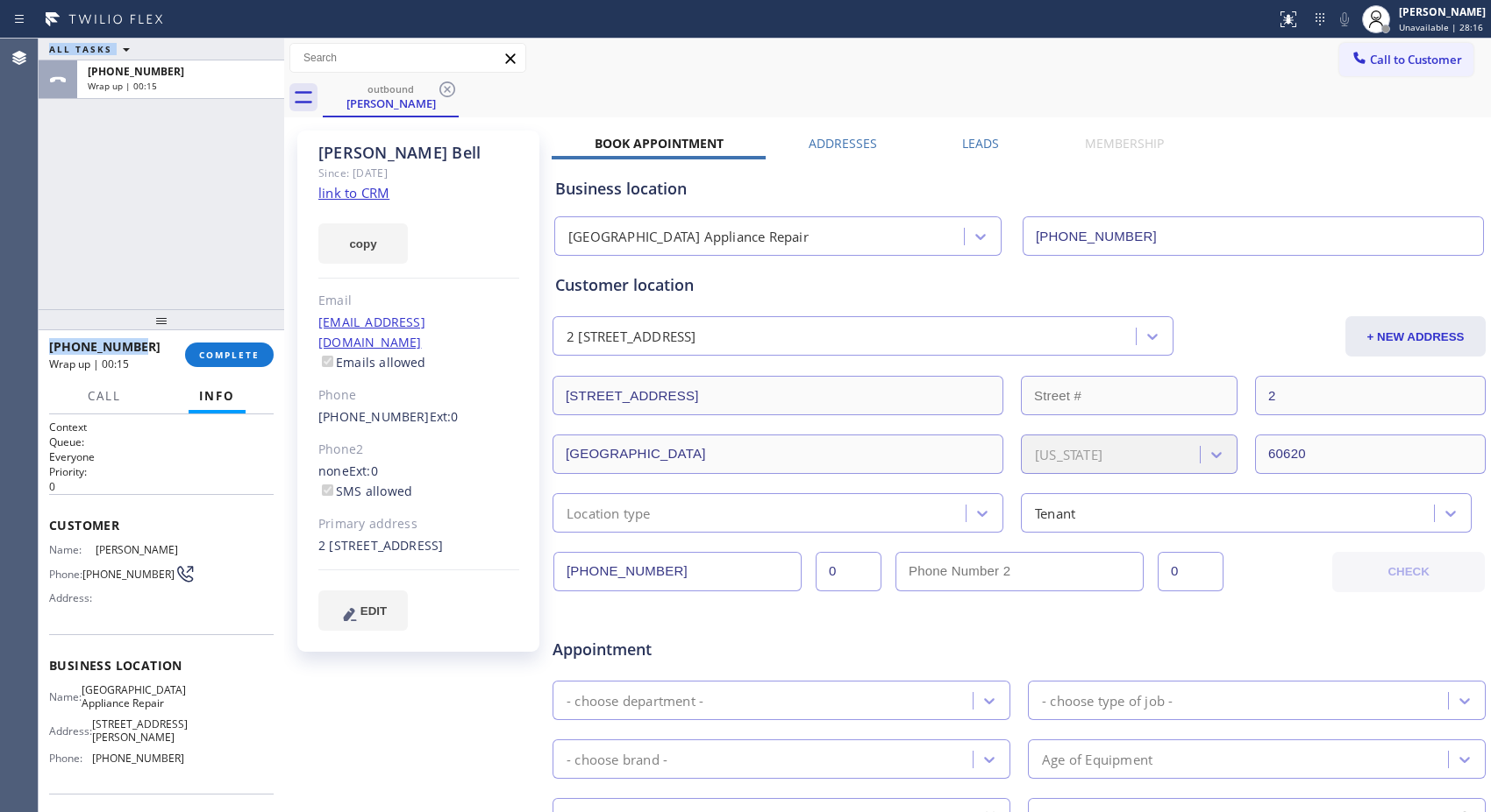
drag, startPoint x: 136, startPoint y: 345, endPoint x: 35, endPoint y: 354, distance: 101.4
click at [35, 354] on div "Agent Desktop Classify the call LOCATION NAME Extra HVAC Maintenance San Pedro …" at bounding box center [745, 426] width 1491 height 774
drag, startPoint x: 142, startPoint y: 340, endPoint x: 151, endPoint y: 347, distance: 11.4
click at [144, 342] on div "+13122006370" at bounding box center [110, 346] width 124 height 17
click at [151, 347] on div "+13122006370" at bounding box center [110, 346] width 124 height 17
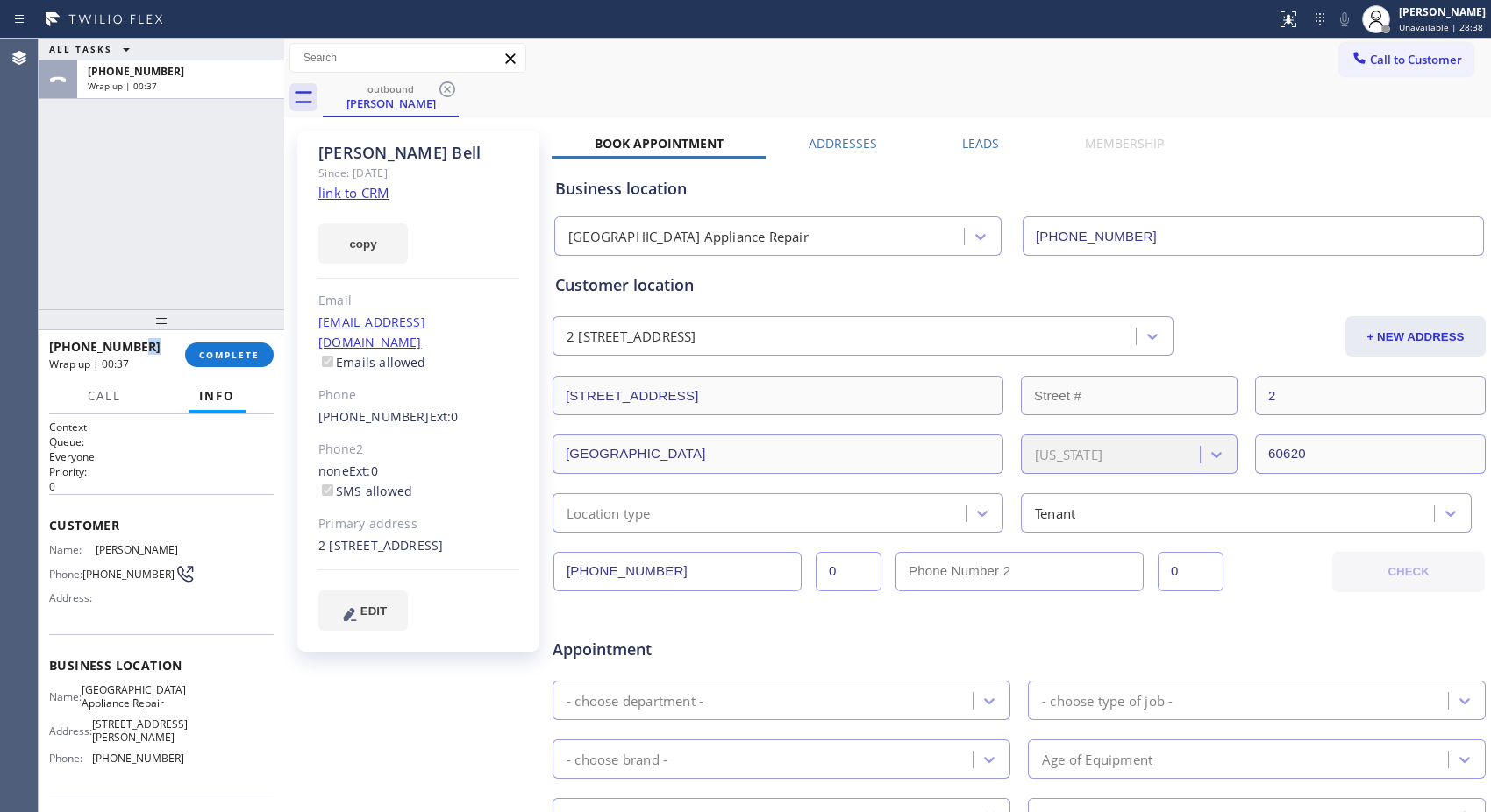
click at [151, 347] on div "+13122006370" at bounding box center [110, 346] width 124 height 17
drag, startPoint x: 151, startPoint y: 347, endPoint x: 88, endPoint y: 348, distance: 63.0
click at [88, 348] on div "+13122006370" at bounding box center [110, 346] width 124 height 17
click at [111, 243] on div "ALL TASKS ALL TASKS ACTIVE TASKS TASKS IN WRAP UP +13122006370 Wrap up | 00:38" at bounding box center [161, 174] width 245 height 270
drag, startPoint x: 145, startPoint y: 342, endPoint x: 64, endPoint y: 346, distance: 81.1
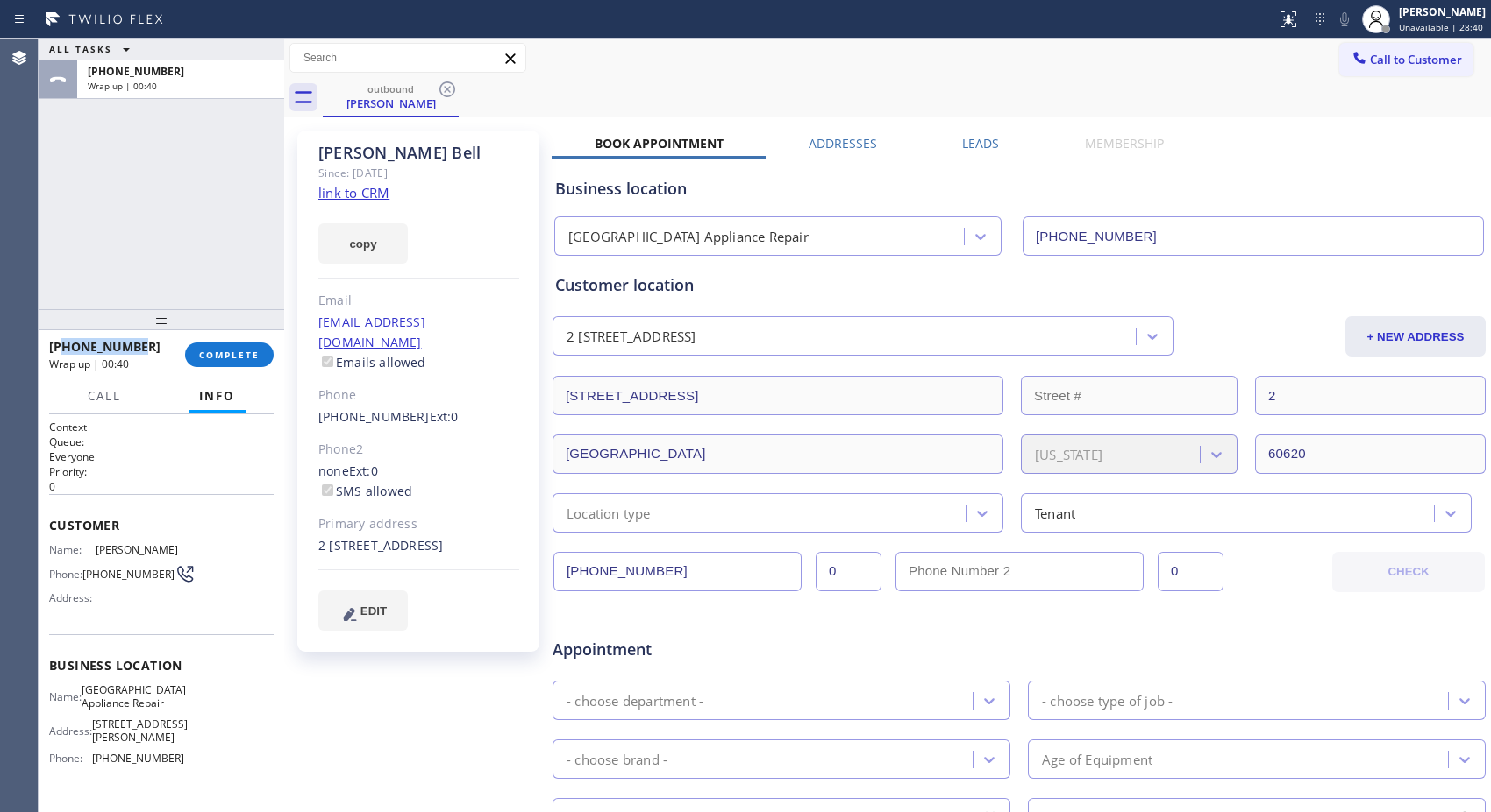
click at [64, 346] on div "+13122006370" at bounding box center [110, 346] width 124 height 17
copy span "3122006370"
click at [1348, 68] on div at bounding box center [1359, 60] width 21 height 21
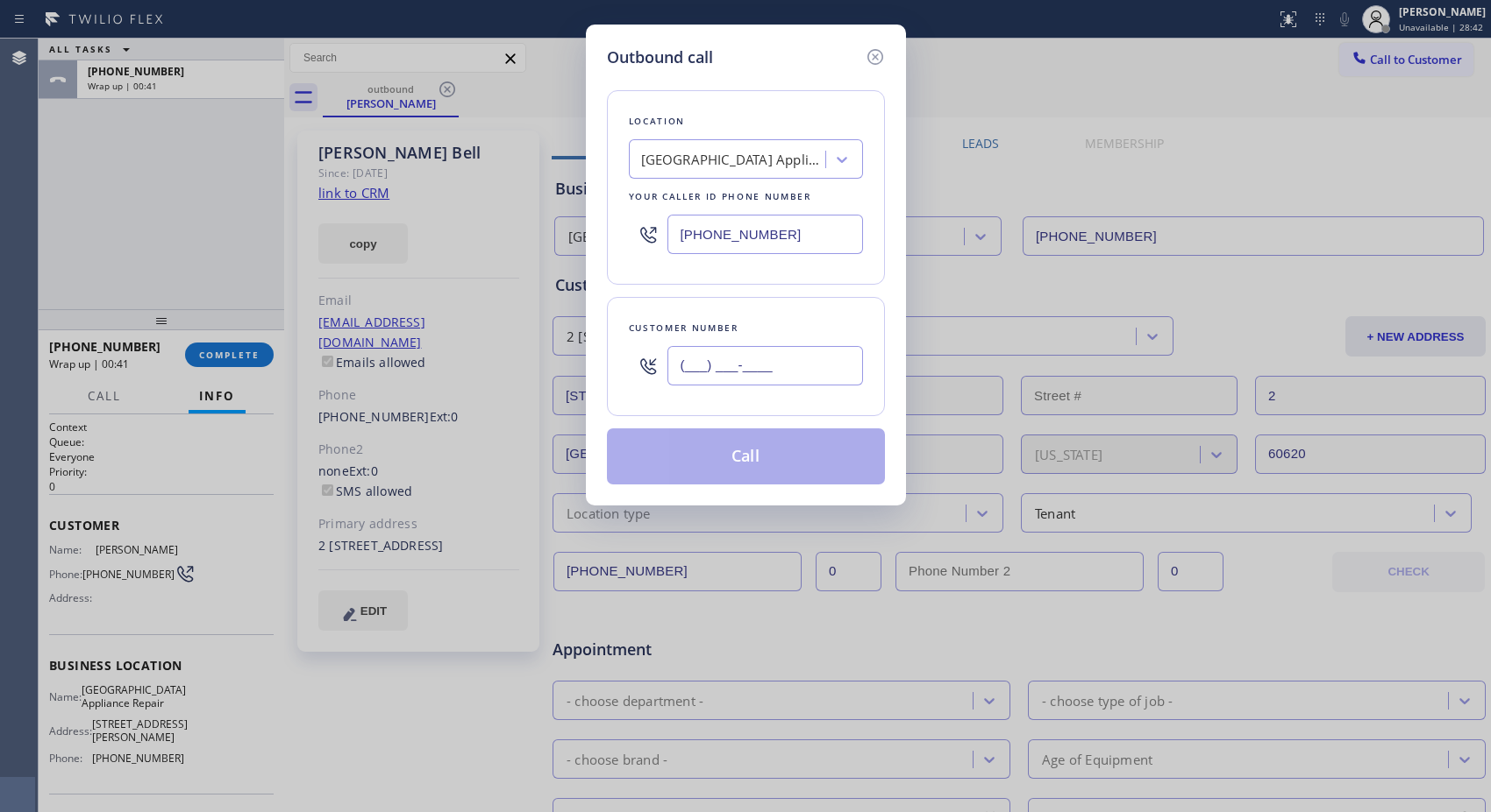
drag, startPoint x: 820, startPoint y: 357, endPoint x: 521, endPoint y: 365, distance: 299.1
click at [521, 365] on div "Outbound call Location Calumet Heights Appliance Repair Your caller id phone nu…" at bounding box center [745, 406] width 1491 height 812
paste input "312) 200-6370"
type input "(312) 200-6370"
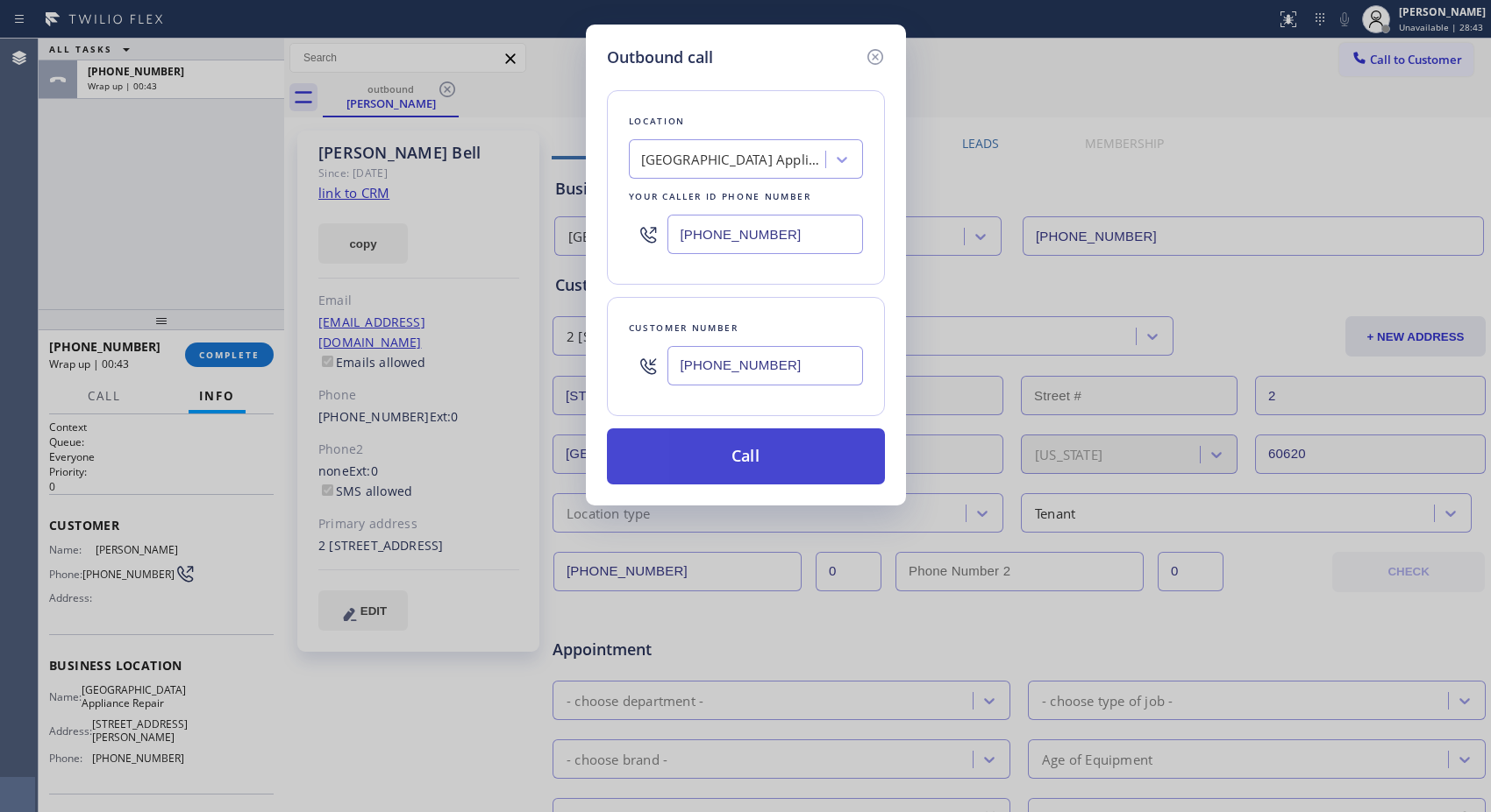
click at [775, 468] on button "Call" at bounding box center [745, 456] width 278 height 56
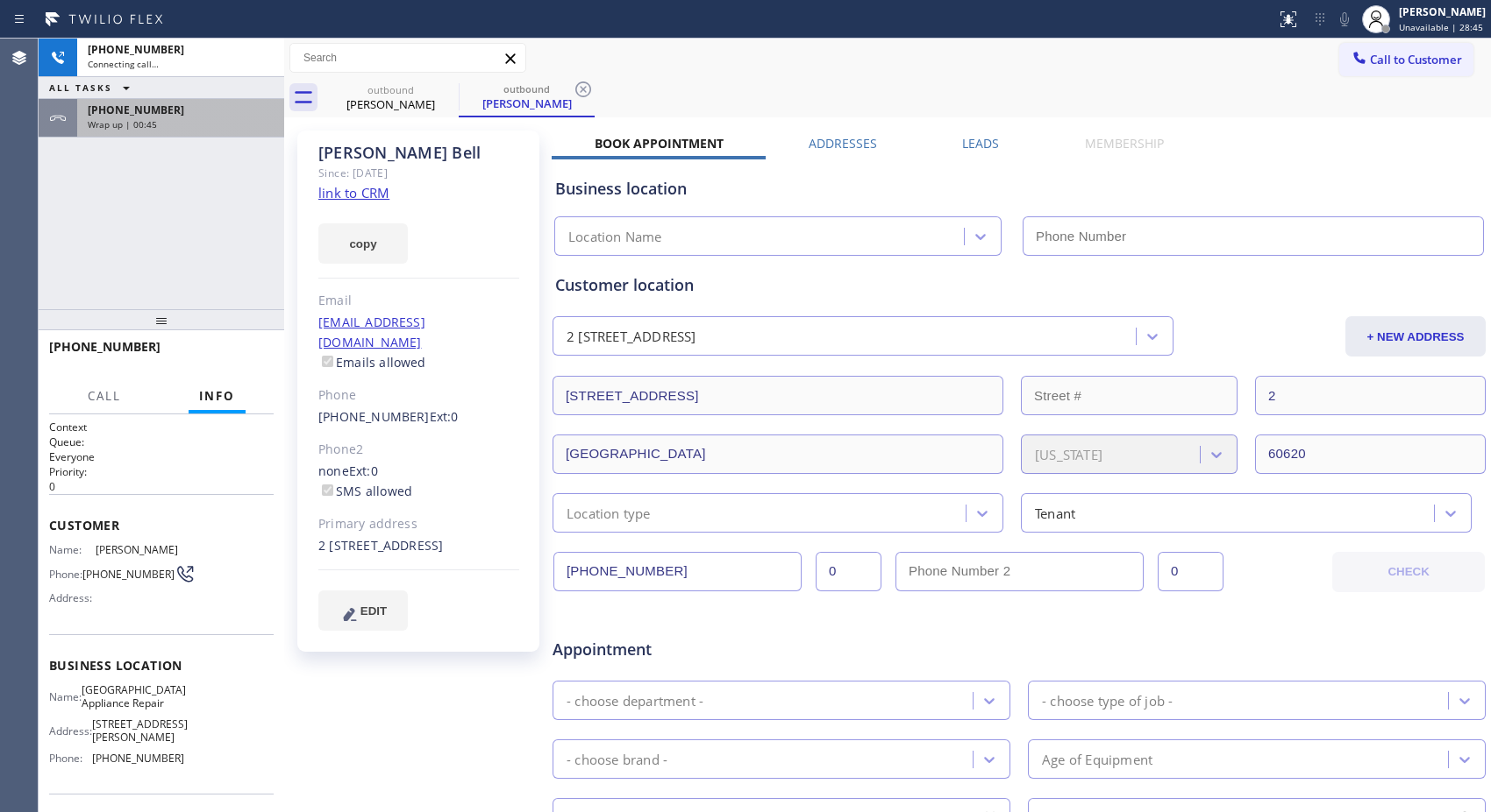
click at [216, 125] on div "Wrap up | 00:45" at bounding box center [181, 124] width 186 height 13
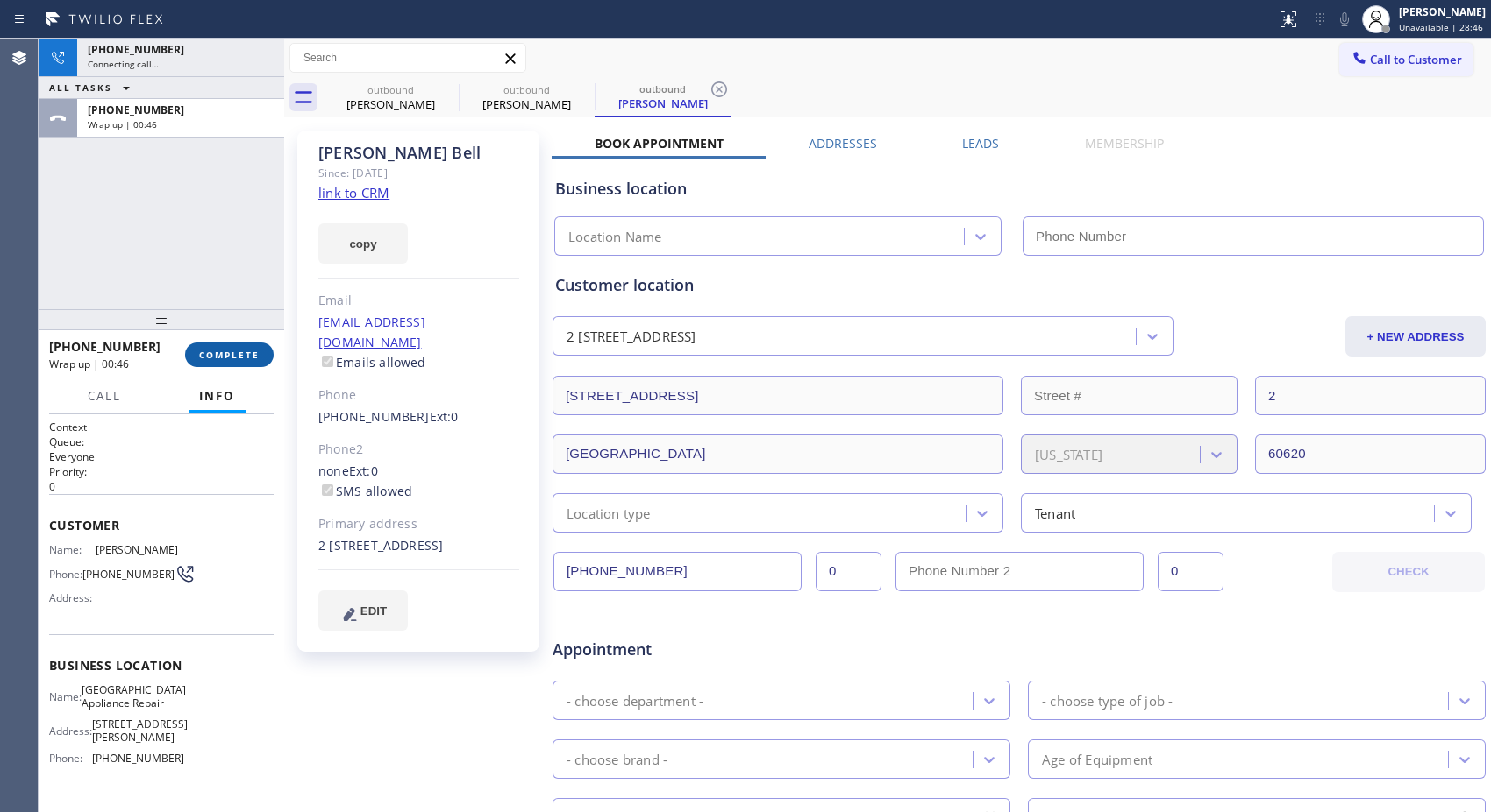
click at [221, 351] on span "COMPLETE" at bounding box center [229, 354] width 61 height 13
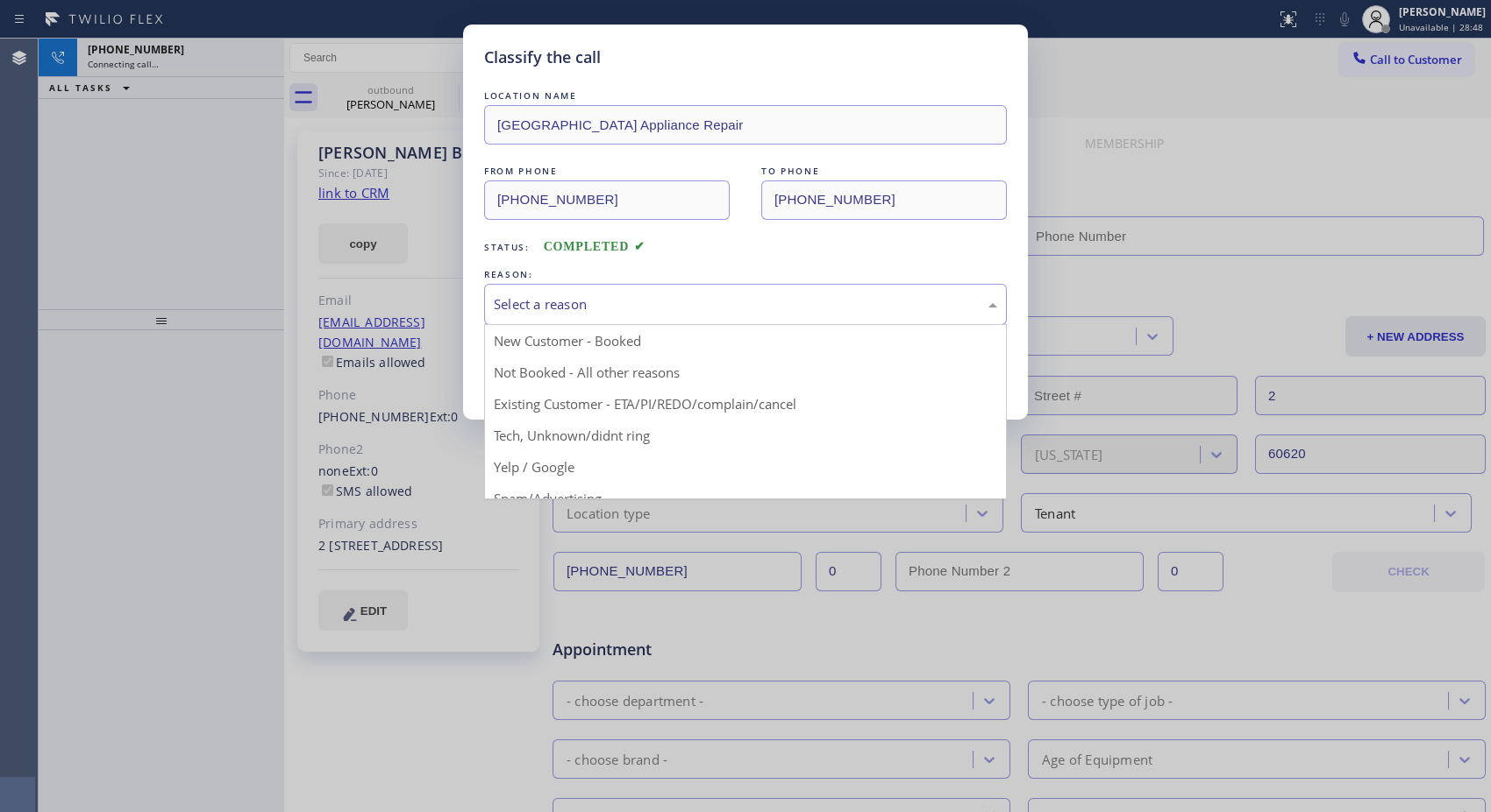
click at [682, 306] on div "Select a reason" at bounding box center [745, 304] width 503 height 20
type input "(773) 830-4668"
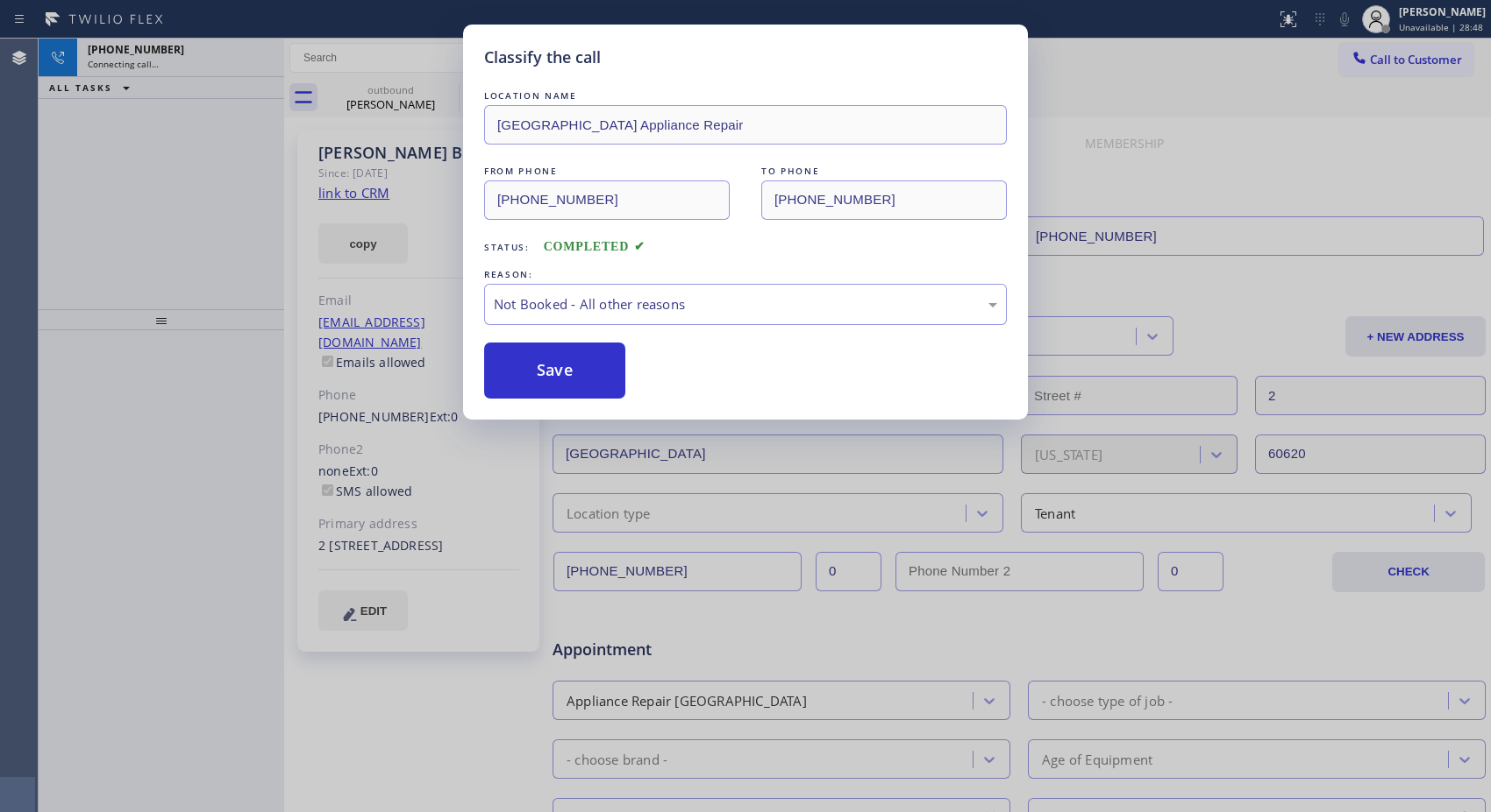
click at [597, 369] on button "Save" at bounding box center [555, 370] width 142 height 56
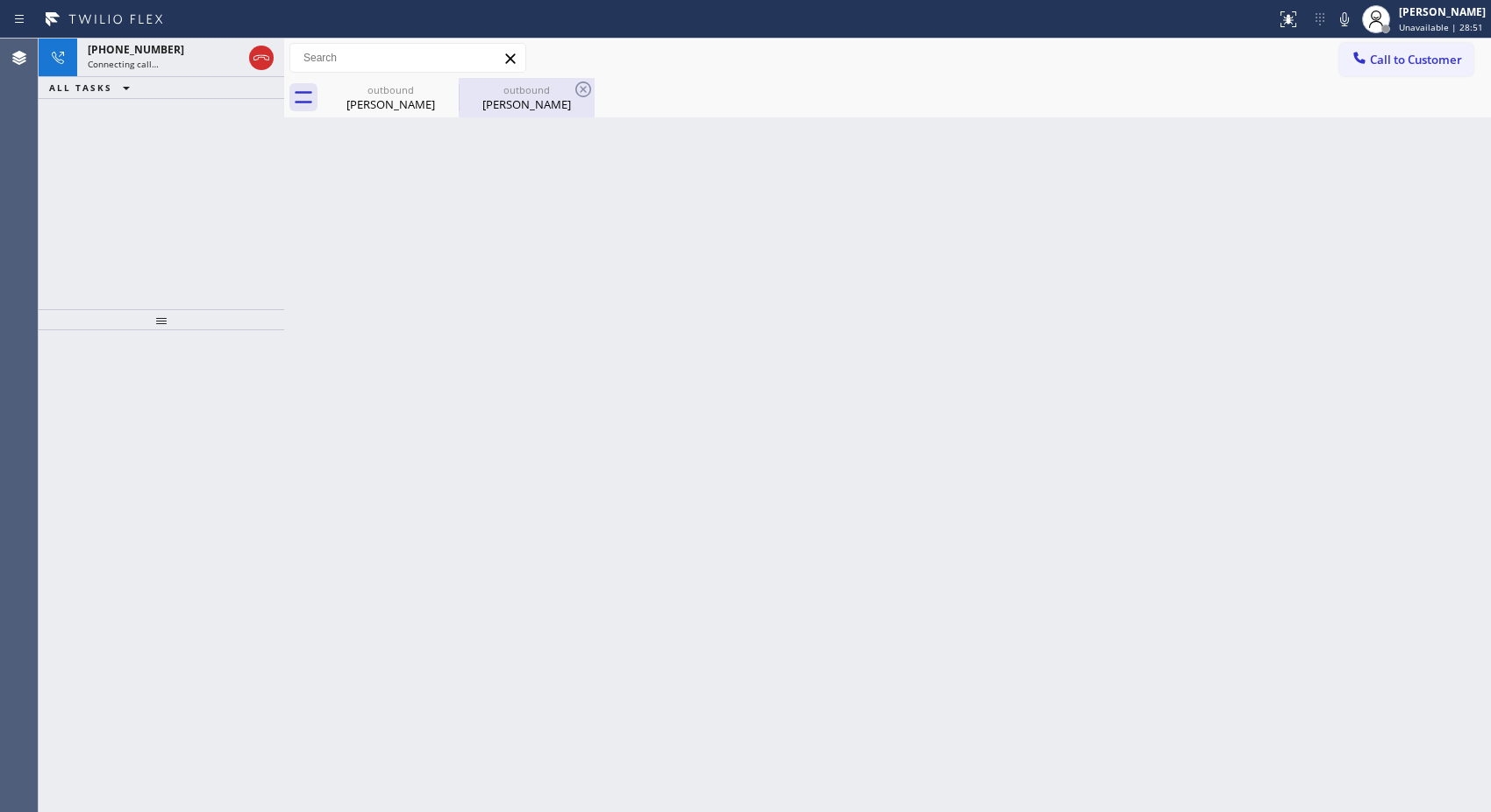
click at [541, 97] on div "Renee Bell" at bounding box center [526, 104] width 133 height 16
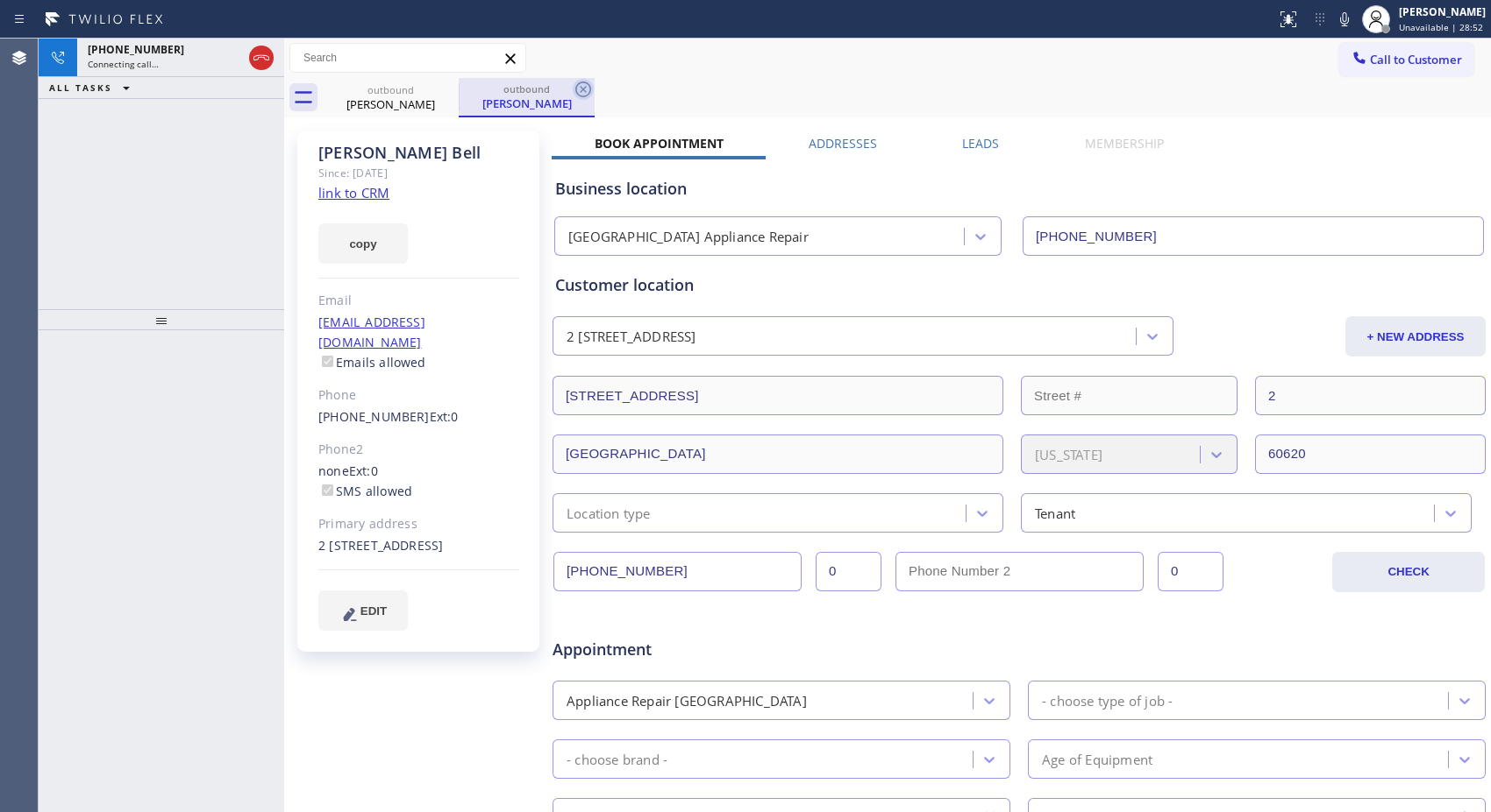
click at [584, 89] on icon at bounding box center [583, 90] width 16 height 16
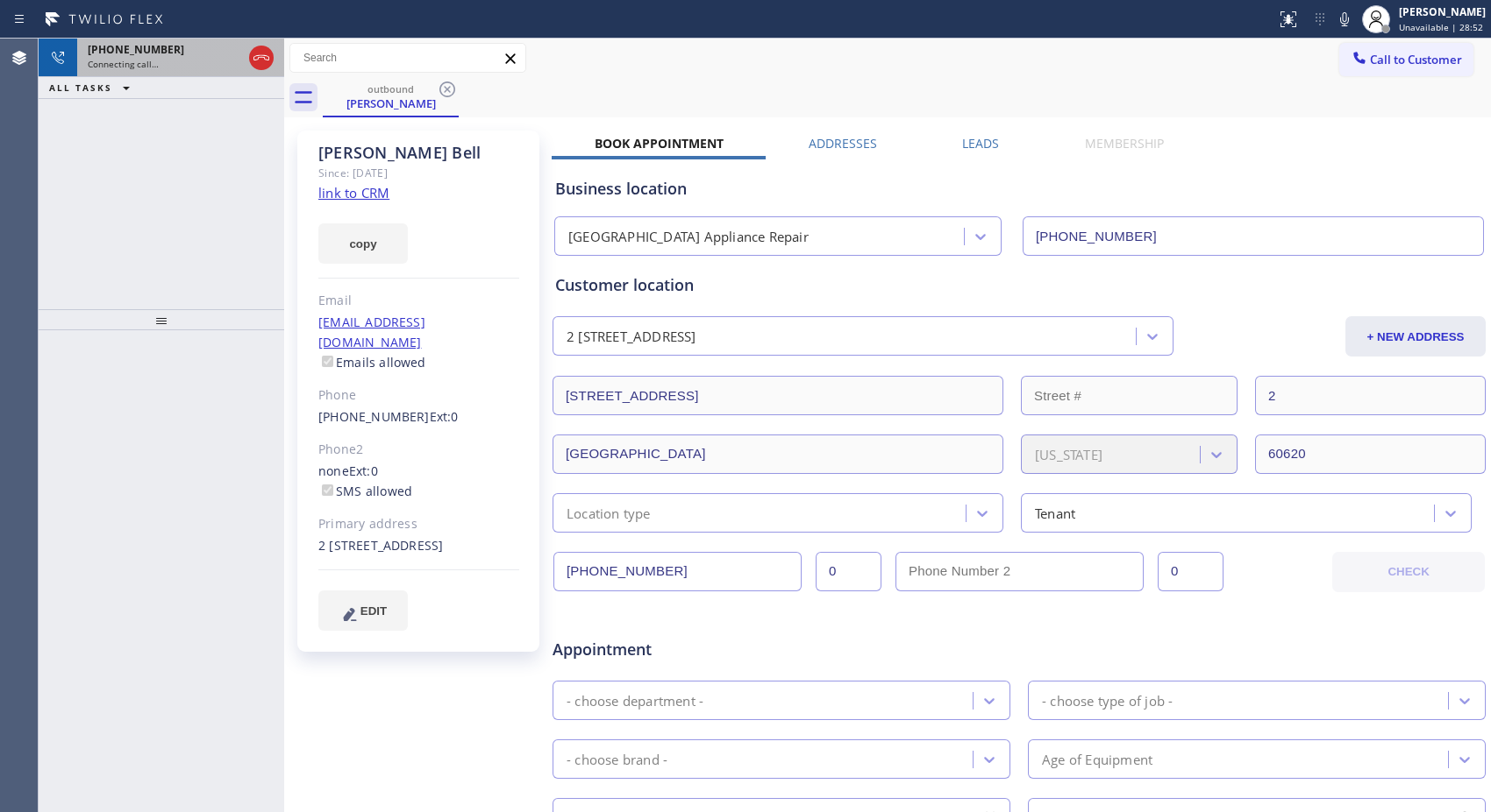
click at [223, 62] on div "Connecting call…" at bounding box center [165, 63] width 154 height 13
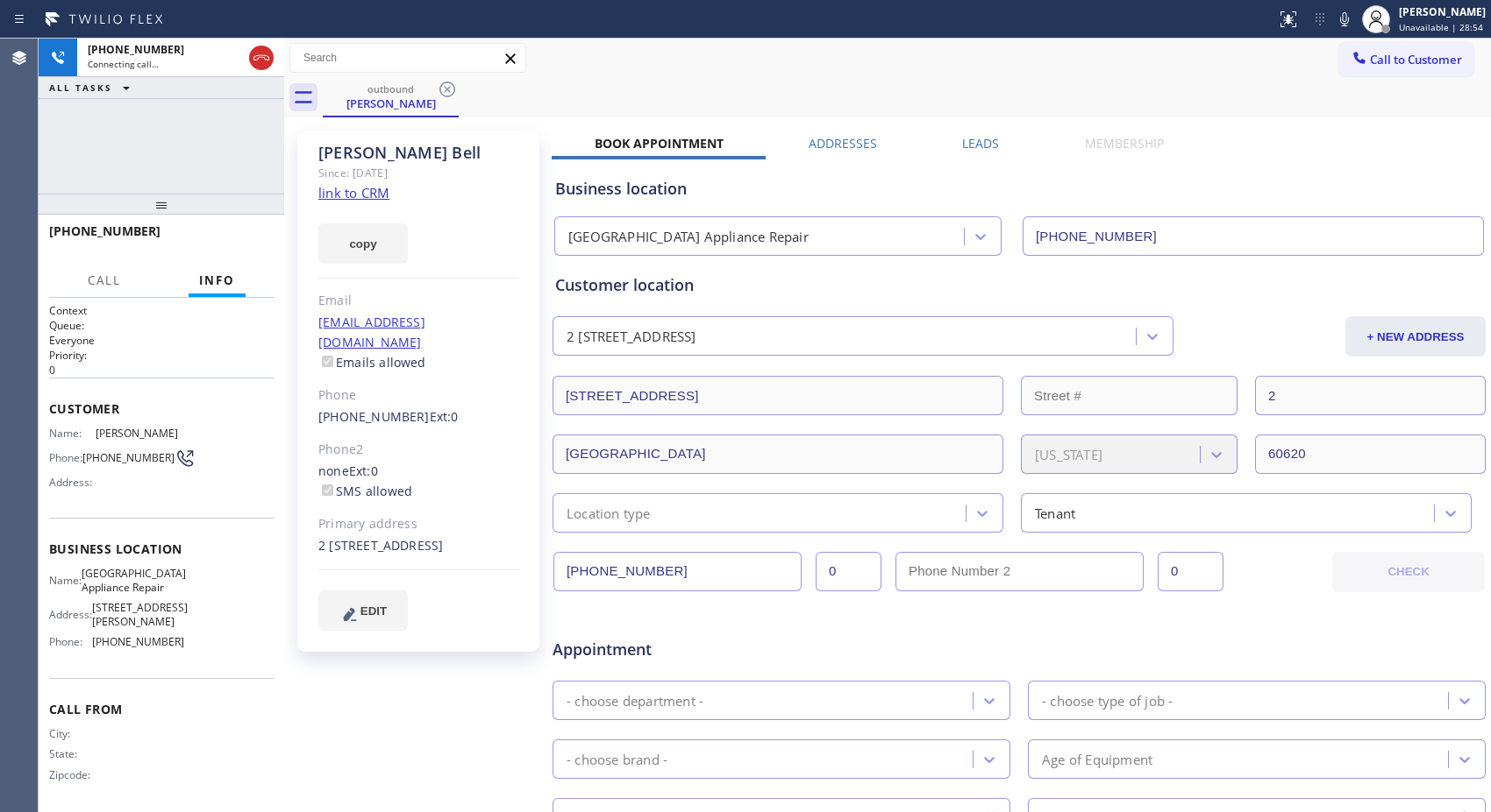
drag, startPoint x: 158, startPoint y: 326, endPoint x: 200, endPoint y: 202, distance: 130.9
click at [200, 202] on div at bounding box center [161, 204] width 245 height 21
click at [742, 72] on div "Call to Customer Outbound call Location Calumet Heights Appliance Repair Your c…" at bounding box center [888, 58] width 1207 height 30
click at [1346, 26] on icon at bounding box center [1345, 20] width 21 height 21
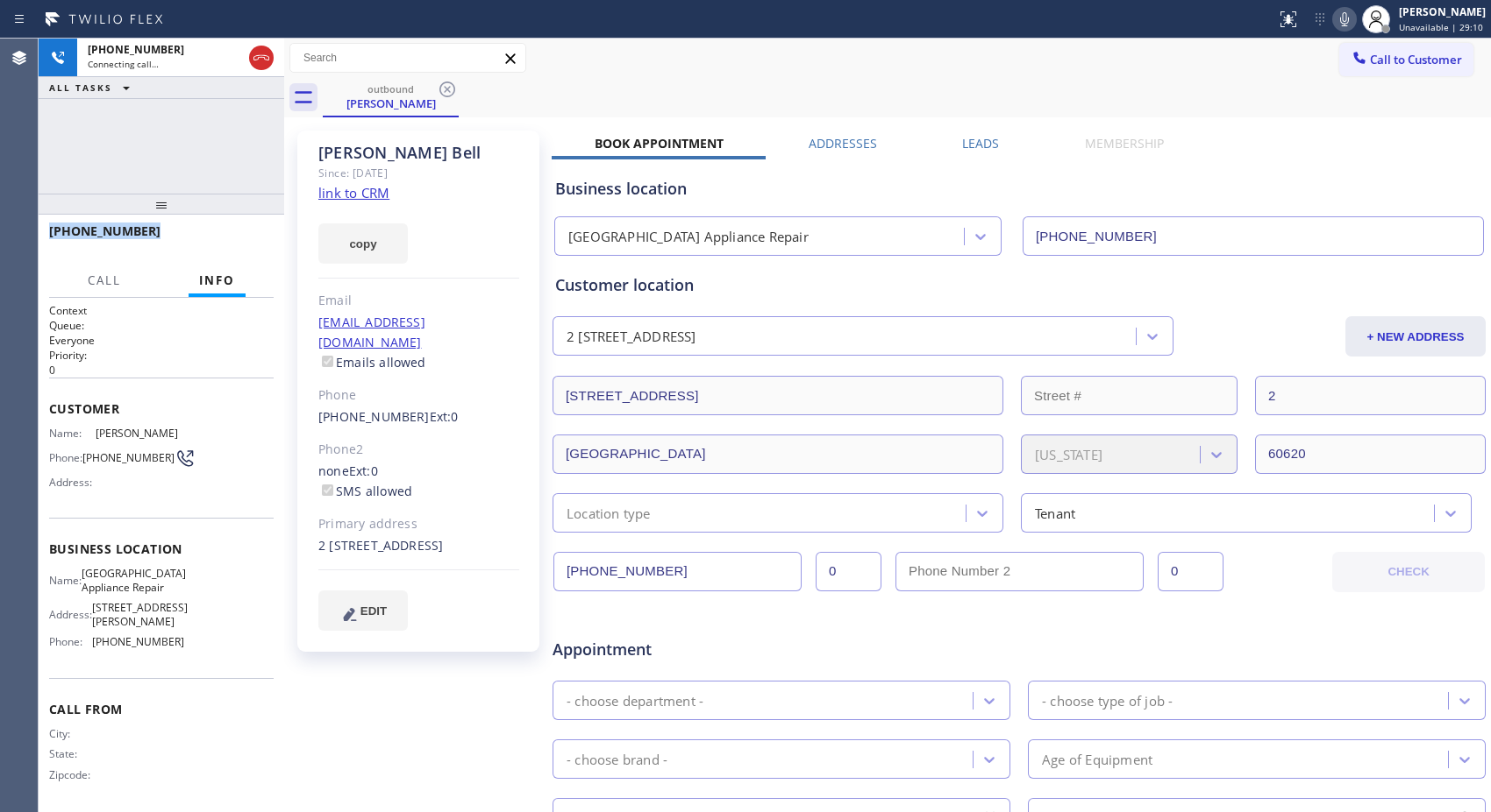
drag, startPoint x: 64, startPoint y: 237, endPoint x: 44, endPoint y: 231, distance: 20.9
click at [44, 231] on div "+13122006370" at bounding box center [161, 239] width 245 height 49
copy span "+13122006370"
click at [270, 56] on icon at bounding box center [262, 58] width 21 height 21
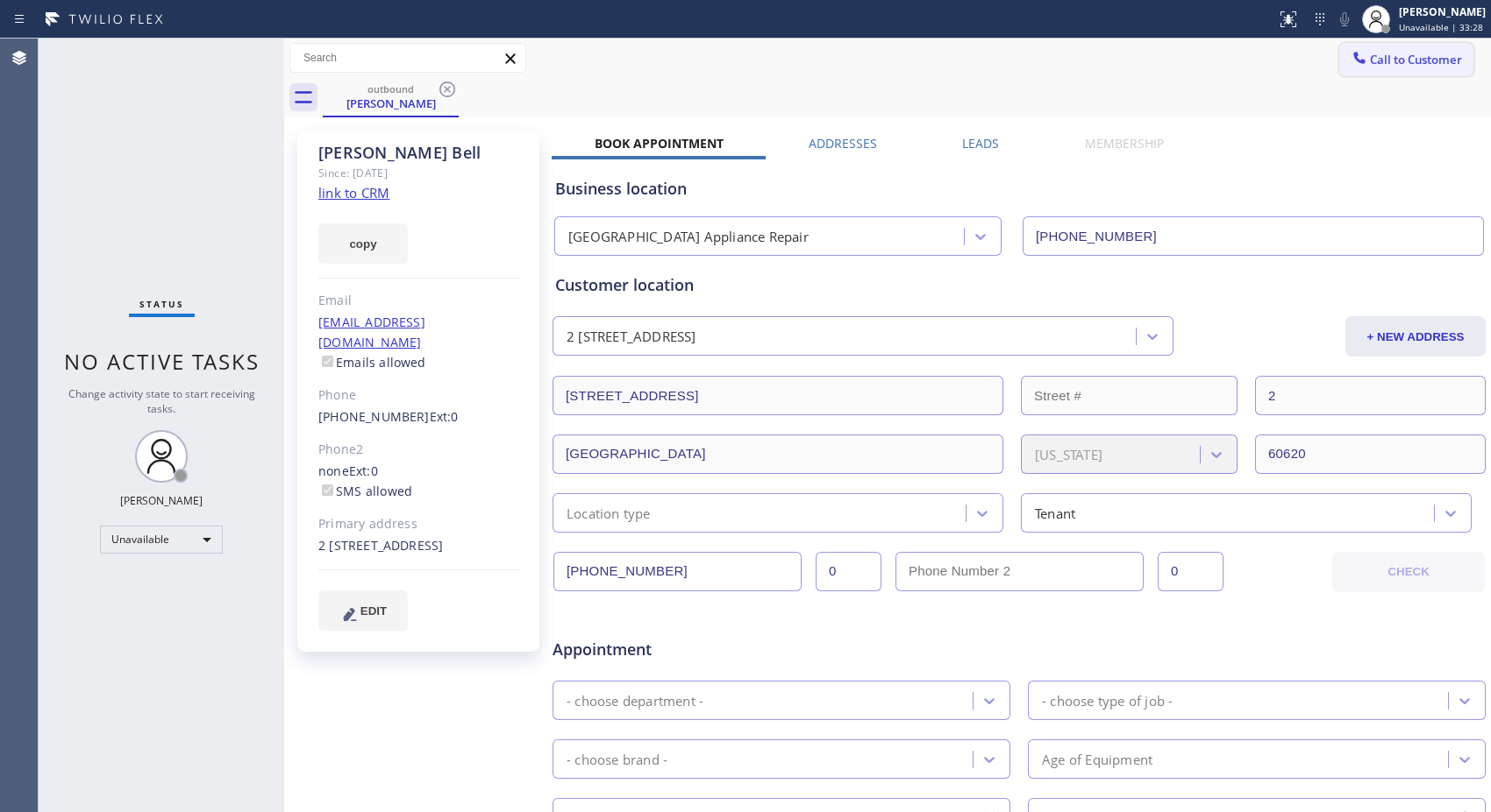
click at [1415, 59] on span "Call to Customer" at bounding box center [1416, 60] width 92 height 16
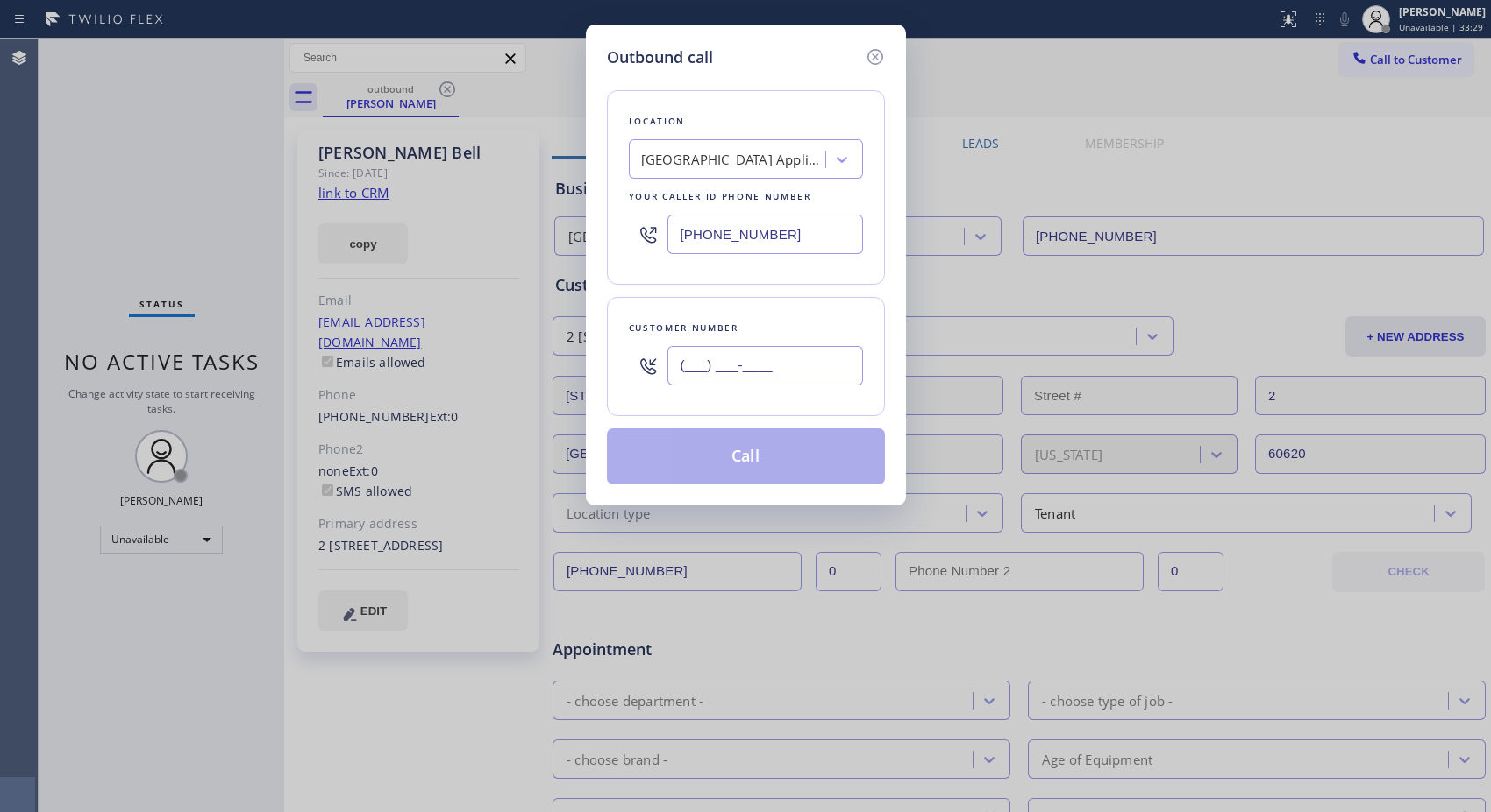
drag, startPoint x: 695, startPoint y: 370, endPoint x: 621, endPoint y: 335, distance: 81.9
click at [630, 346] on div "(___) ___-____" at bounding box center [746, 366] width 234 height 57
paste input "818) 798-3325"
type input "(818) 798-3325"
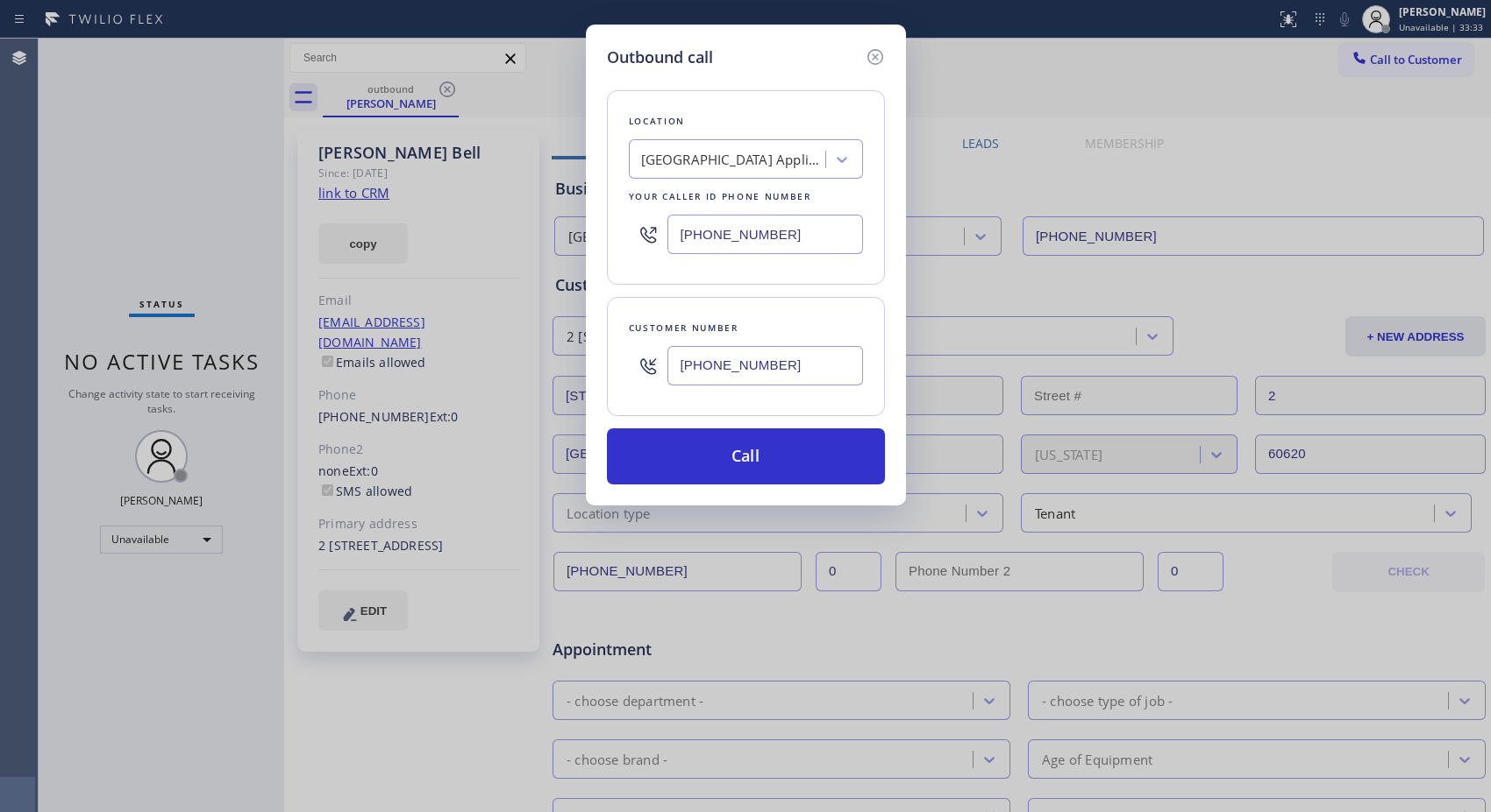
drag, startPoint x: 798, startPoint y: 228, endPoint x: 556, endPoint y: 82, distance: 282.6
click at [651, 211] on div "(773) 830-4668" at bounding box center [746, 234] width 234 height 57
paste input "818) 798-3325"
type input "(818) 798-3325"
drag, startPoint x: 794, startPoint y: 366, endPoint x: 614, endPoint y: 345, distance: 181.2
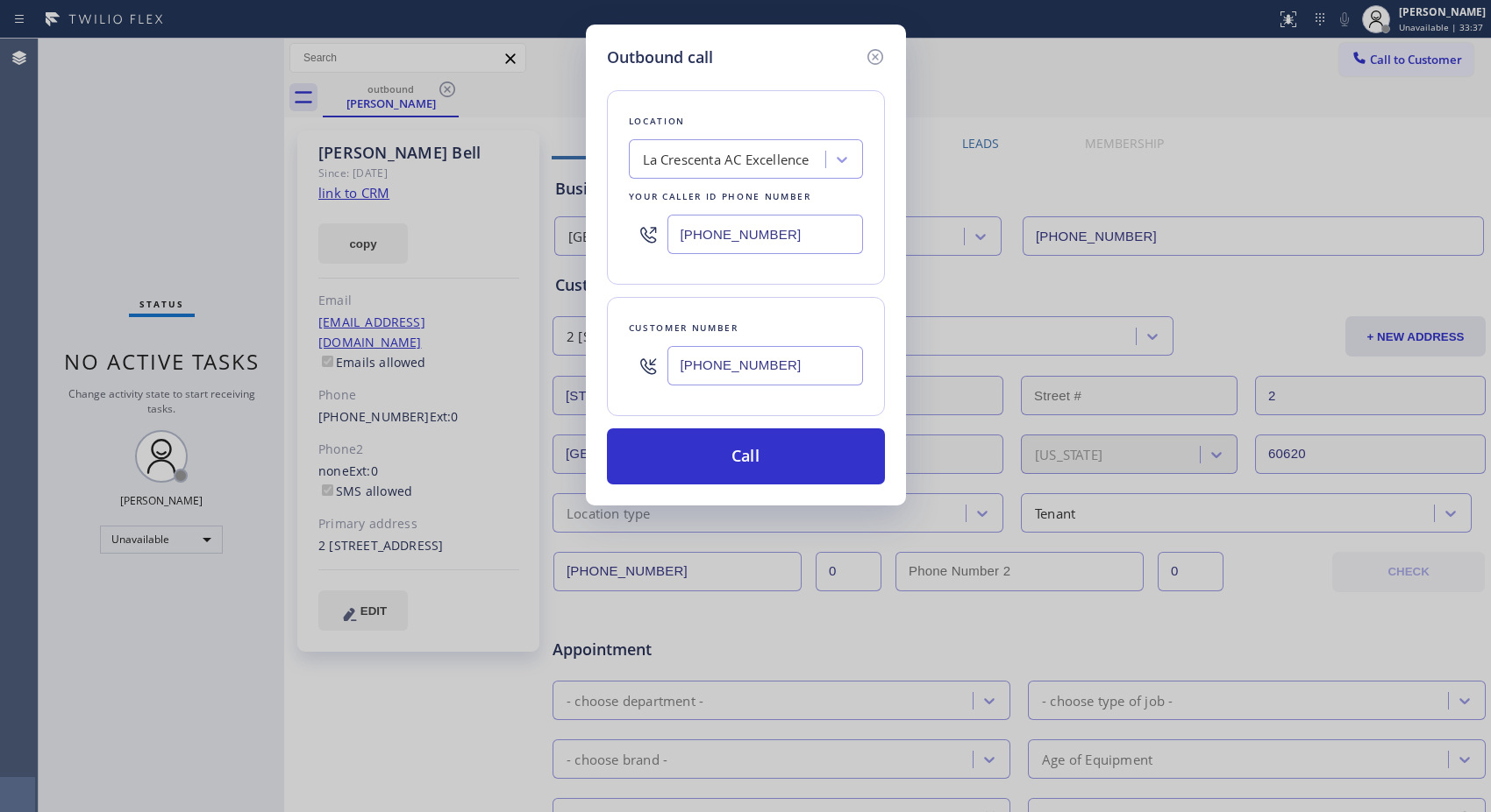
click at [614, 345] on div "Customer number (818) 798-3325" at bounding box center [745, 356] width 278 height 119
paste input "249-2216"
type input "(818) 249-2216"
click at [763, 466] on button "Call" at bounding box center [745, 456] width 278 height 56
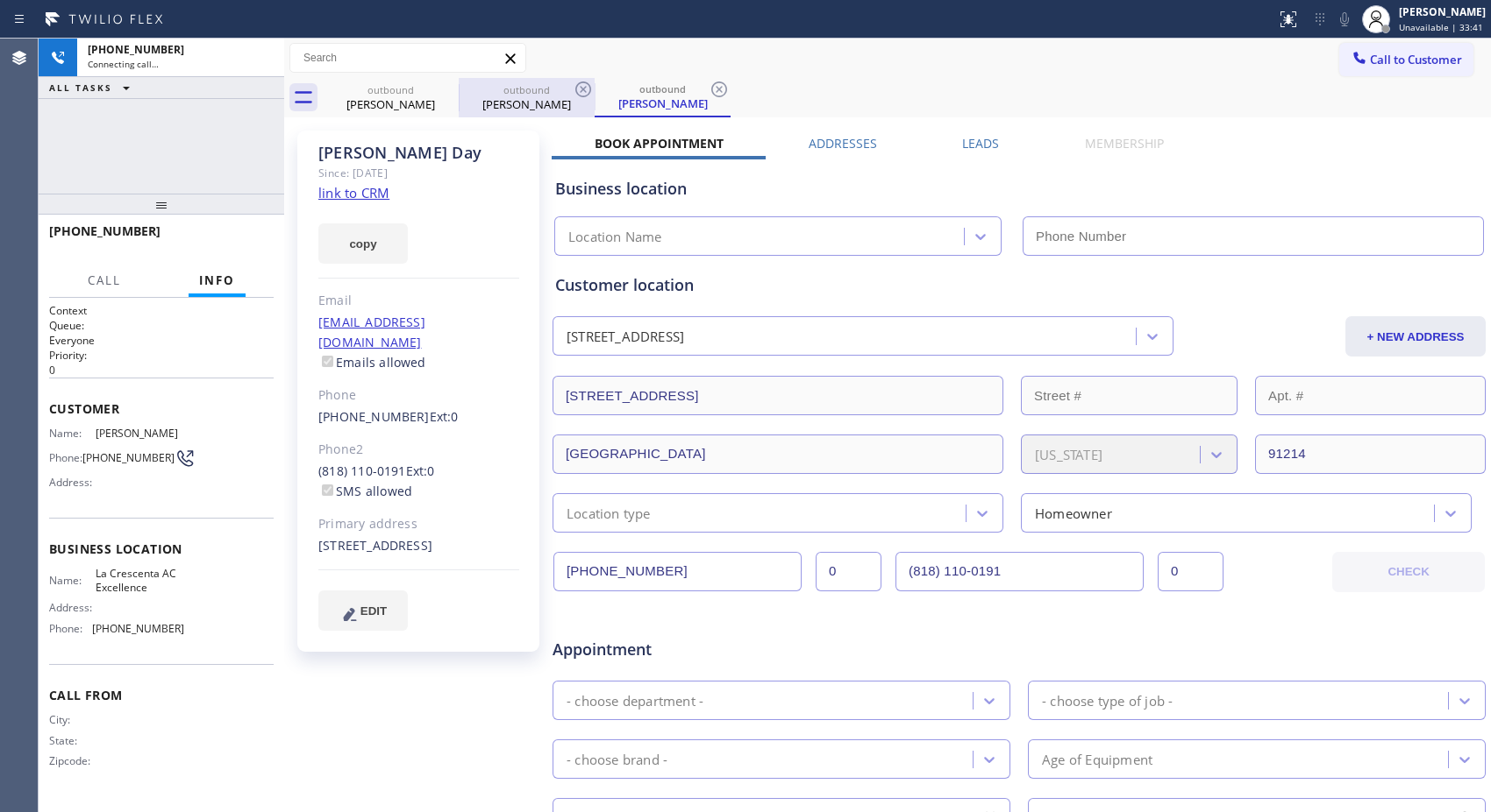
click at [460, 86] on div "outbound" at bounding box center [526, 89] width 133 height 13
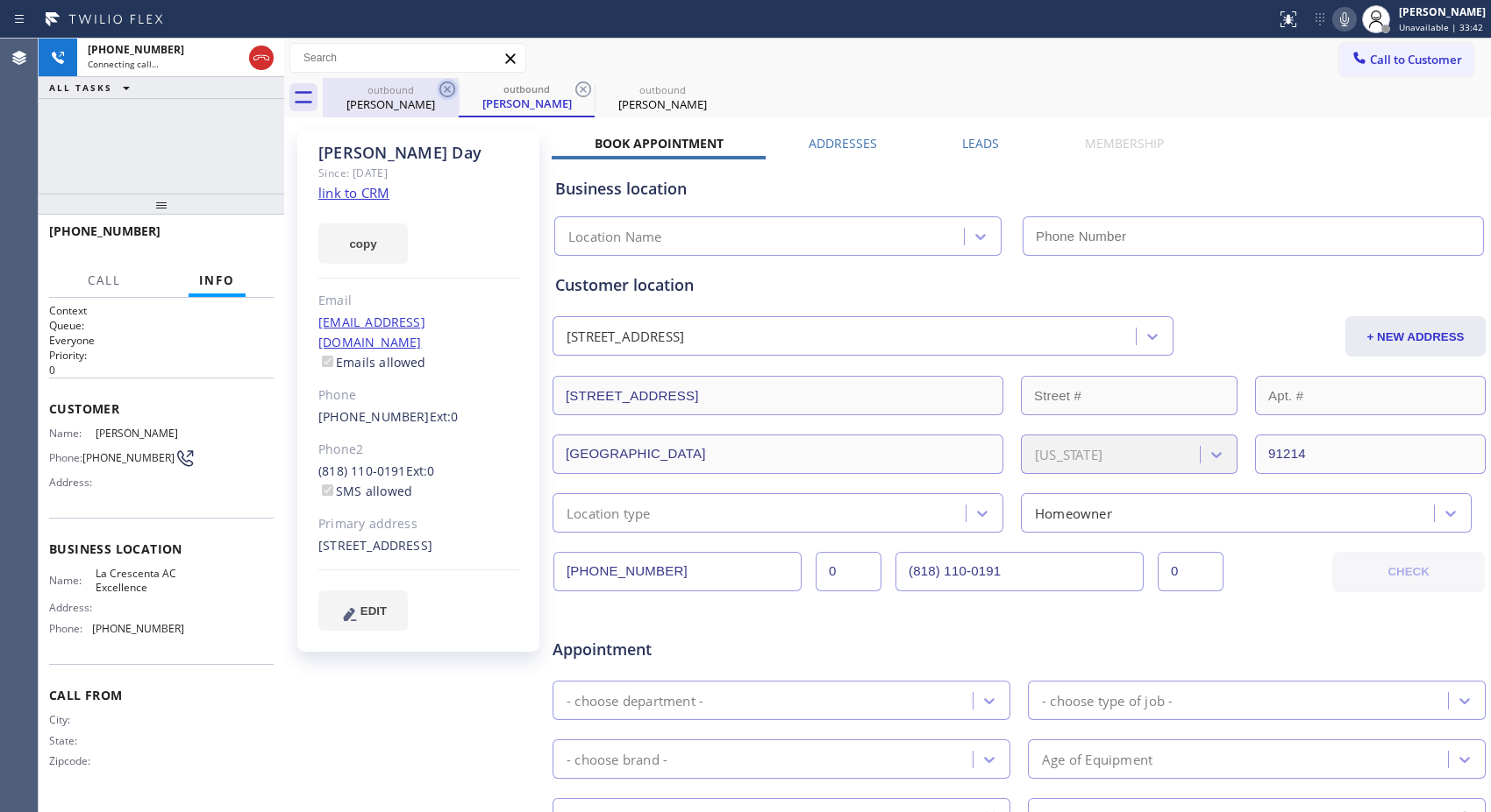
click at [448, 93] on icon at bounding box center [447, 90] width 21 height 21
type input "(818) 798-3325"
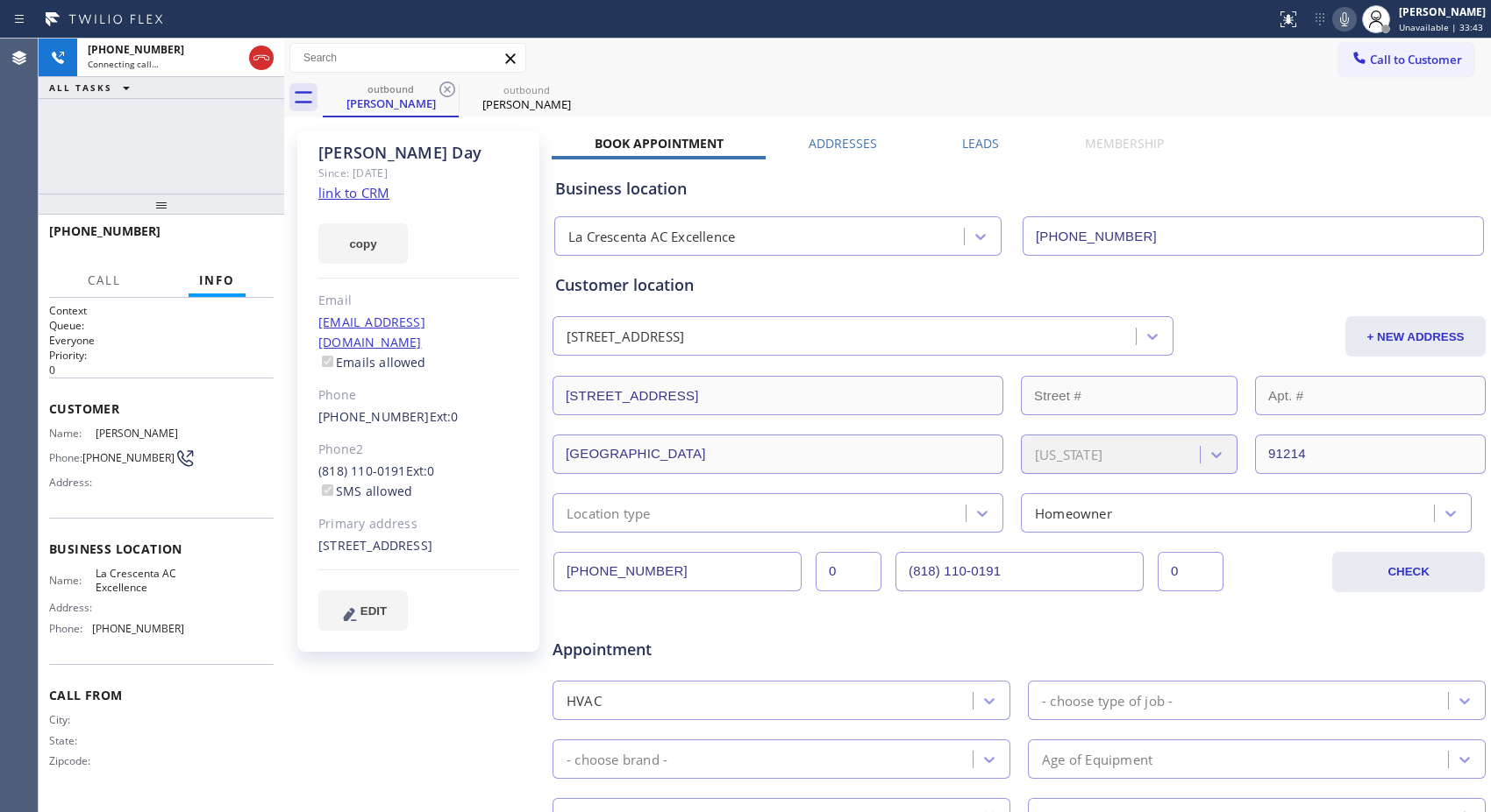
click at [448, 93] on icon at bounding box center [447, 90] width 21 height 21
type input "(818) 798-3325"
copy span "+18182492216"
drag, startPoint x: 142, startPoint y: 237, endPoint x: 40, endPoint y: 237, distance: 102.0
click at [40, 237] on div "+18182492216" at bounding box center [161, 239] width 245 height 49
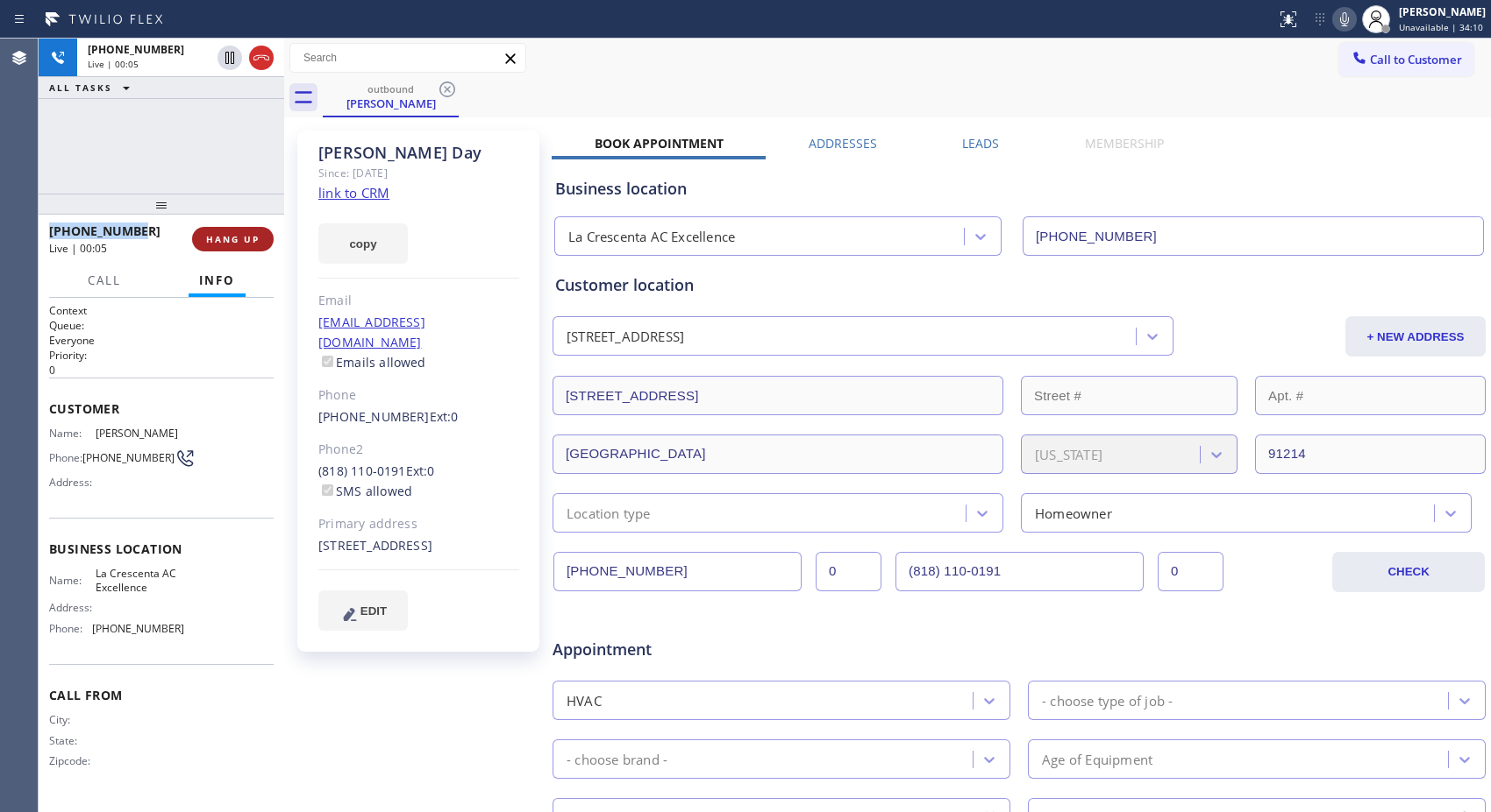
click at [254, 249] on button "HANG UP" at bounding box center [233, 239] width 82 height 24
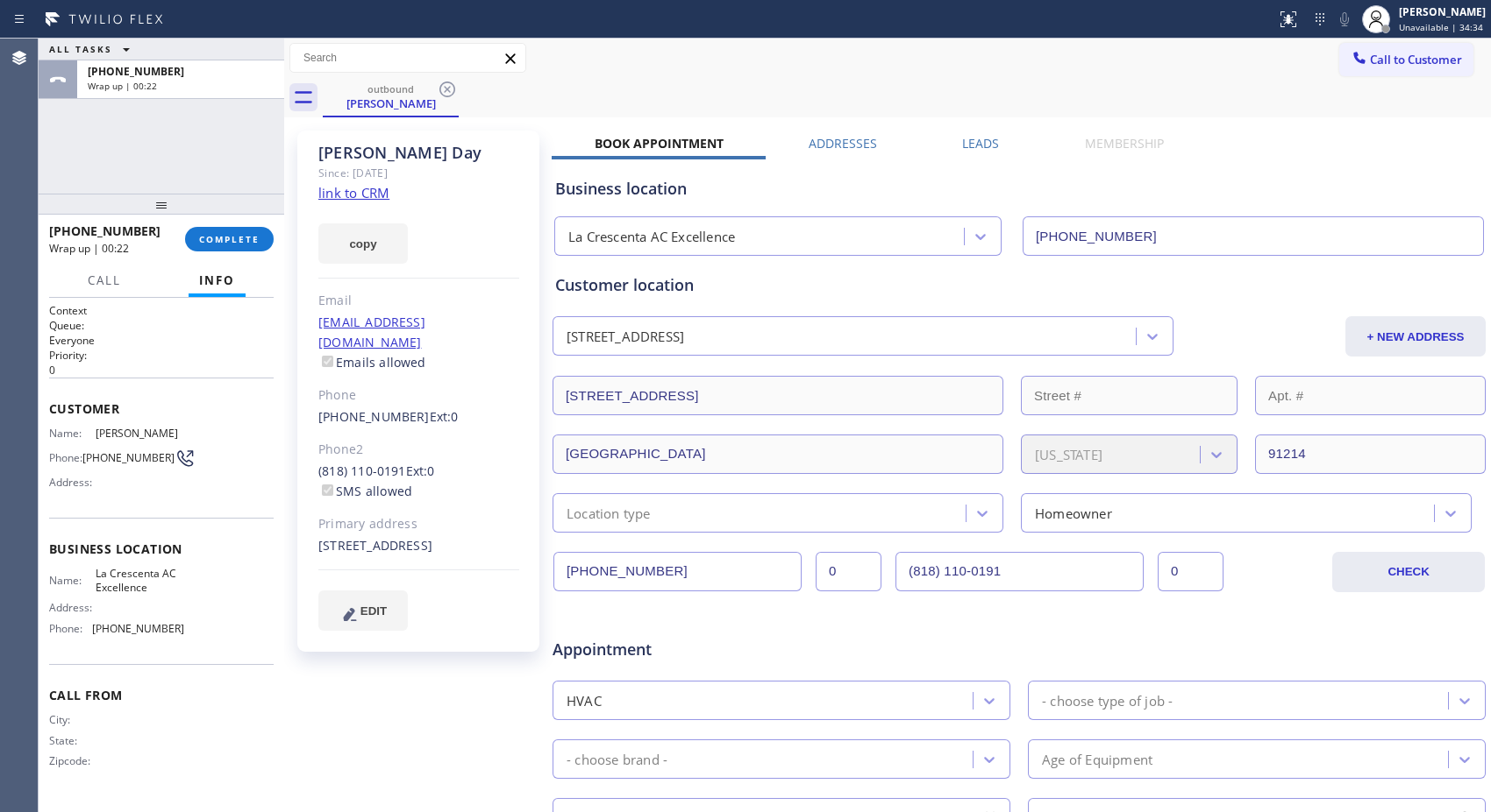
click at [142, 165] on div "ALL TASKS ALL TASKS ACTIVE TASKS TASKS IN WRAP UP +18182492216 Wrap up | 00:22" at bounding box center [161, 116] width 245 height 155
drag, startPoint x: 146, startPoint y: 229, endPoint x: 63, endPoint y: 232, distance: 83.1
click at [63, 232] on div "+18182492216" at bounding box center [110, 230] width 124 height 17
copy span "8182492216"
click at [1387, 54] on span "Call to Customer" at bounding box center [1416, 60] width 92 height 16
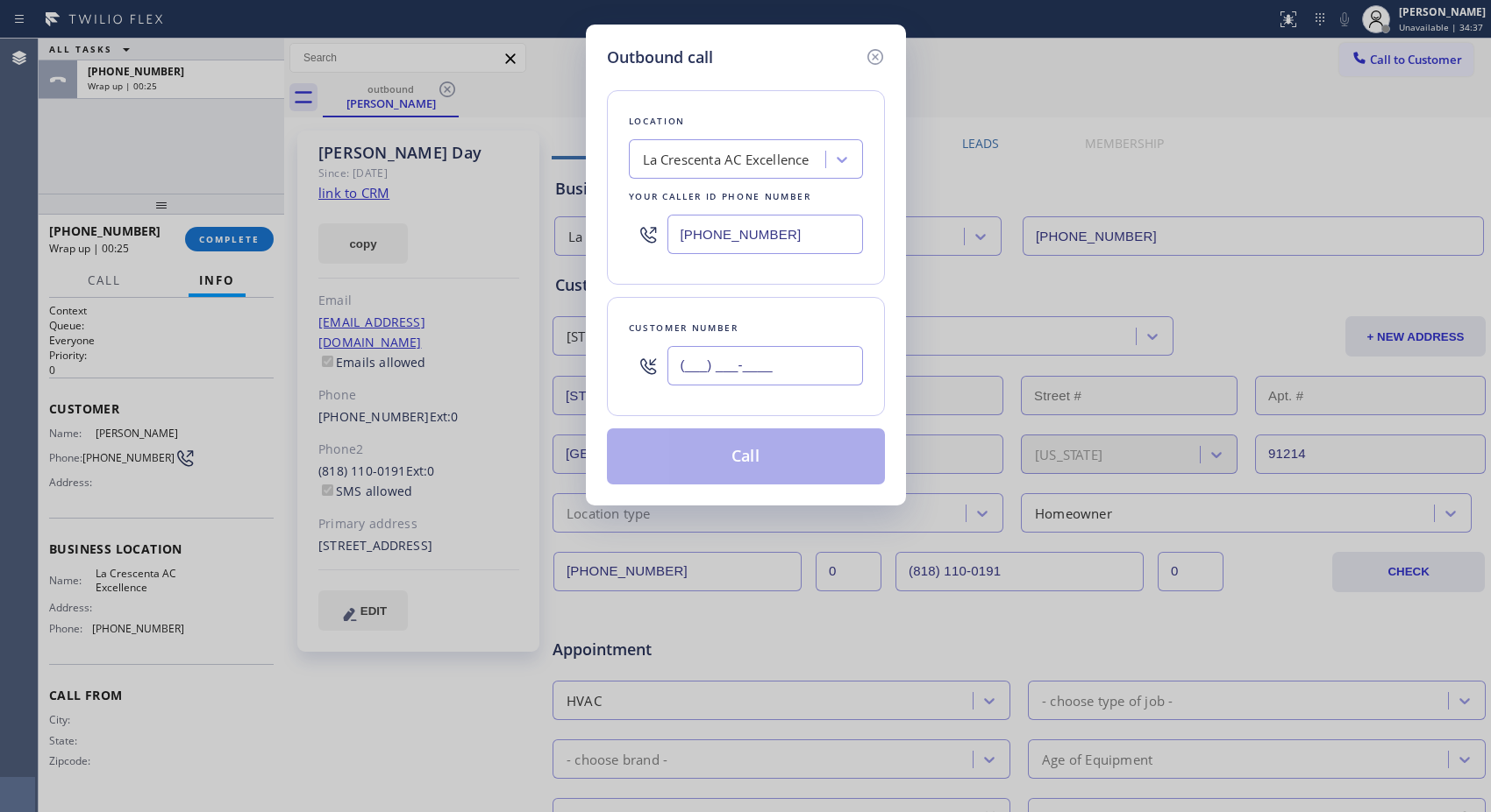
drag, startPoint x: 826, startPoint y: 348, endPoint x: 621, endPoint y: 344, distance: 205.0
click at [623, 344] on div "Customer number (___) ___-____" at bounding box center [745, 356] width 278 height 119
paste input "818) 249-2216"
type input "(818) 249-2216"
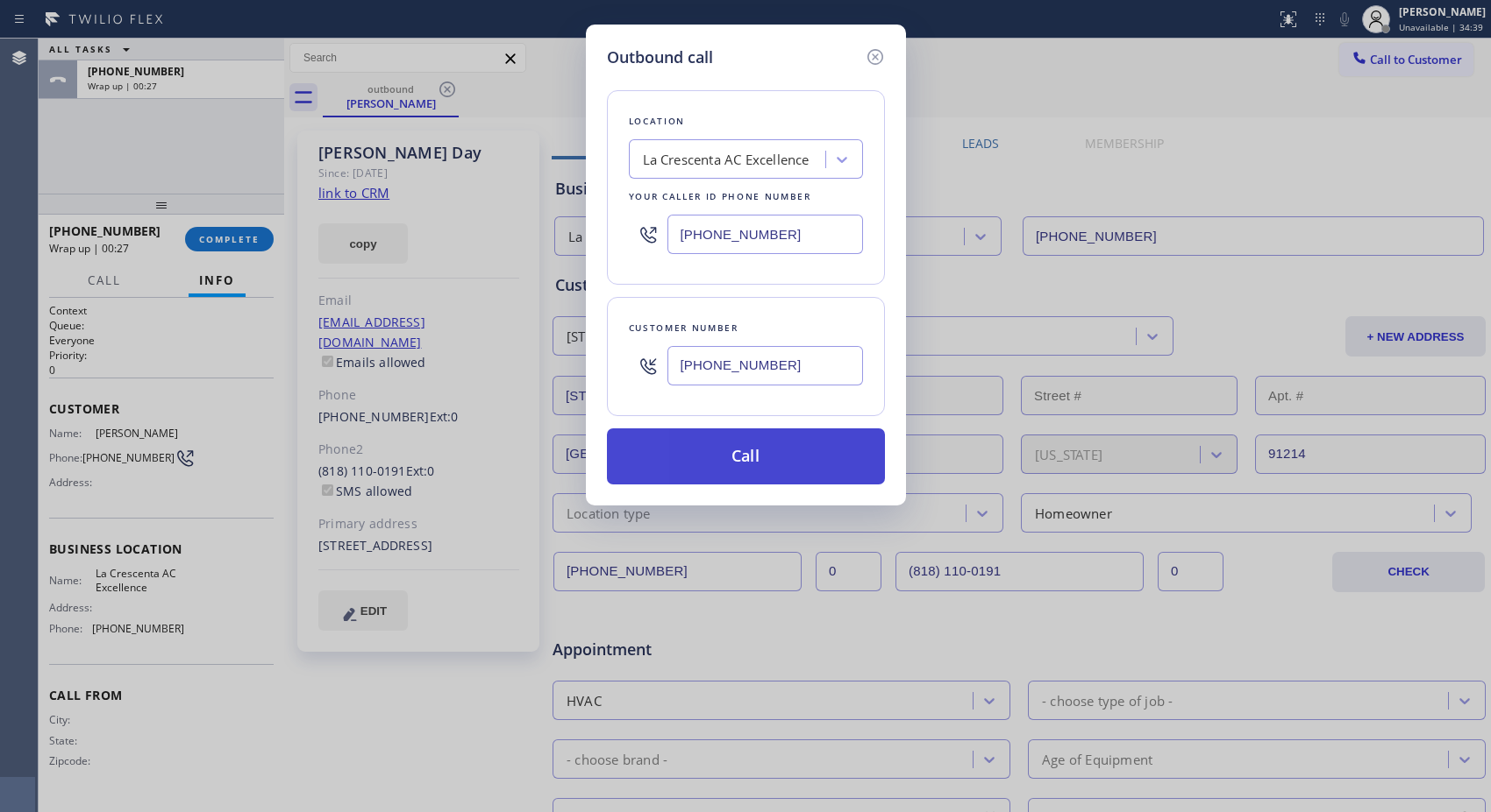
click at [805, 460] on button "Call" at bounding box center [745, 456] width 278 height 56
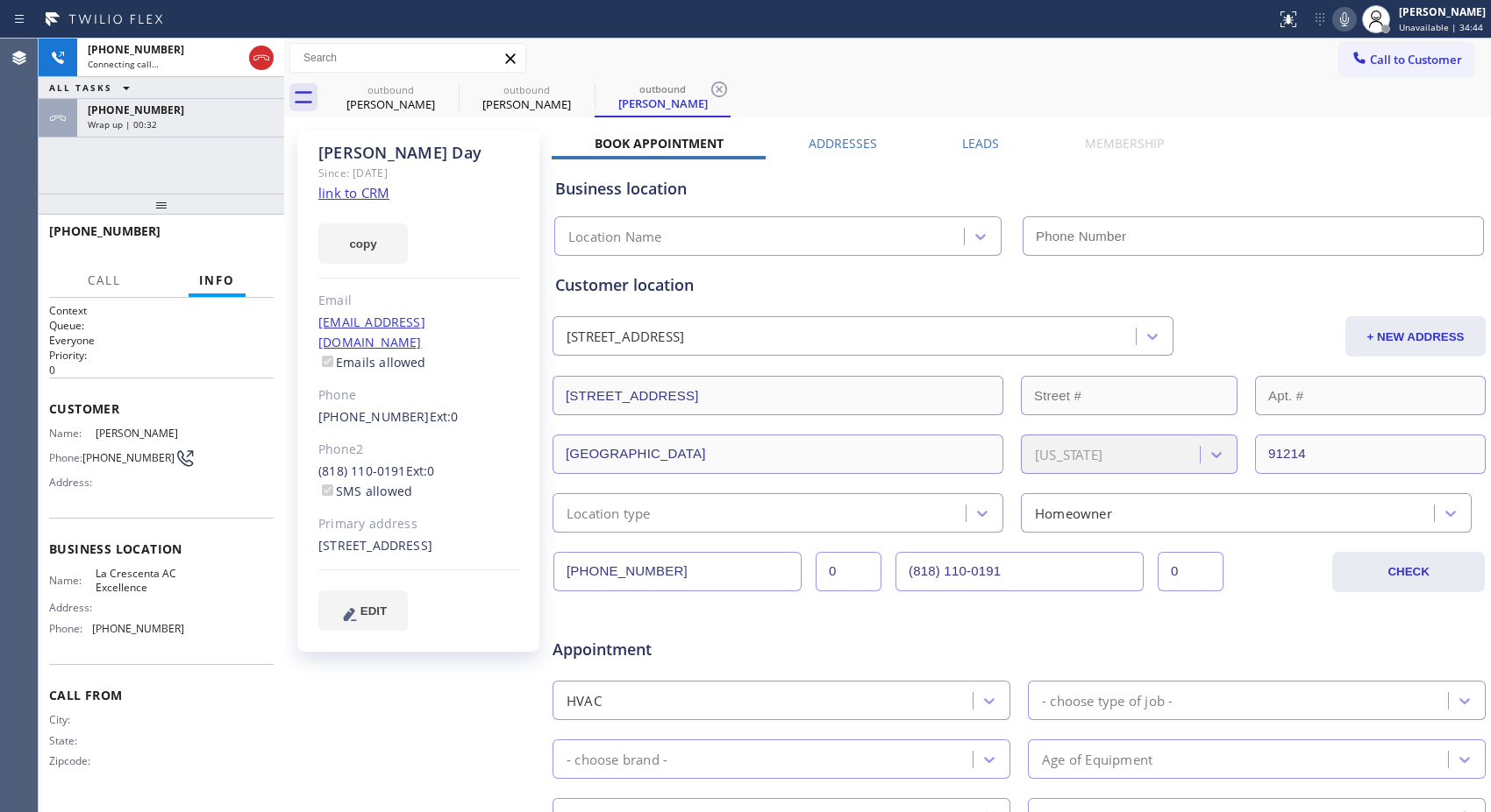
type input "(818) 798-3325"
click at [598, 99] on div "Adrian Day" at bounding box center [663, 103] width 133 height 16
click at [577, 93] on icon at bounding box center [583, 90] width 16 height 16
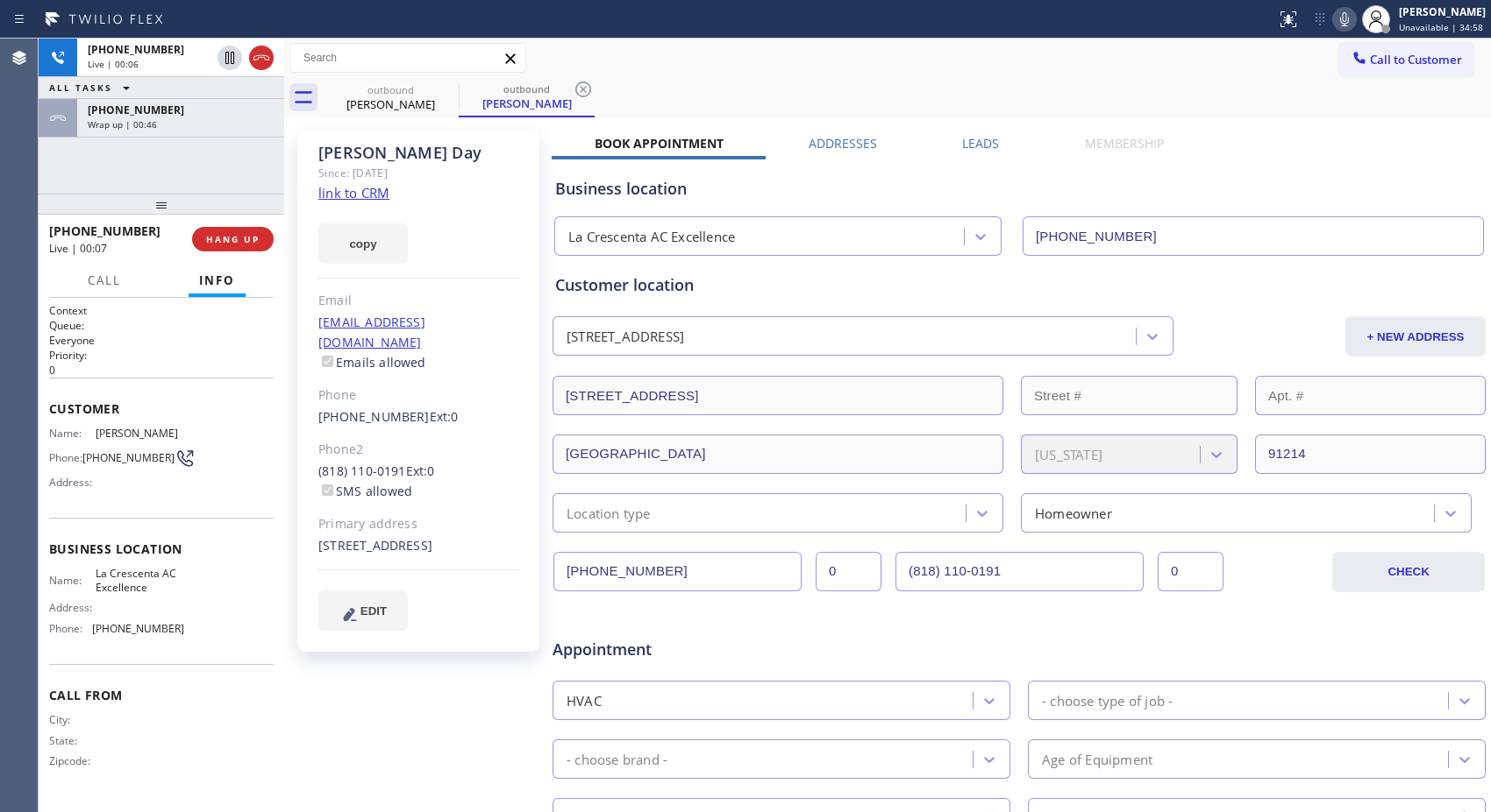
click at [1164, 60] on div "Call to Customer Outbound call Location La Crescenta AC Excellence Your caller …" at bounding box center [888, 58] width 1207 height 30
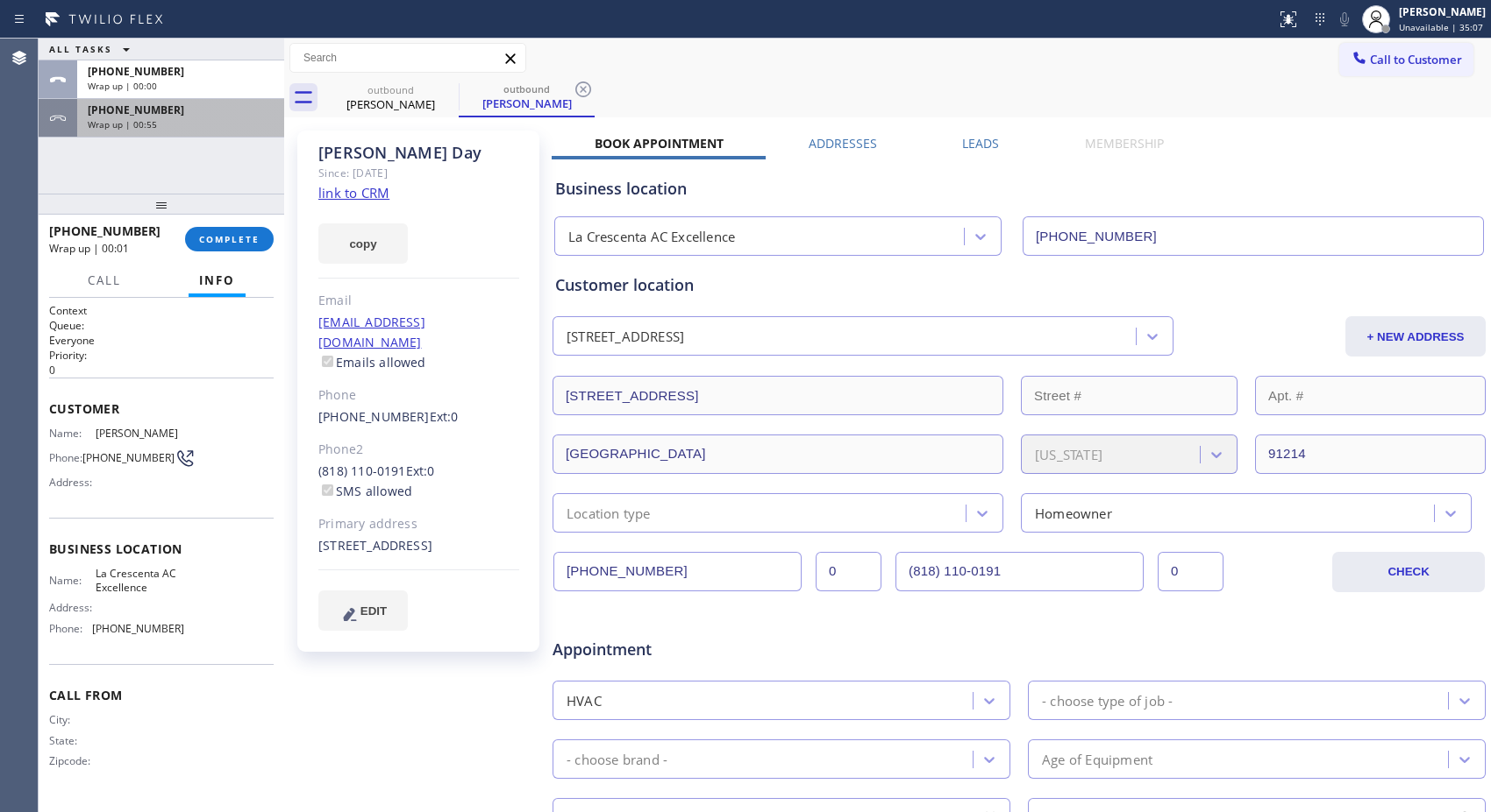
click at [185, 125] on div "Wrap up | 00:55" at bounding box center [181, 124] width 186 height 13
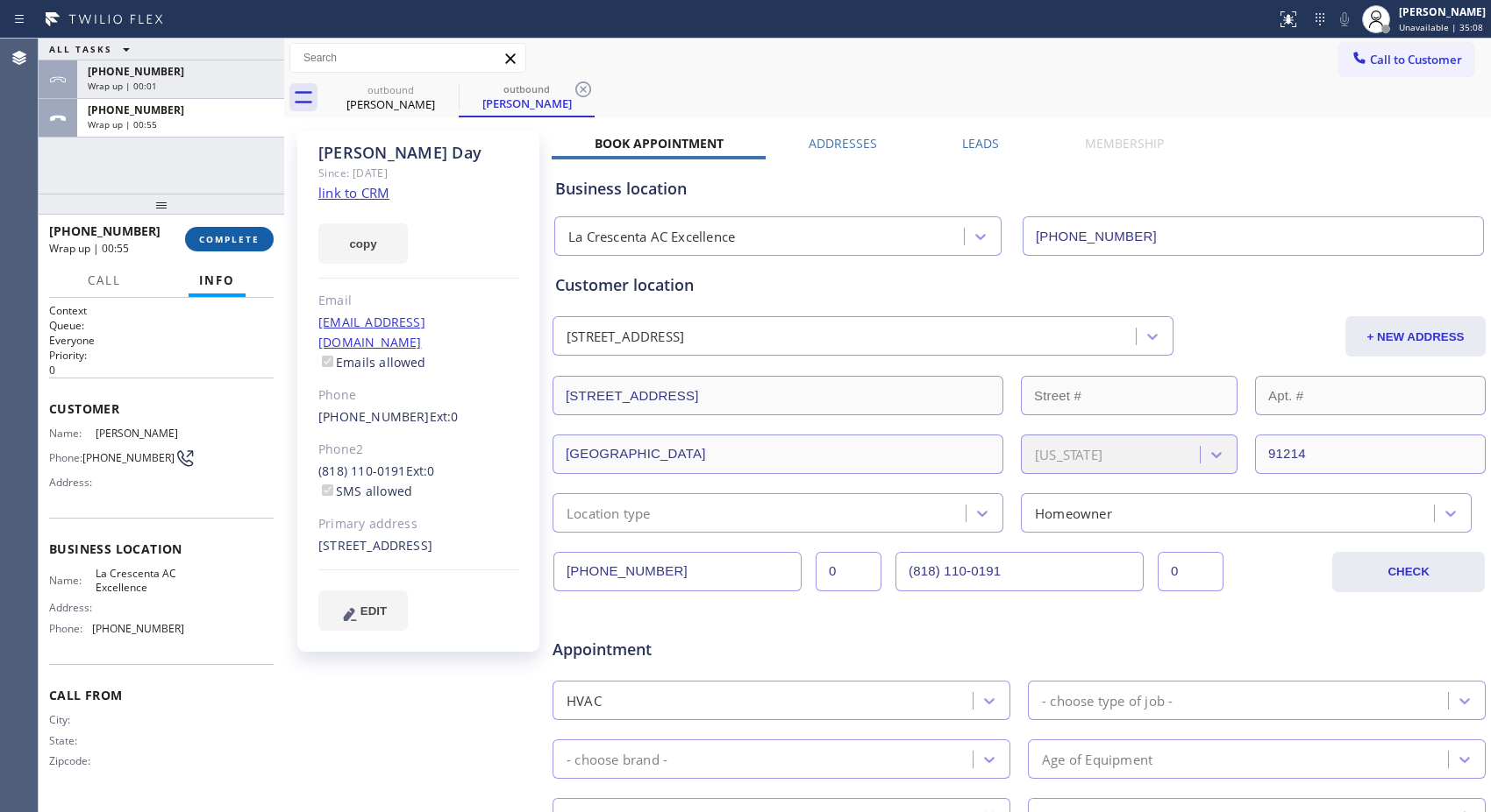
click at [233, 233] on span "COMPLETE" at bounding box center [229, 239] width 61 height 13
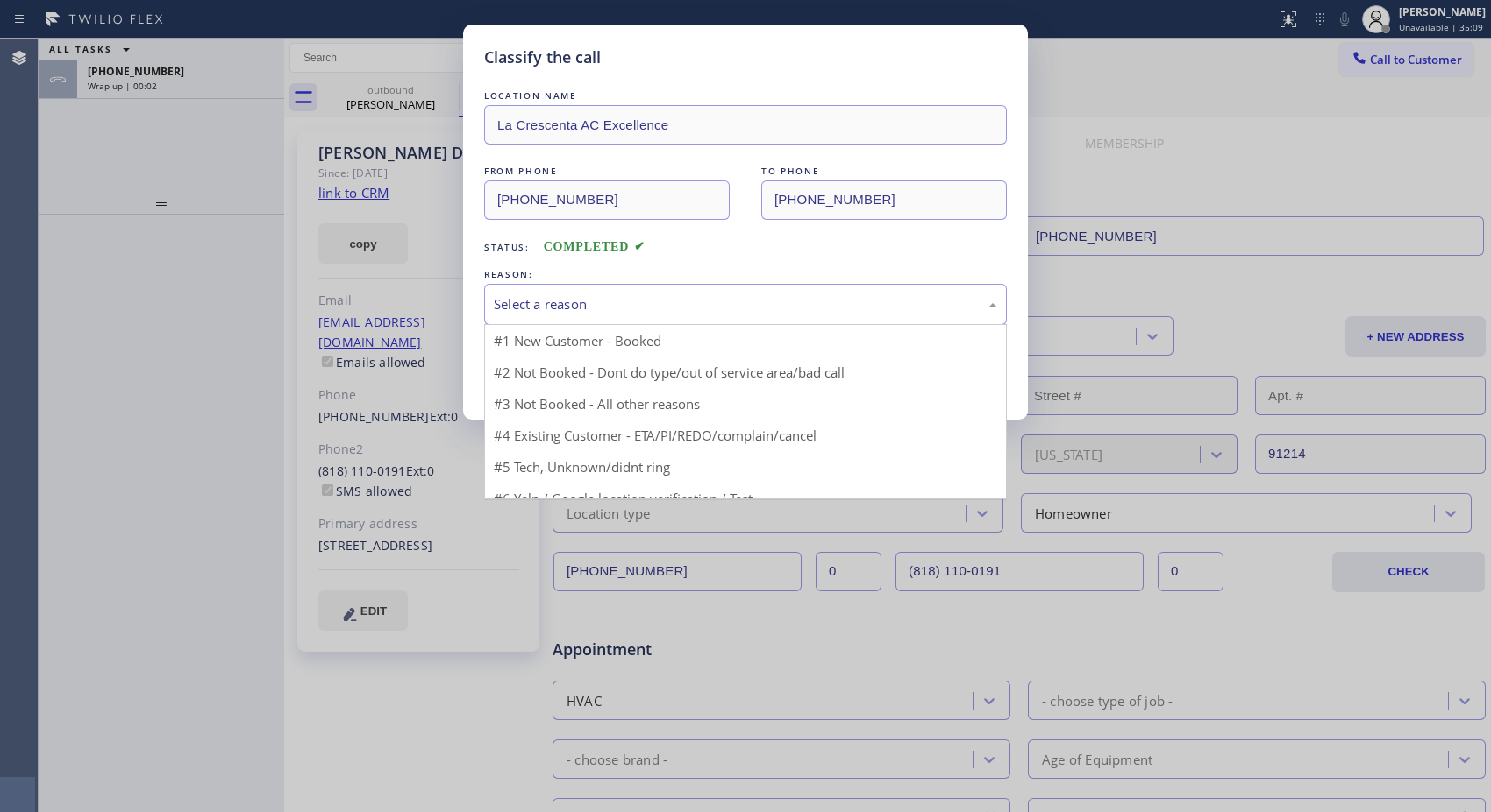
click at [592, 304] on div "Select a reason" at bounding box center [745, 304] width 503 height 20
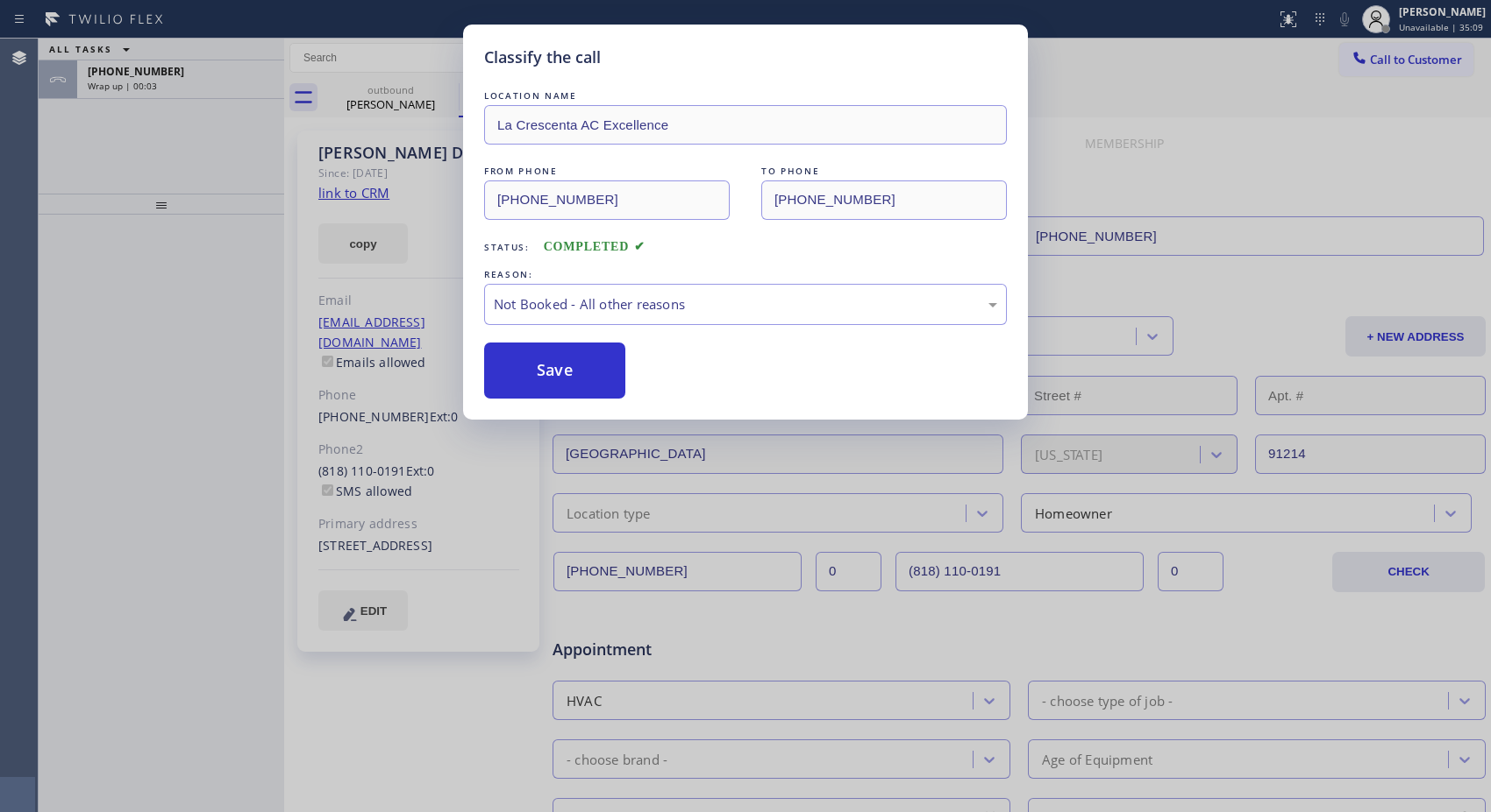
click at [589, 378] on button "Save" at bounding box center [555, 370] width 142 height 56
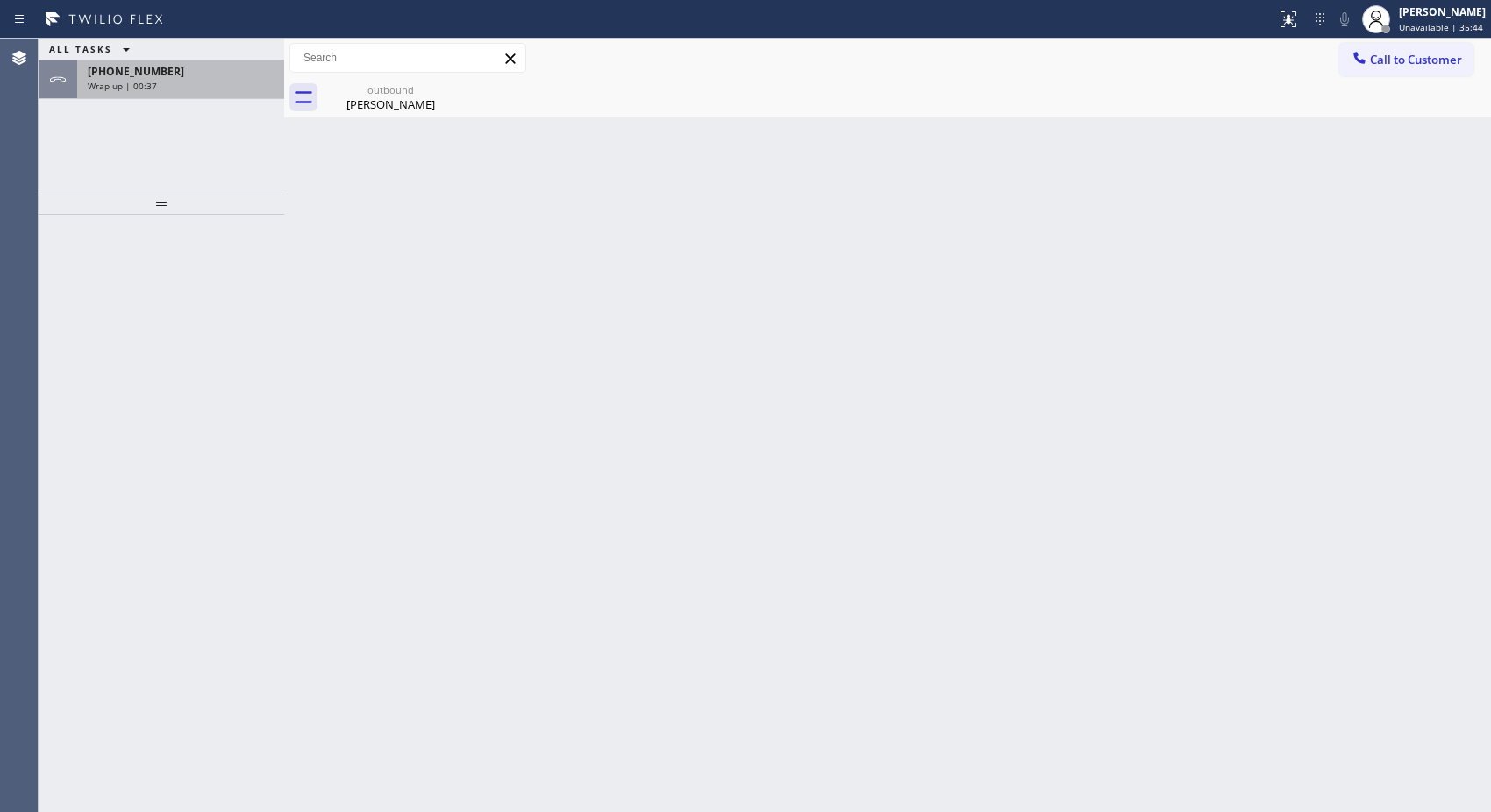
click at [178, 80] on div "Wrap up | 00:37" at bounding box center [181, 86] width 186 height 13
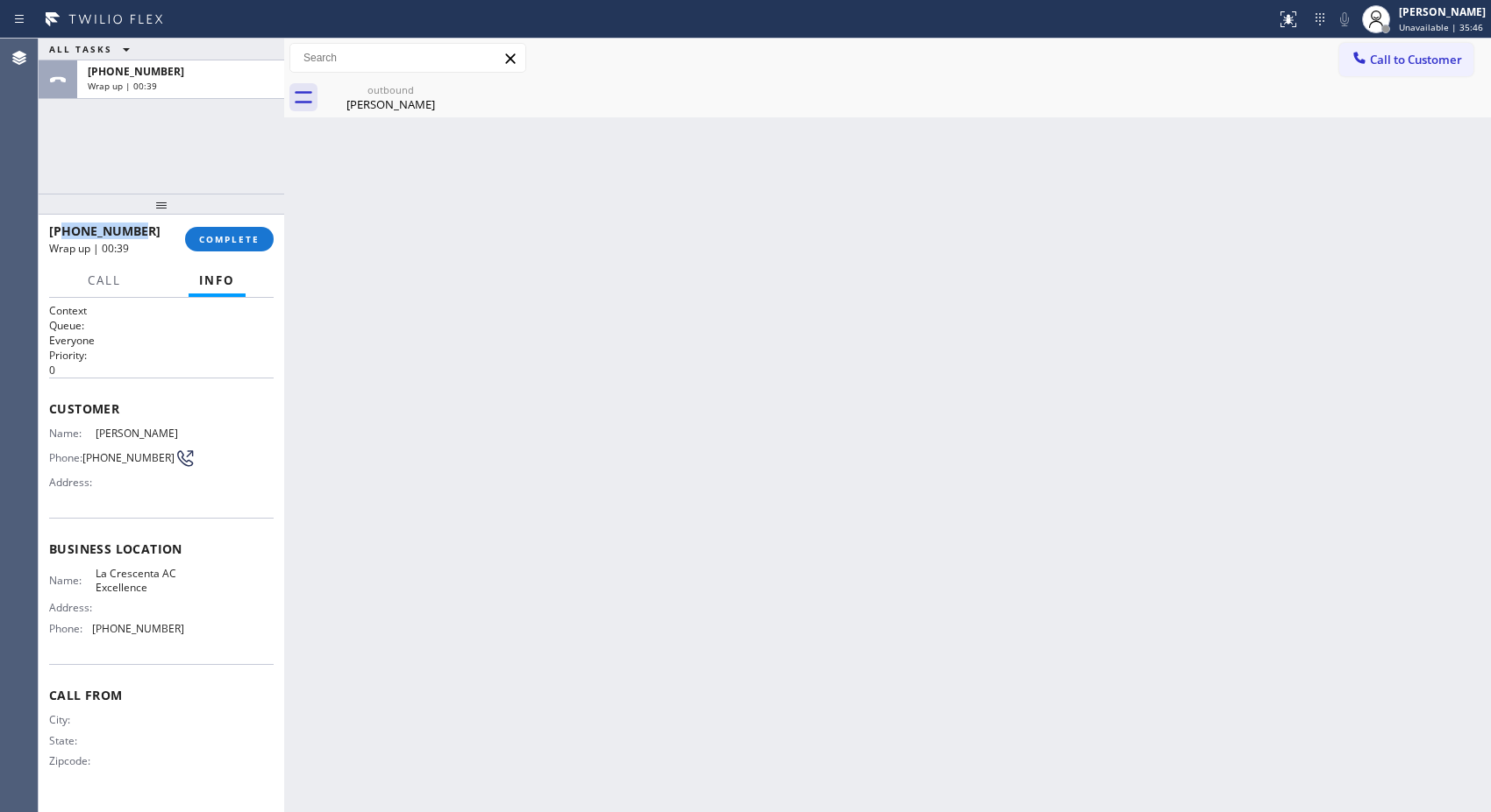
drag, startPoint x: 139, startPoint y: 230, endPoint x: 64, endPoint y: 222, distance: 75.4
click at [64, 223] on div "+18182492216" at bounding box center [110, 230] width 124 height 17
copy span "8182492216"
click at [228, 237] on span "COMPLETE" at bounding box center [229, 239] width 61 height 13
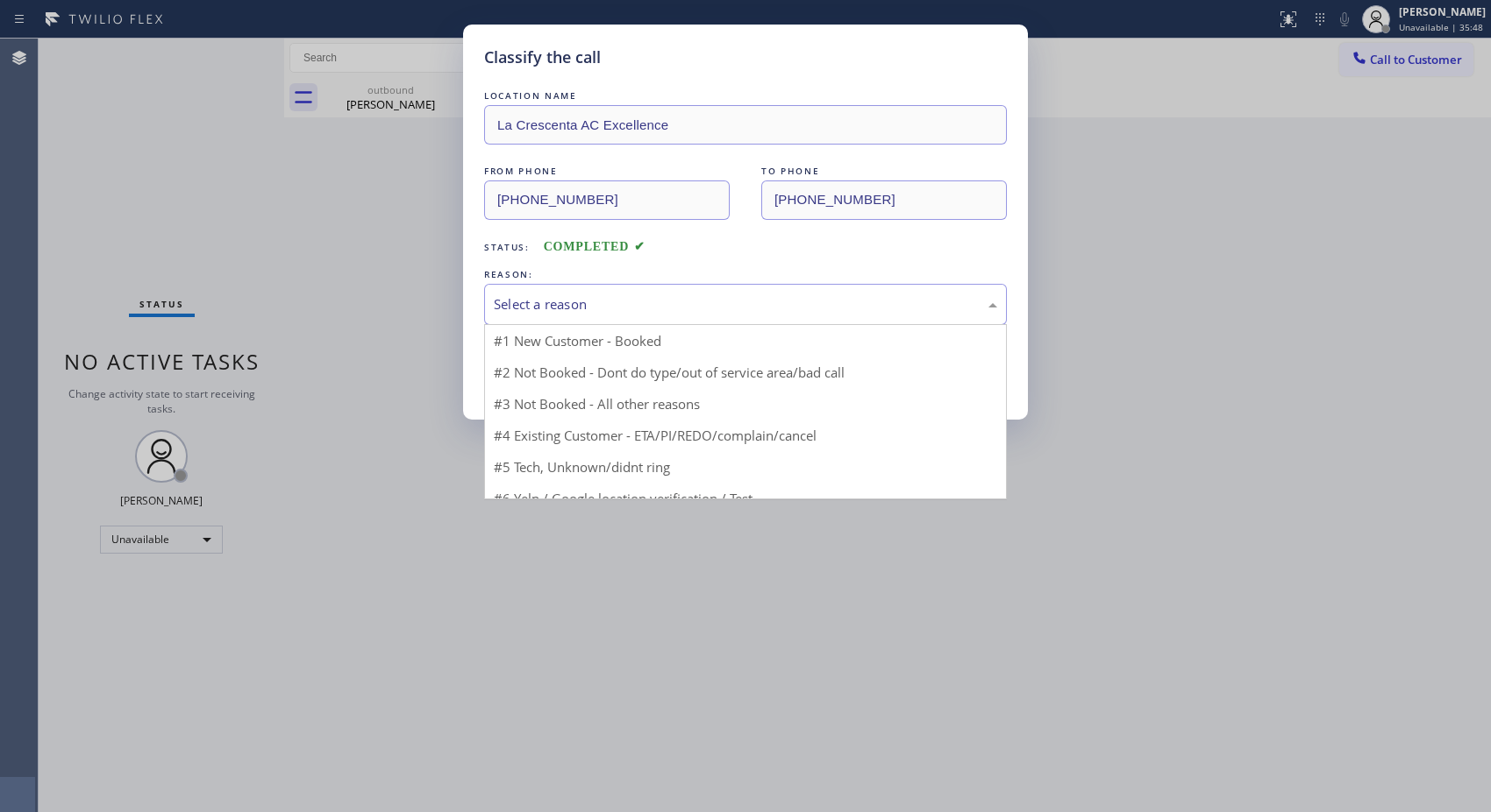
click at [815, 310] on div "Select a reason" at bounding box center [745, 304] width 503 height 20
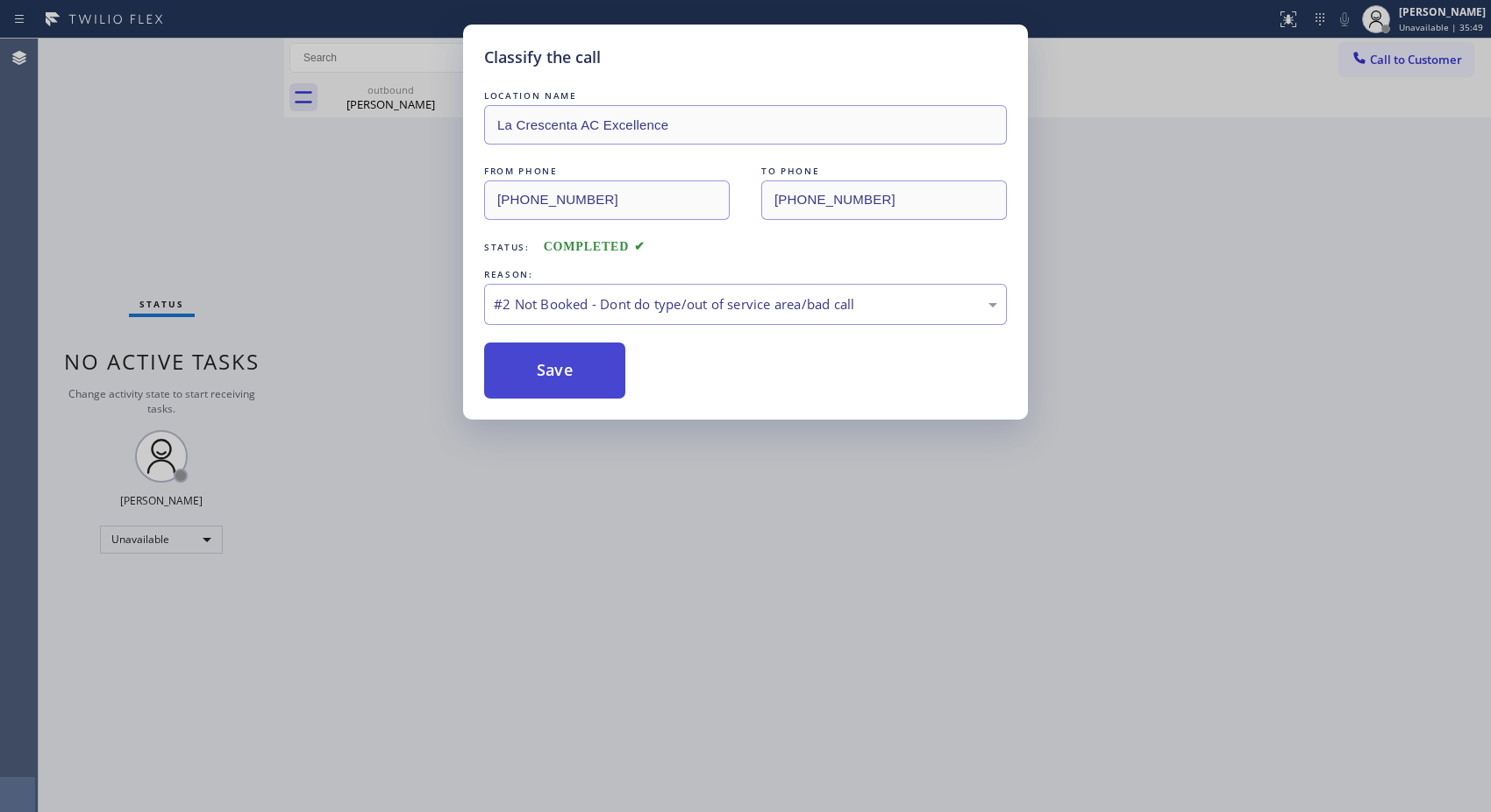
click at [589, 378] on button "Save" at bounding box center [555, 370] width 142 height 56
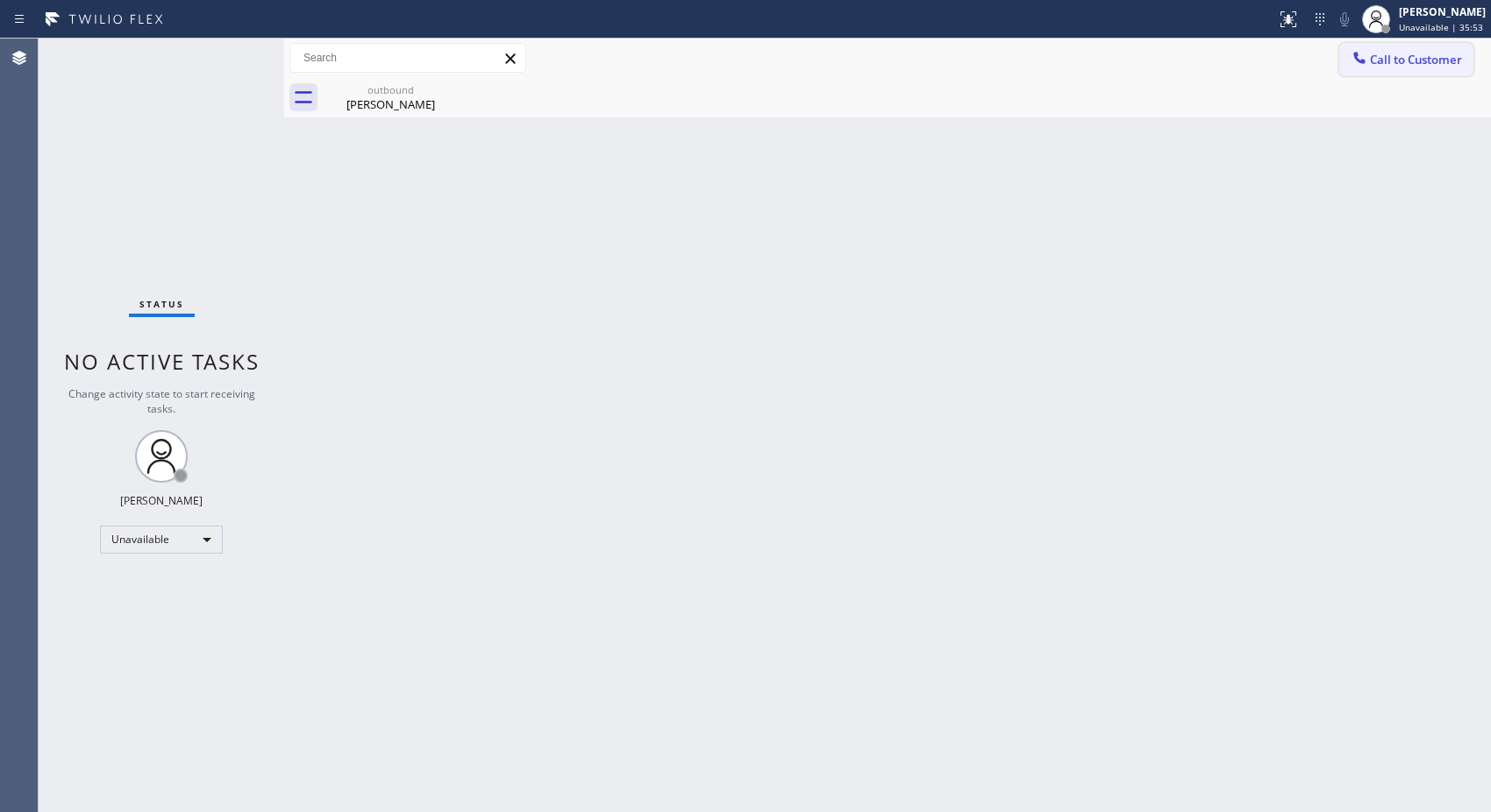
click at [1476, 71] on div "Call to Customer Outbound call Location La Crescenta AC Excellence Your caller …" at bounding box center [1414, 58] width 151 height 30
click at [1445, 64] on span "Call to Customer" at bounding box center [1416, 60] width 92 height 16
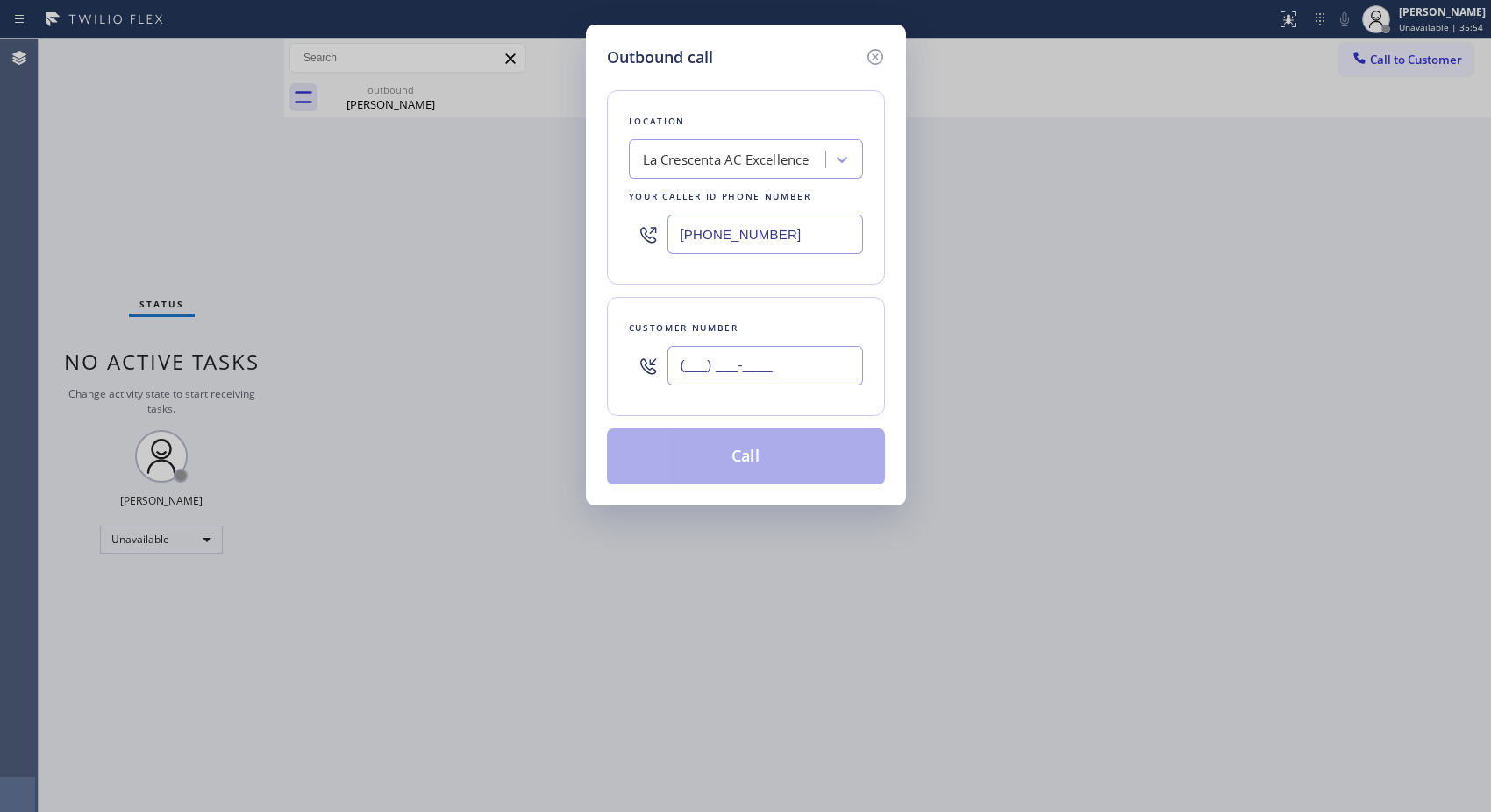
drag, startPoint x: 768, startPoint y: 366, endPoint x: 790, endPoint y: 368, distance: 22.1
click at [769, 366] on input "(___) ___-____" at bounding box center [765, 366] width 195 height 39
click at [632, 371] on div "(___) ___-____" at bounding box center [746, 366] width 234 height 57
paste input "818) 249-2216"
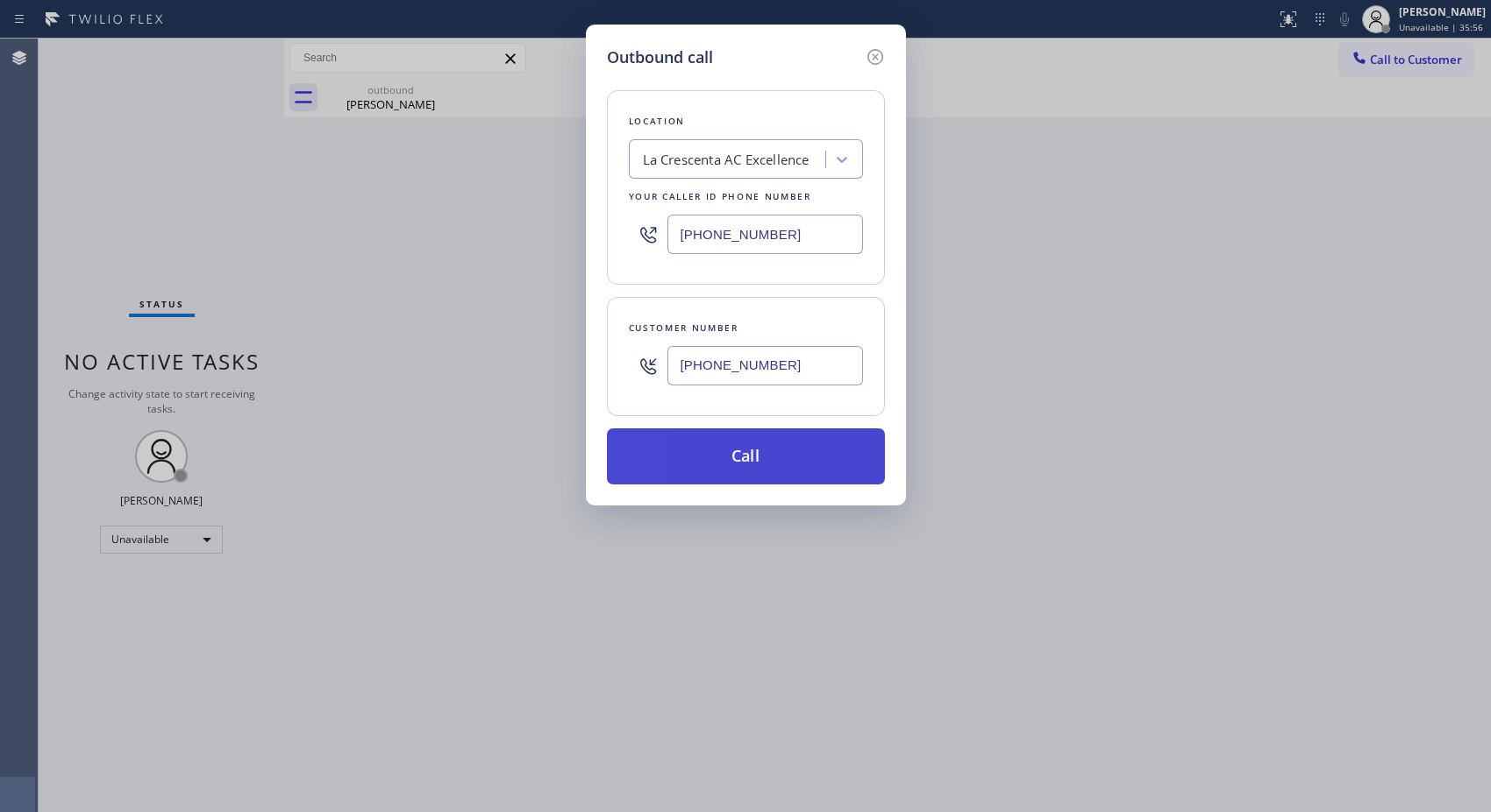
type input "(818) 249-2216"
click at [789, 467] on button "Call" at bounding box center [745, 456] width 278 height 56
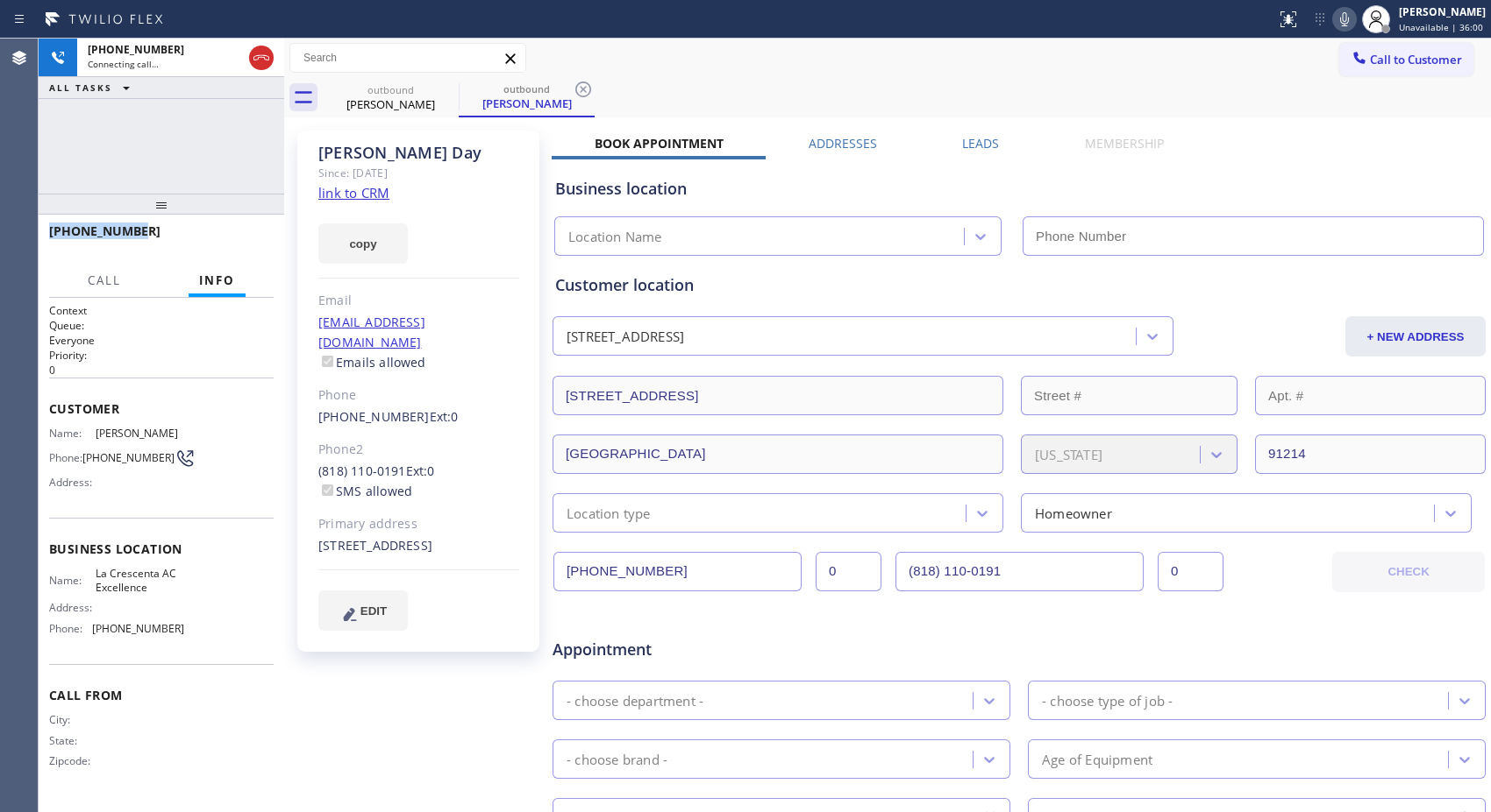
drag, startPoint x: 105, startPoint y: 223, endPoint x: 47, endPoint y: 223, distance: 58.0
click at [47, 223] on div "+18182492216" at bounding box center [161, 239] width 245 height 49
type input "(818) 798-3325"
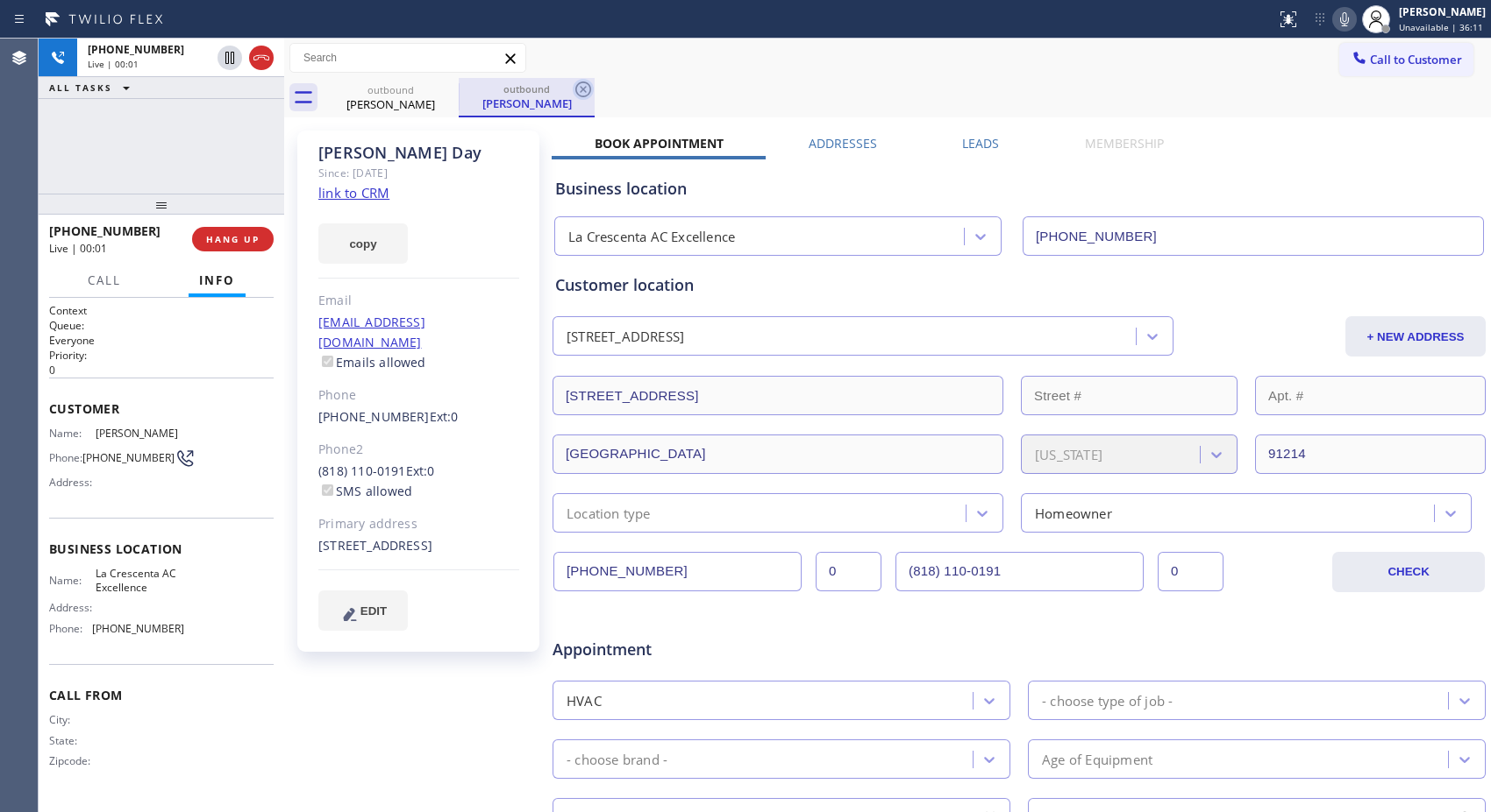
click at [585, 84] on icon at bounding box center [583, 90] width 21 height 21
click at [1348, 21] on icon at bounding box center [1345, 20] width 21 height 21
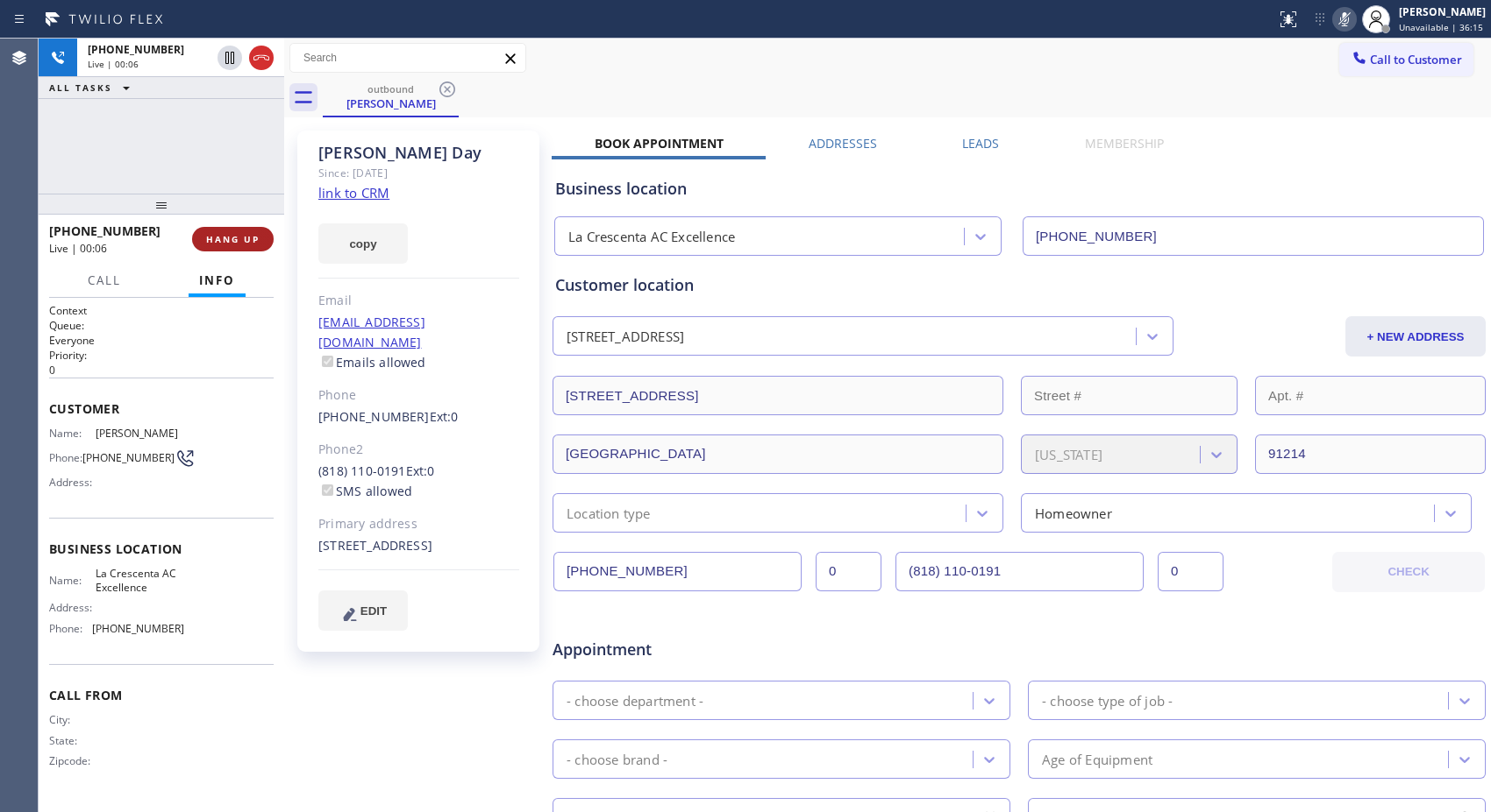
click at [239, 240] on span "HANG UP" at bounding box center [232, 239] width 54 height 13
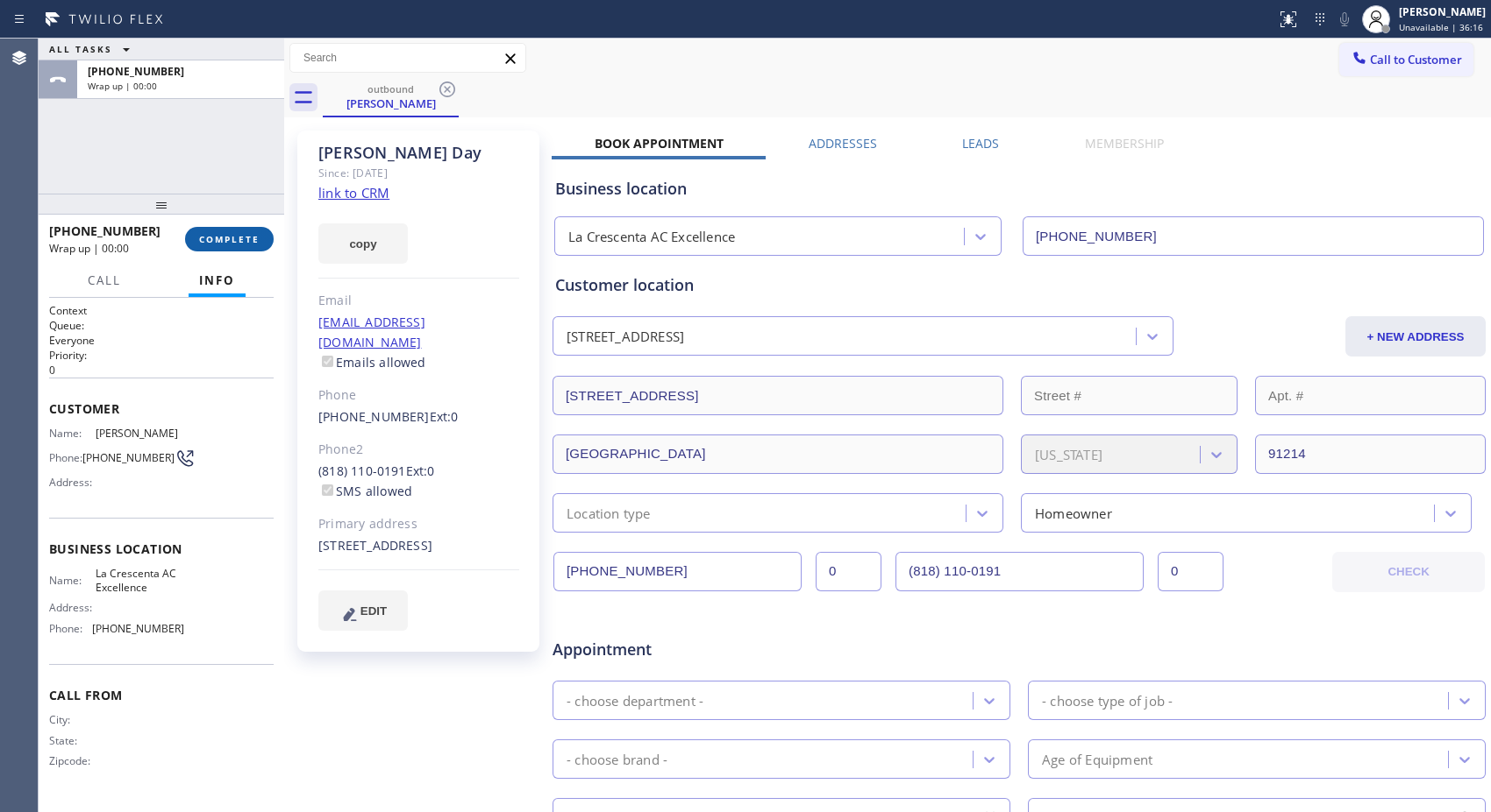
click at [239, 240] on span "COMPLETE" at bounding box center [229, 239] width 61 height 13
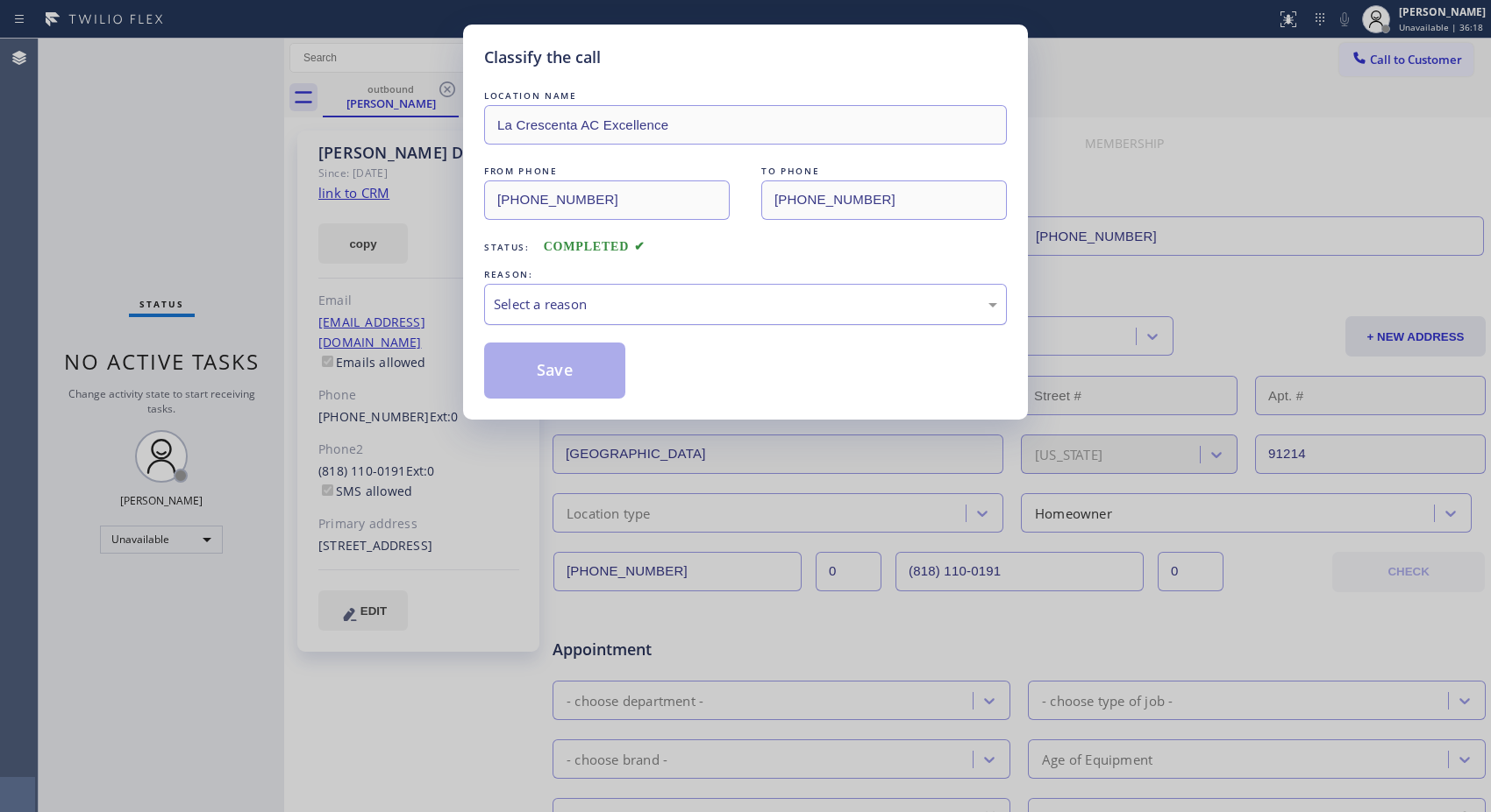
click at [669, 313] on div "Select a reason" at bounding box center [745, 304] width 503 height 20
click at [617, 370] on button "Save" at bounding box center [555, 370] width 142 height 56
